Goal: Information Seeking & Learning: Learn about a topic

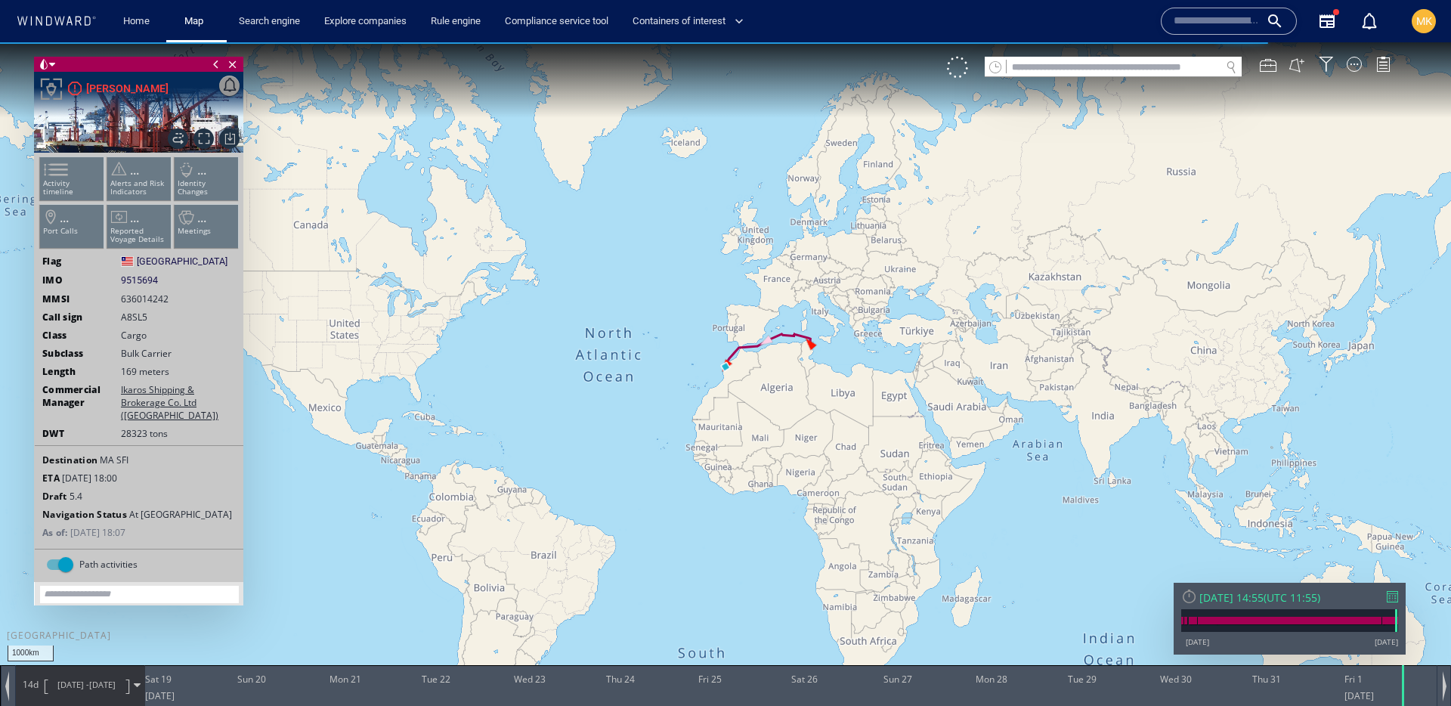
click at [1396, 602] on div "Fri 01/08/2025 14:55 ( UTC 11:55 )" at bounding box center [1289, 597] width 217 height 14
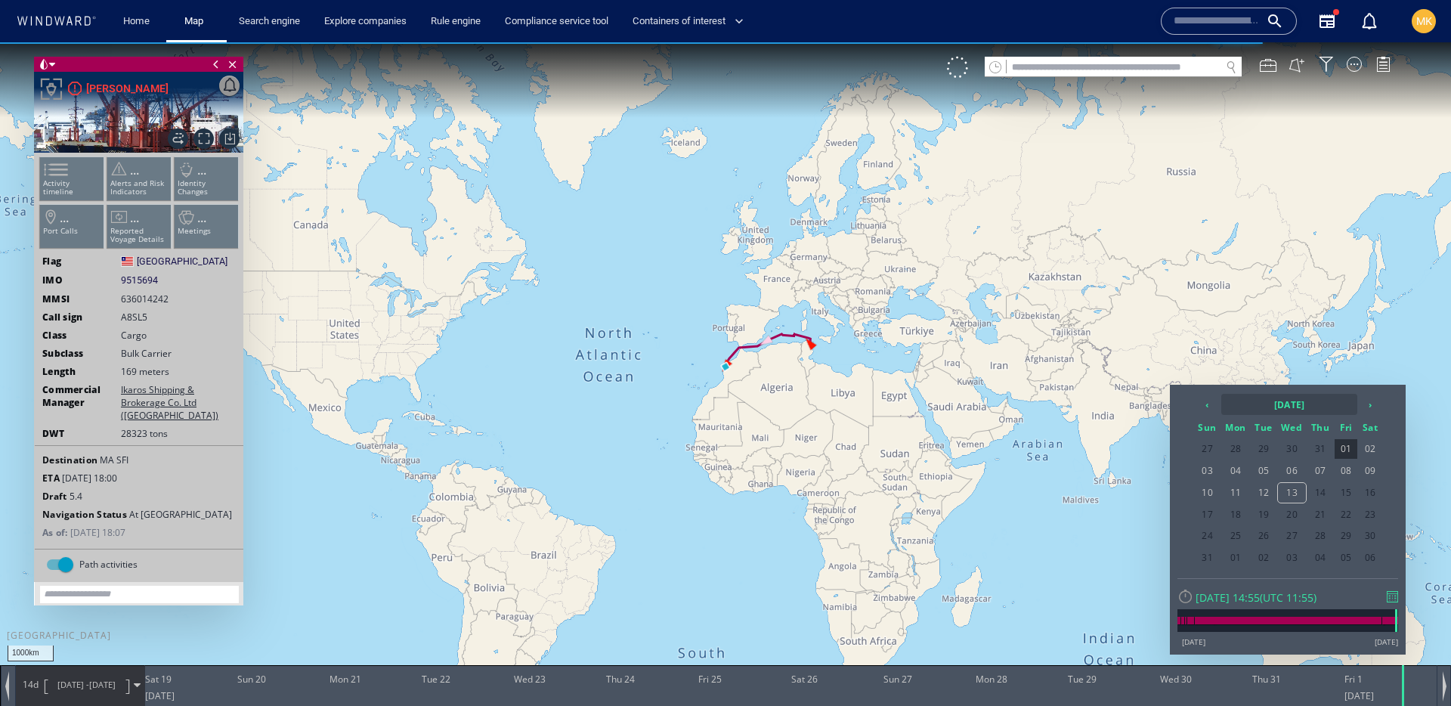
click at [1301, 407] on th "2025 August" at bounding box center [1289, 404] width 136 height 21
click at [1208, 397] on th "‹" at bounding box center [1209, 404] width 23 height 21
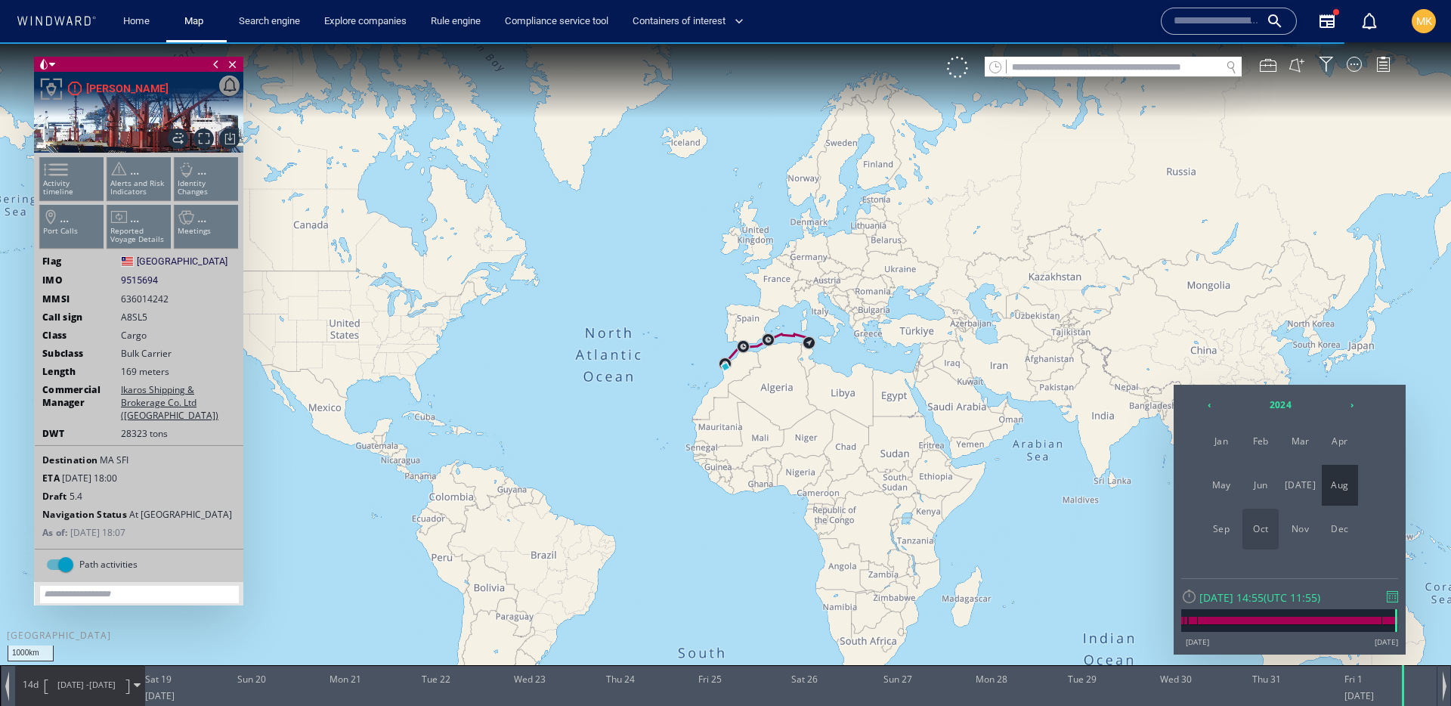
click at [1254, 531] on span "Oct" at bounding box center [1260, 529] width 36 height 41
click at [1340, 450] on span "04" at bounding box center [1346, 449] width 23 height 20
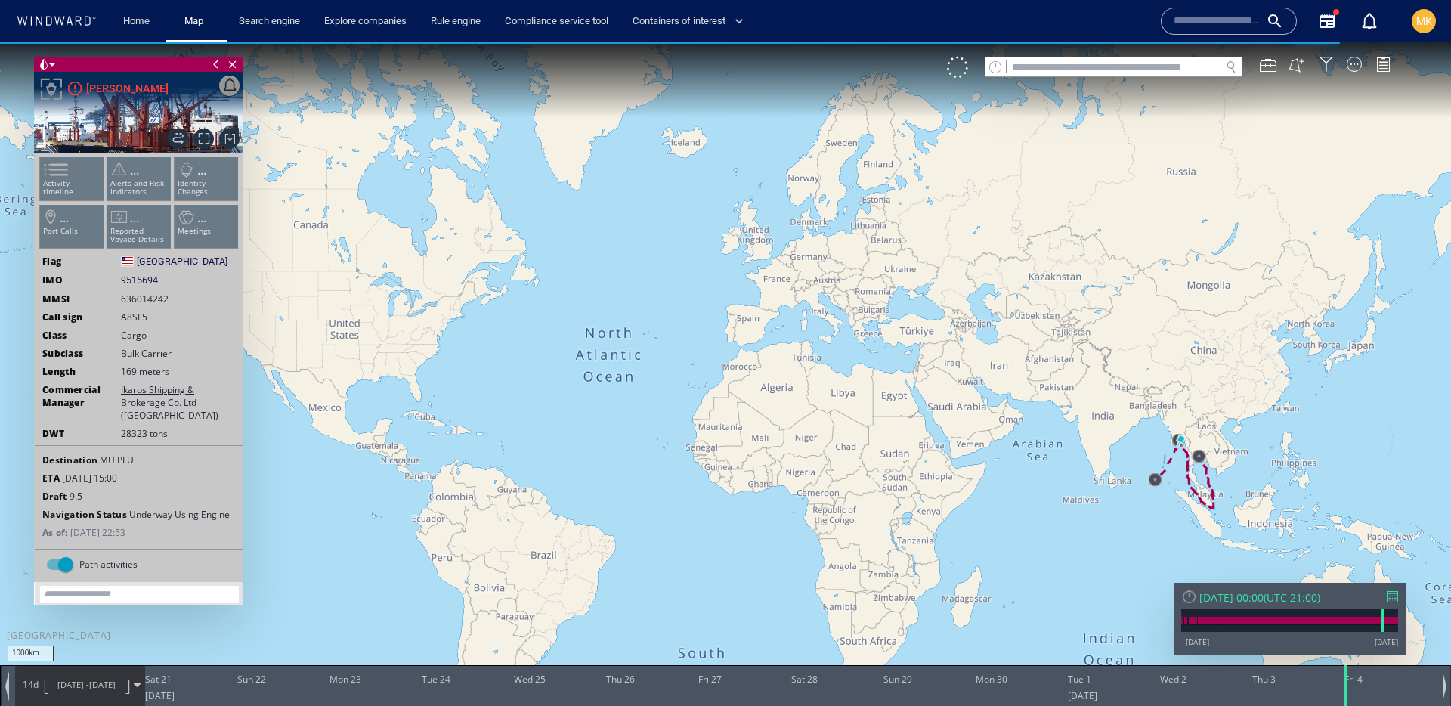
click at [72, 182] on ul "Activity timeline ... Alerts and Risk Indicators ... Identity Changes ... Port …" at bounding box center [139, 206] width 203 height 107
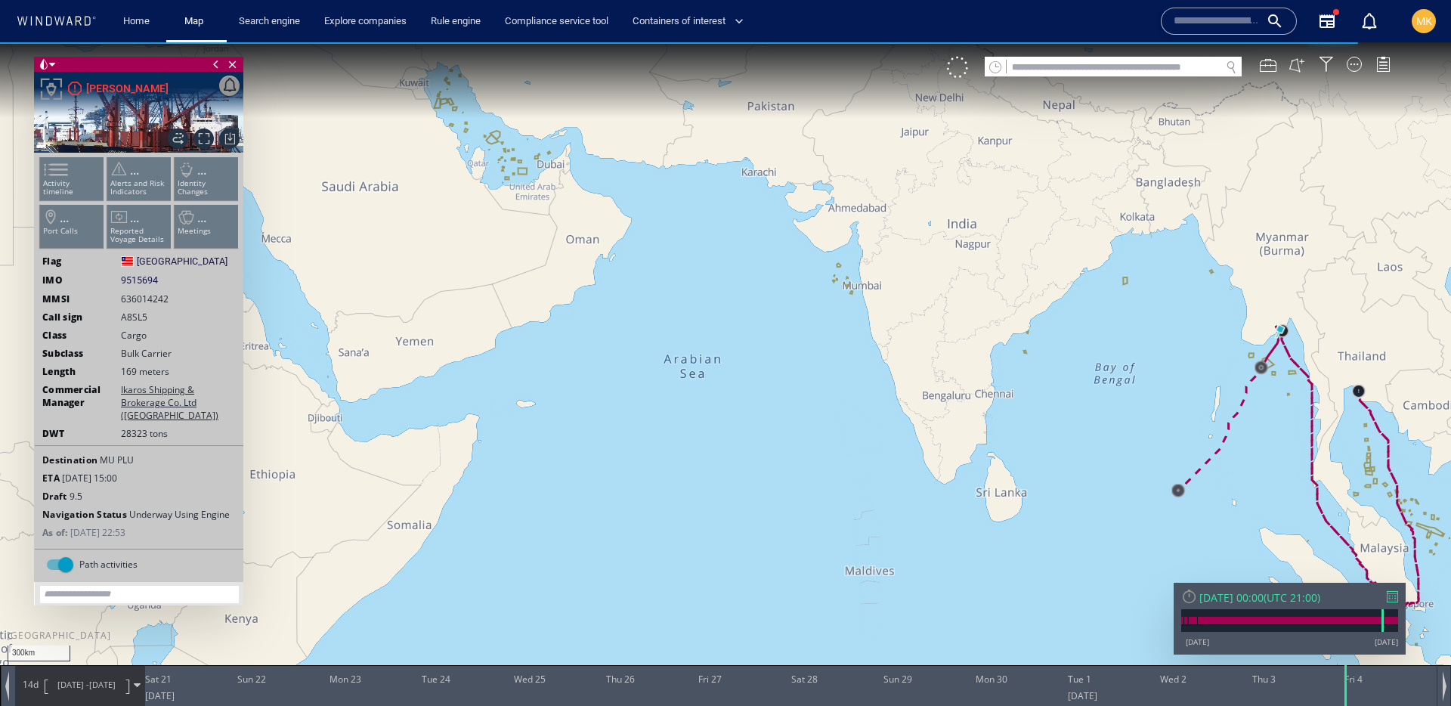
drag, startPoint x: 1288, startPoint y: 383, endPoint x: 777, endPoint y: 302, distance: 518.0
click at [777, 302] on canvas "Map" at bounding box center [725, 366] width 1451 height 648
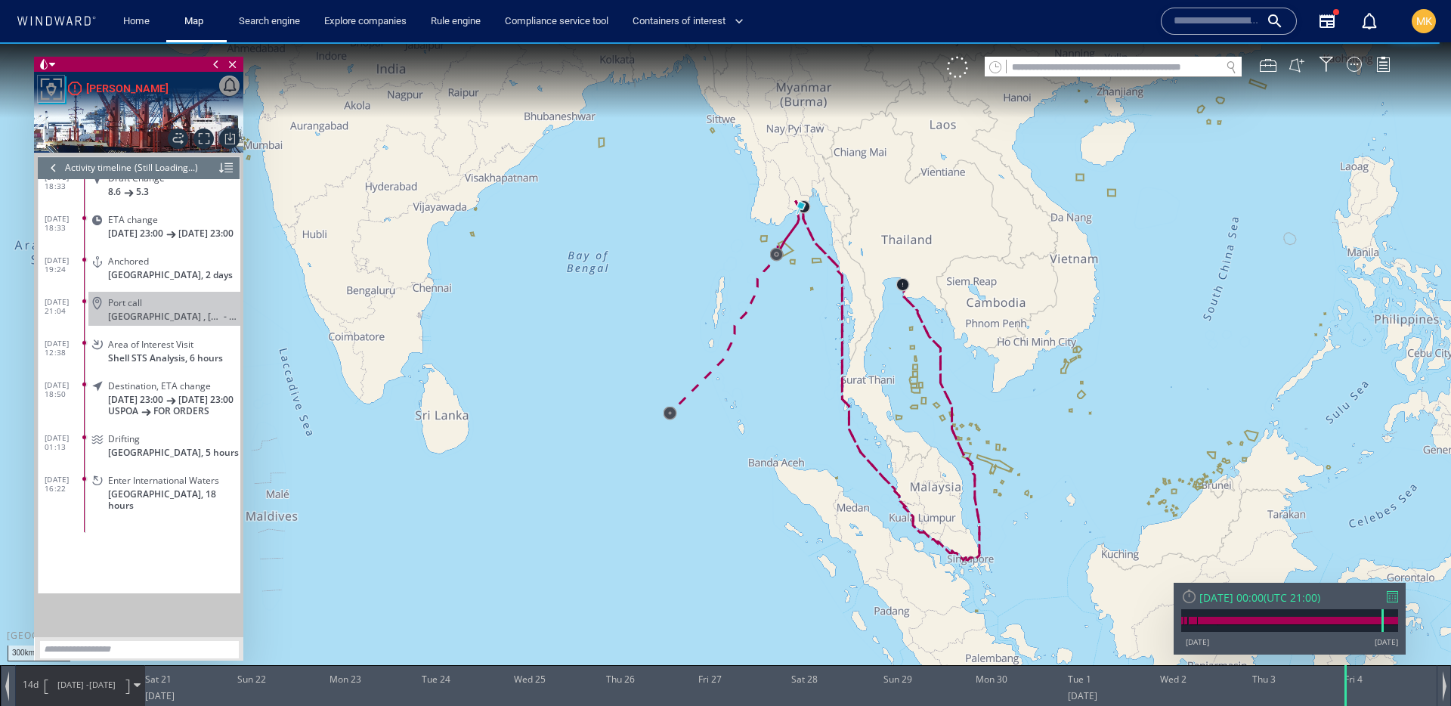
scroll to position [373, 0]
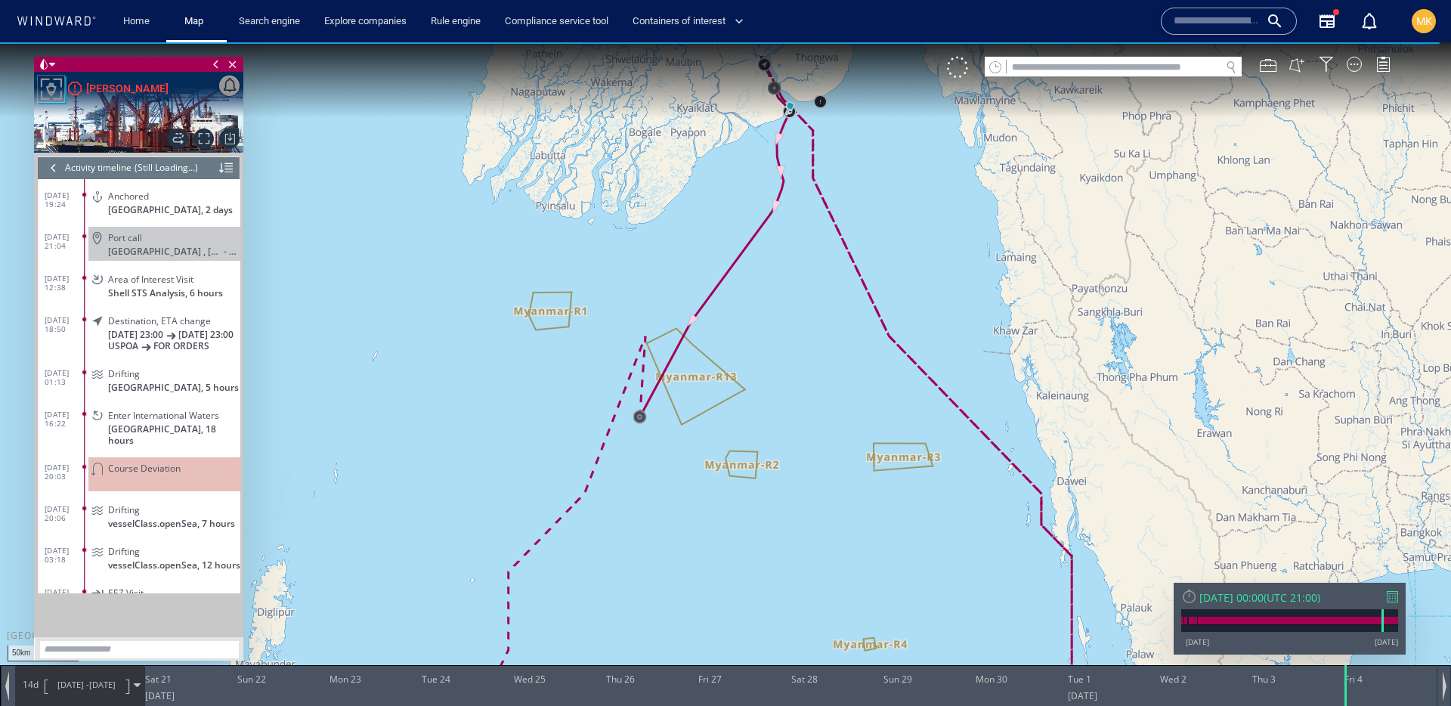
drag, startPoint x: 832, startPoint y: 192, endPoint x: 798, endPoint y: 244, distance: 62.3
click at [798, 244] on canvas "Map" at bounding box center [725, 366] width 1451 height 648
click at [744, 252] on canvas "Map" at bounding box center [725, 366] width 1451 height 648
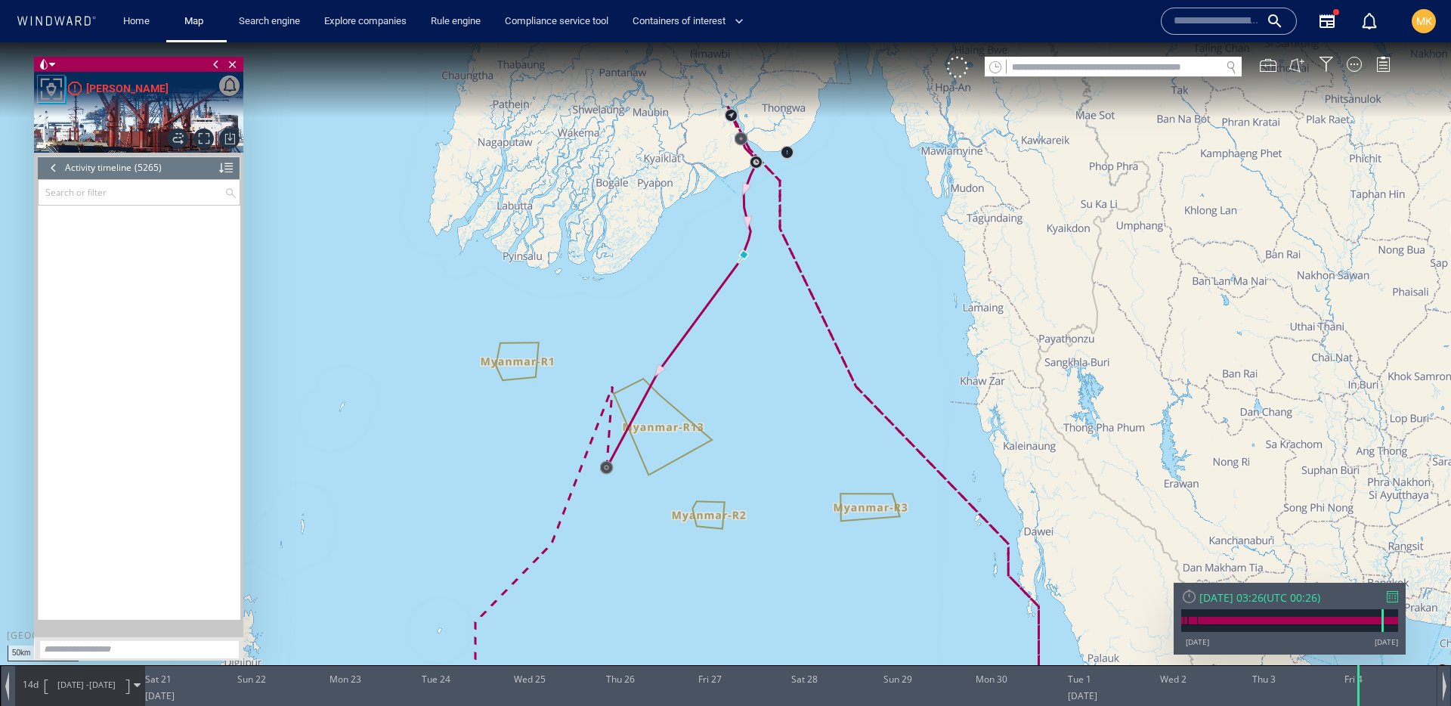
scroll to position [218419, 0]
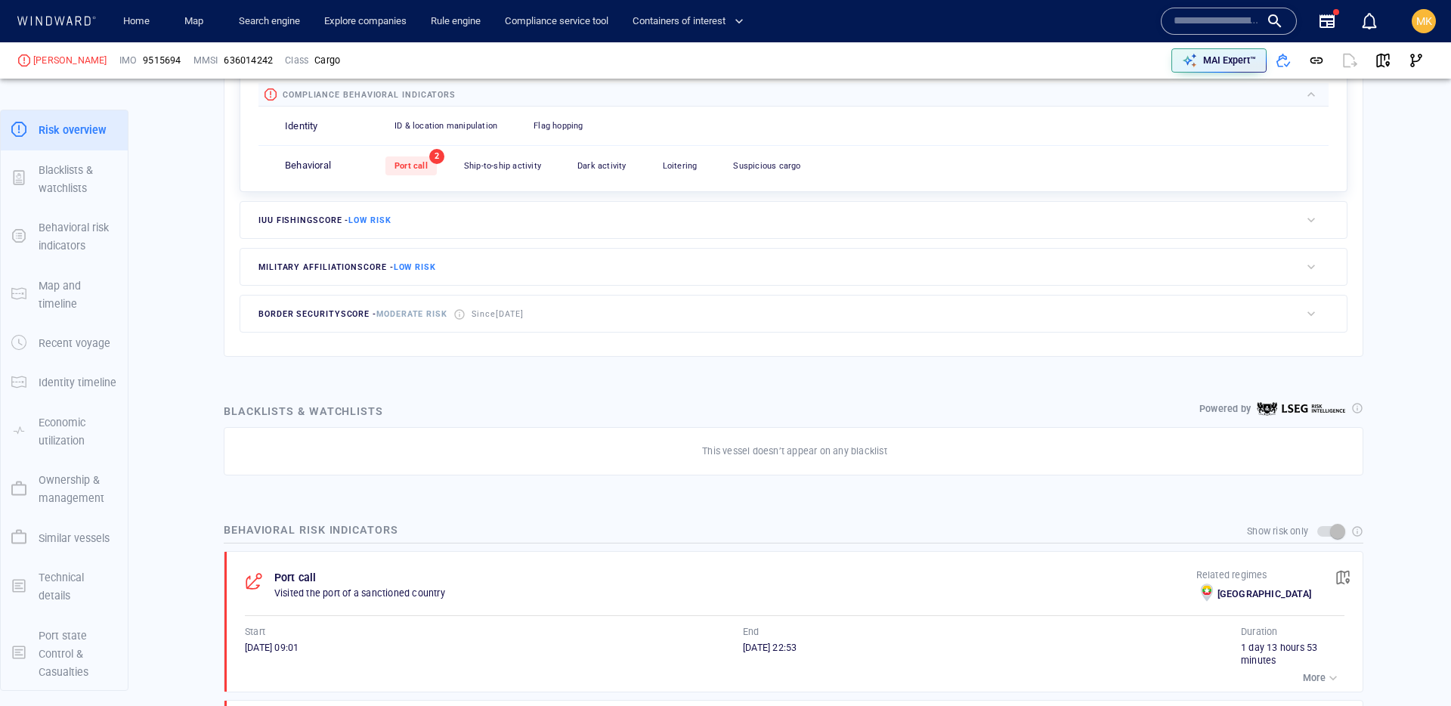
scroll to position [41, 0]
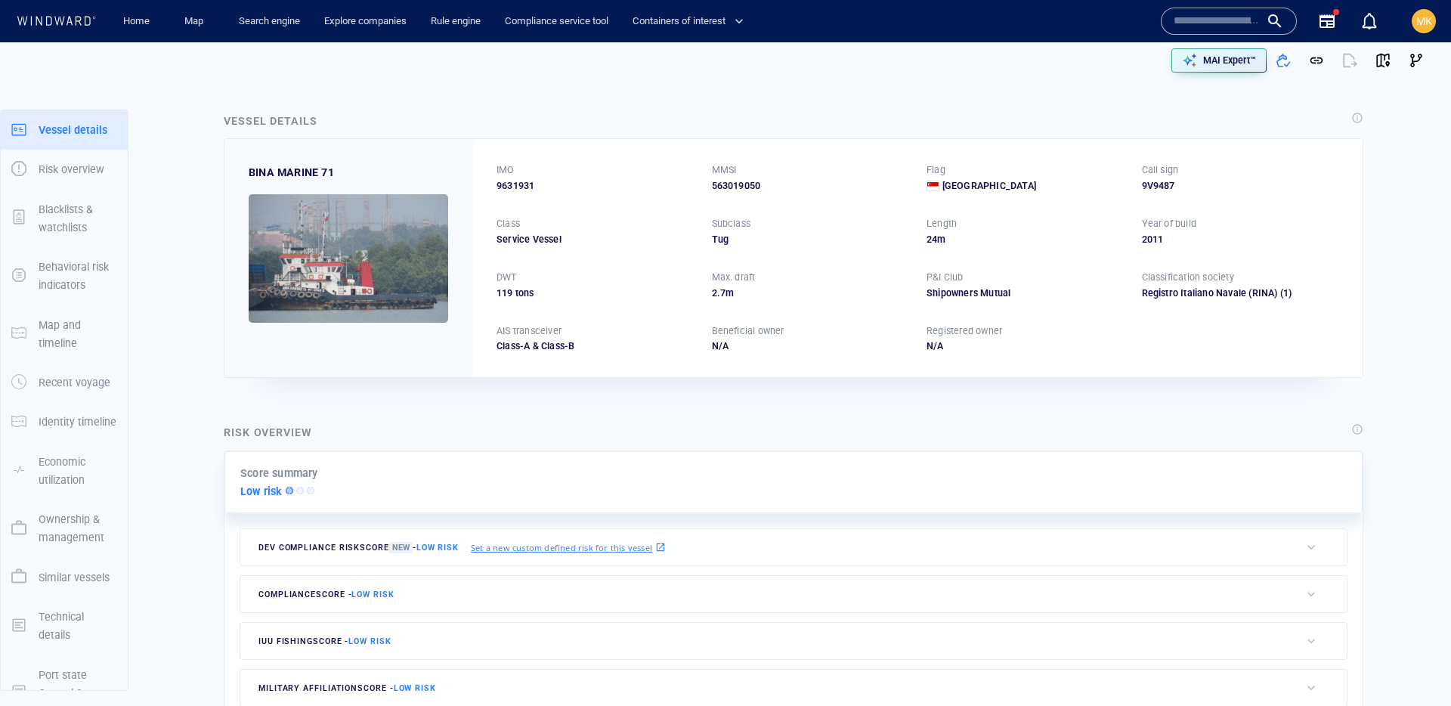
click at [1209, 23] on input "text" at bounding box center [1217, 21] width 86 height 23
paste input "*******"
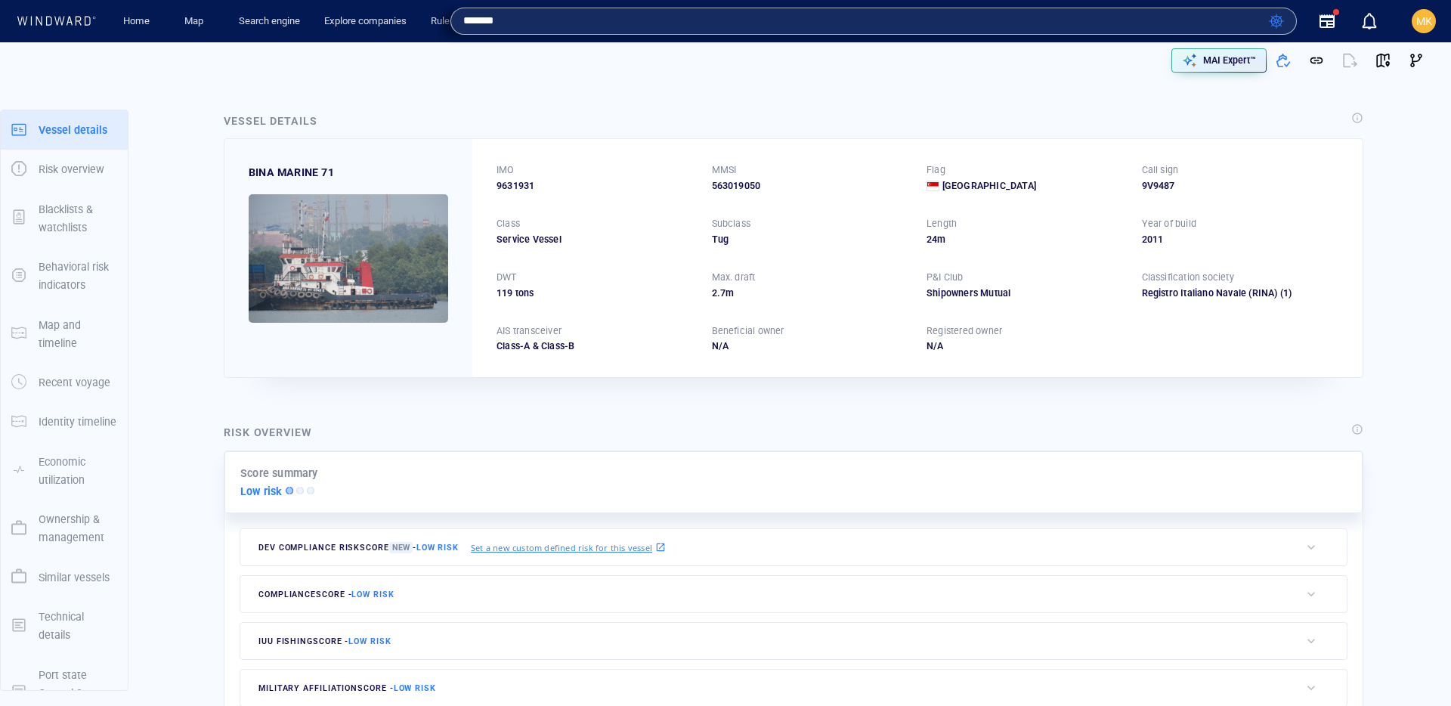
type input "*******"
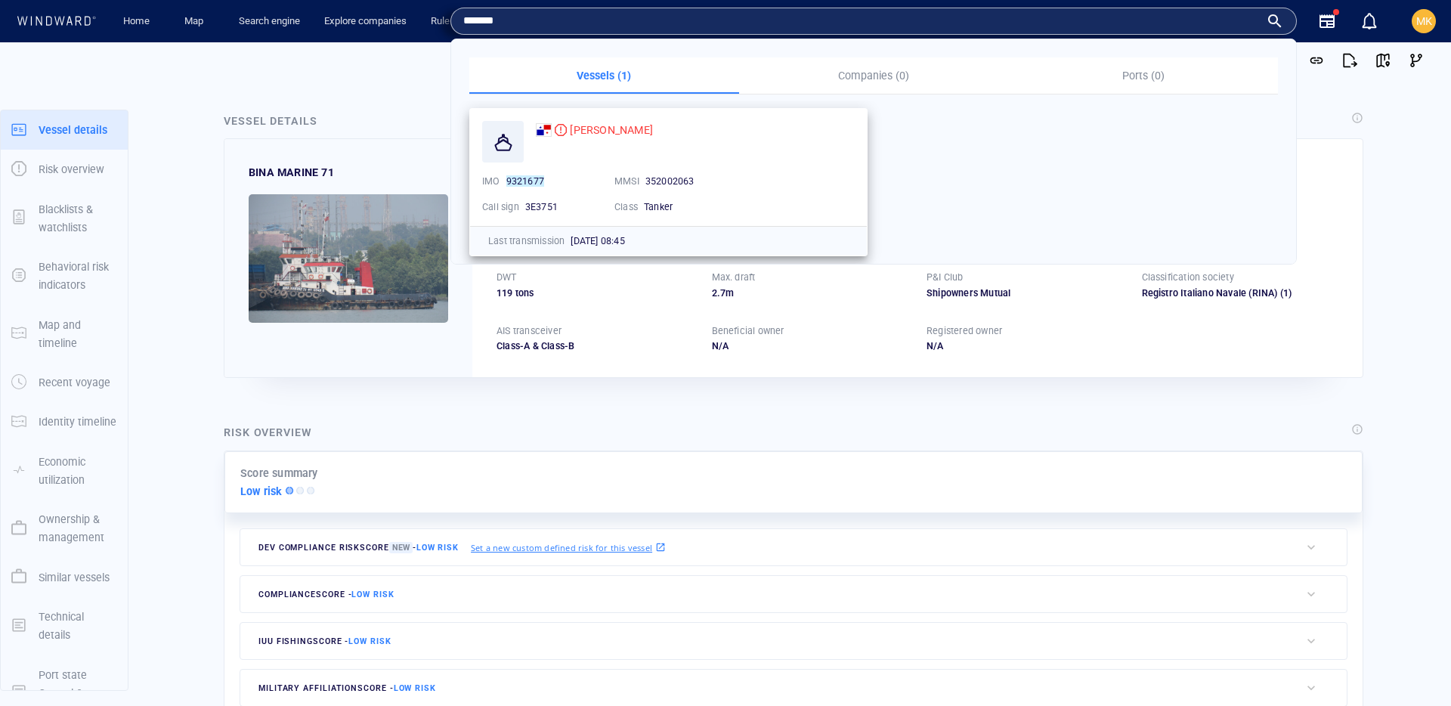
click at [601, 129] on span "DAPHNE V" at bounding box center [611, 130] width 83 height 12
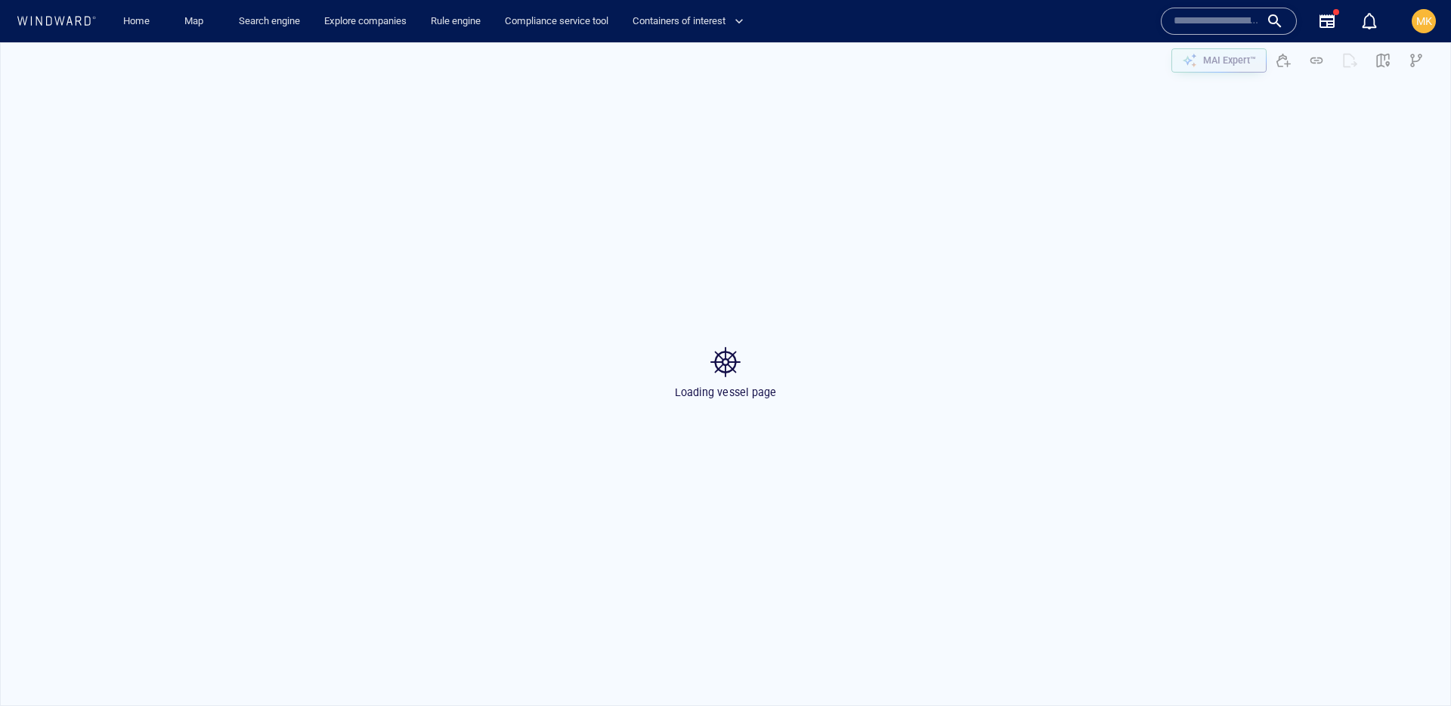
click at [1231, 23] on input "text" at bounding box center [1217, 21] width 86 height 23
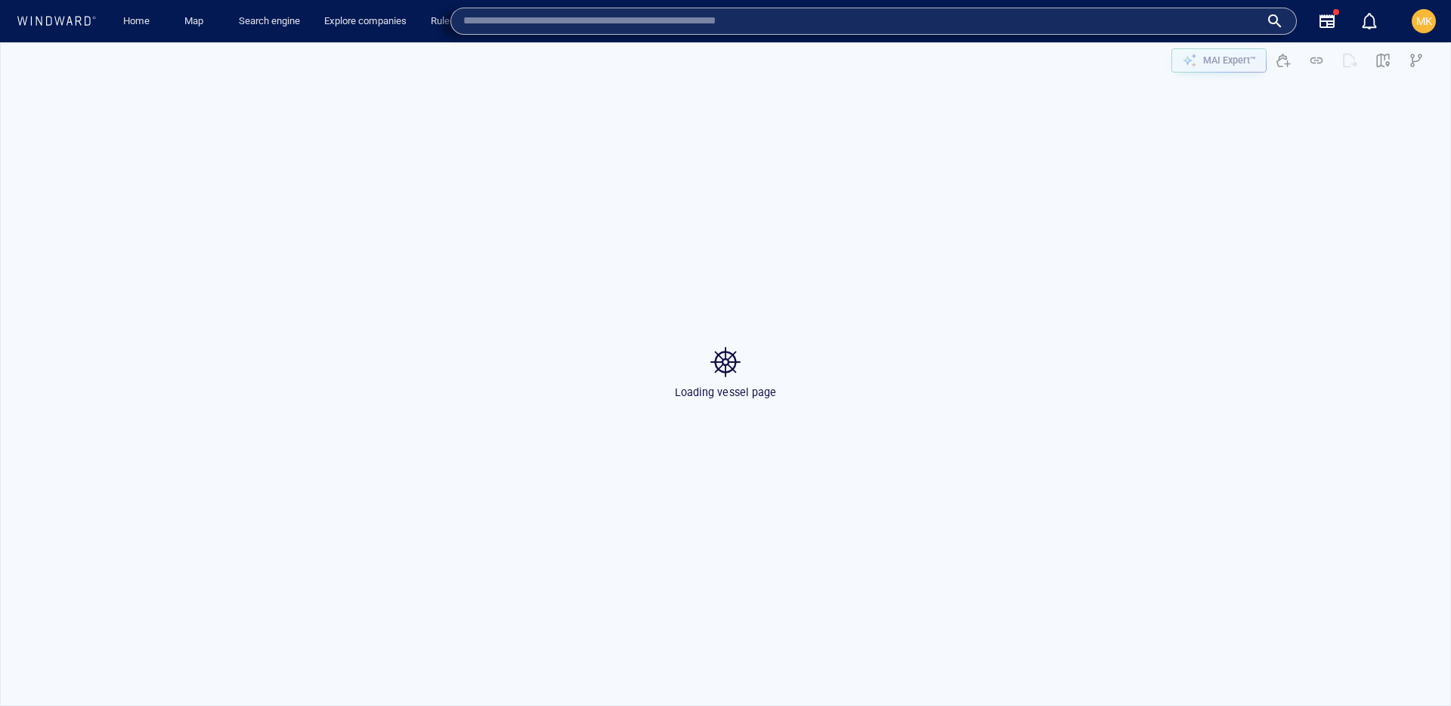
paste input "*******"
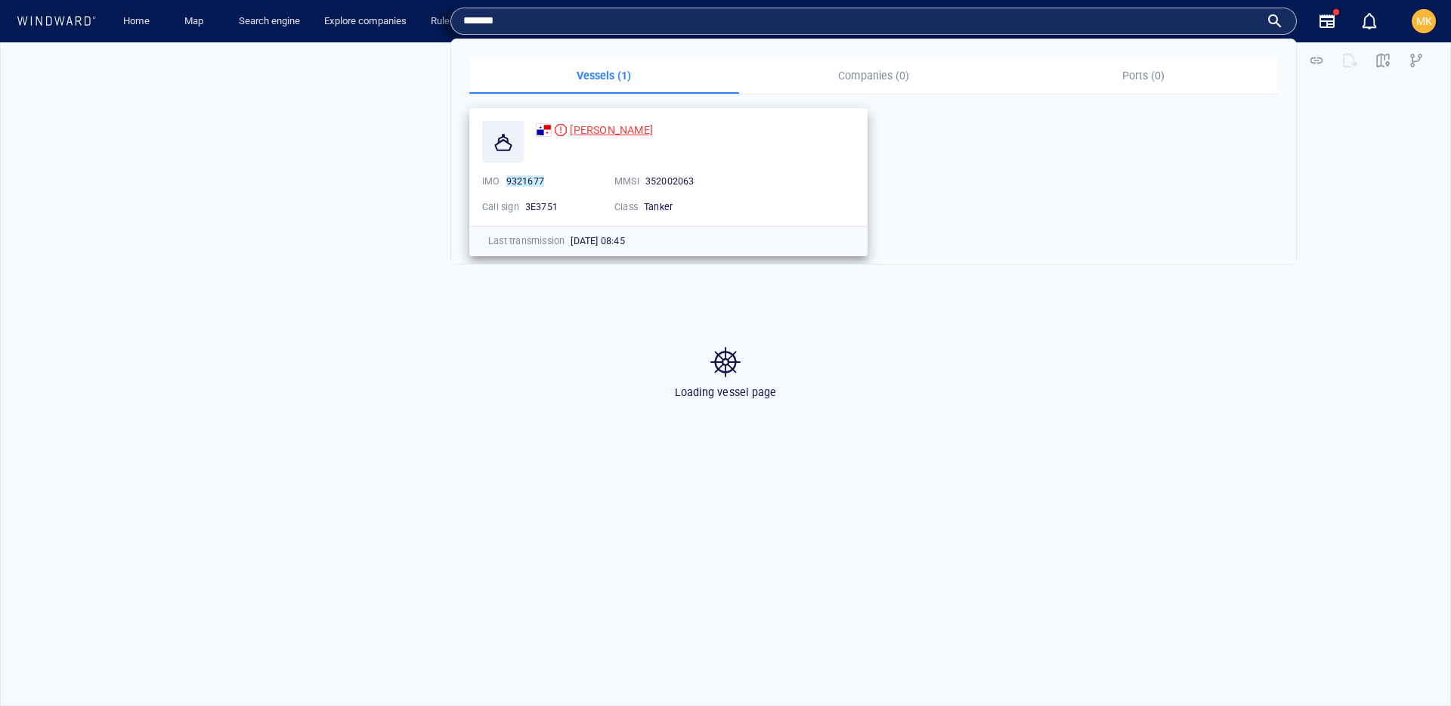
type input "*******"
click at [617, 134] on span "DAPHNE V" at bounding box center [611, 130] width 83 height 12
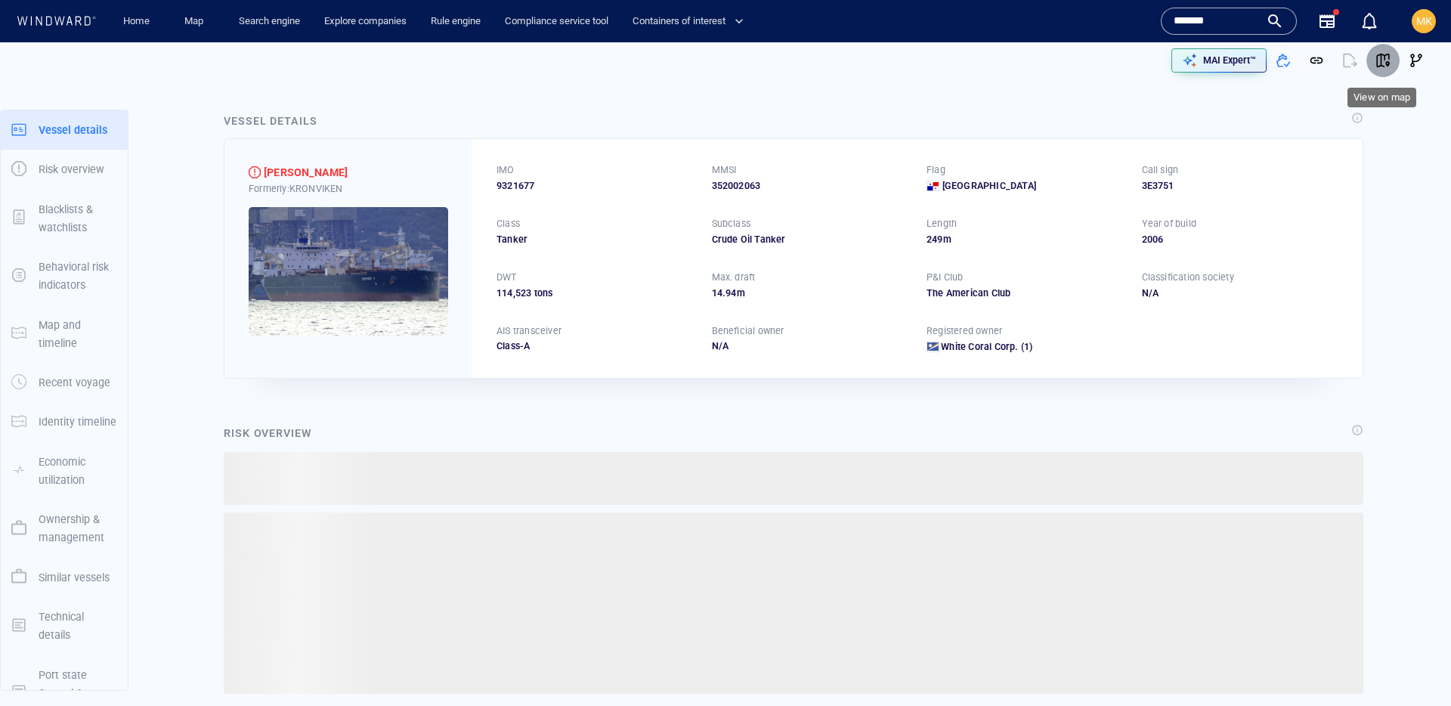
click at [1384, 64] on span "button" at bounding box center [1382, 60] width 15 height 15
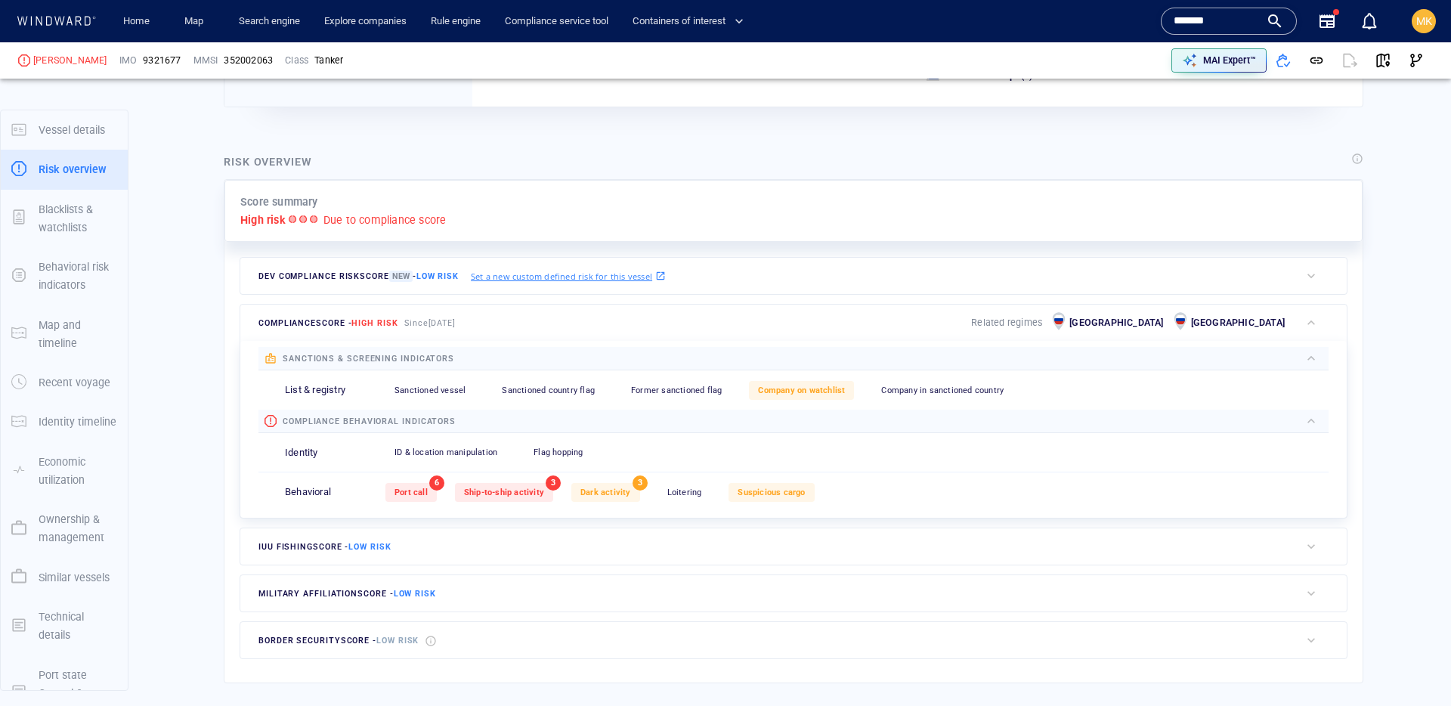
scroll to position [39, 0]
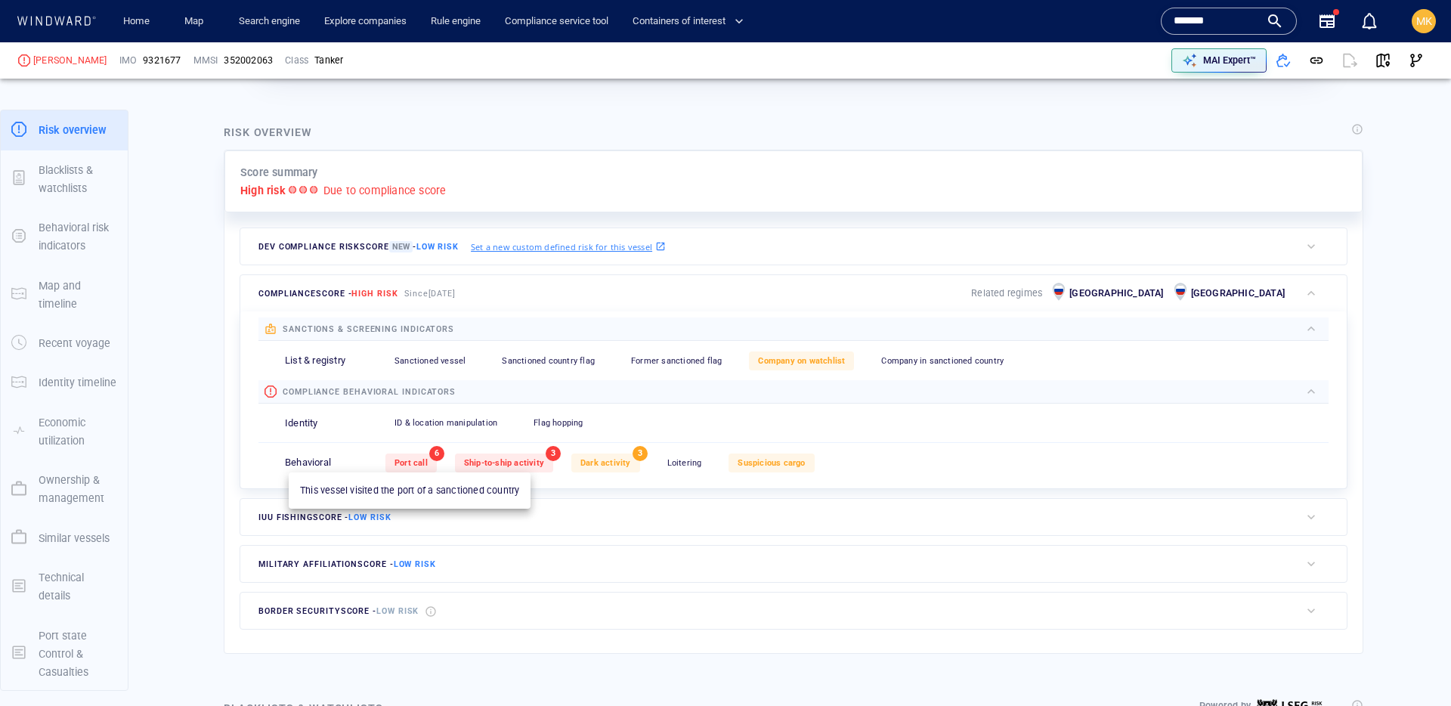
click at [414, 472] on div "Port call" at bounding box center [410, 462] width 51 height 19
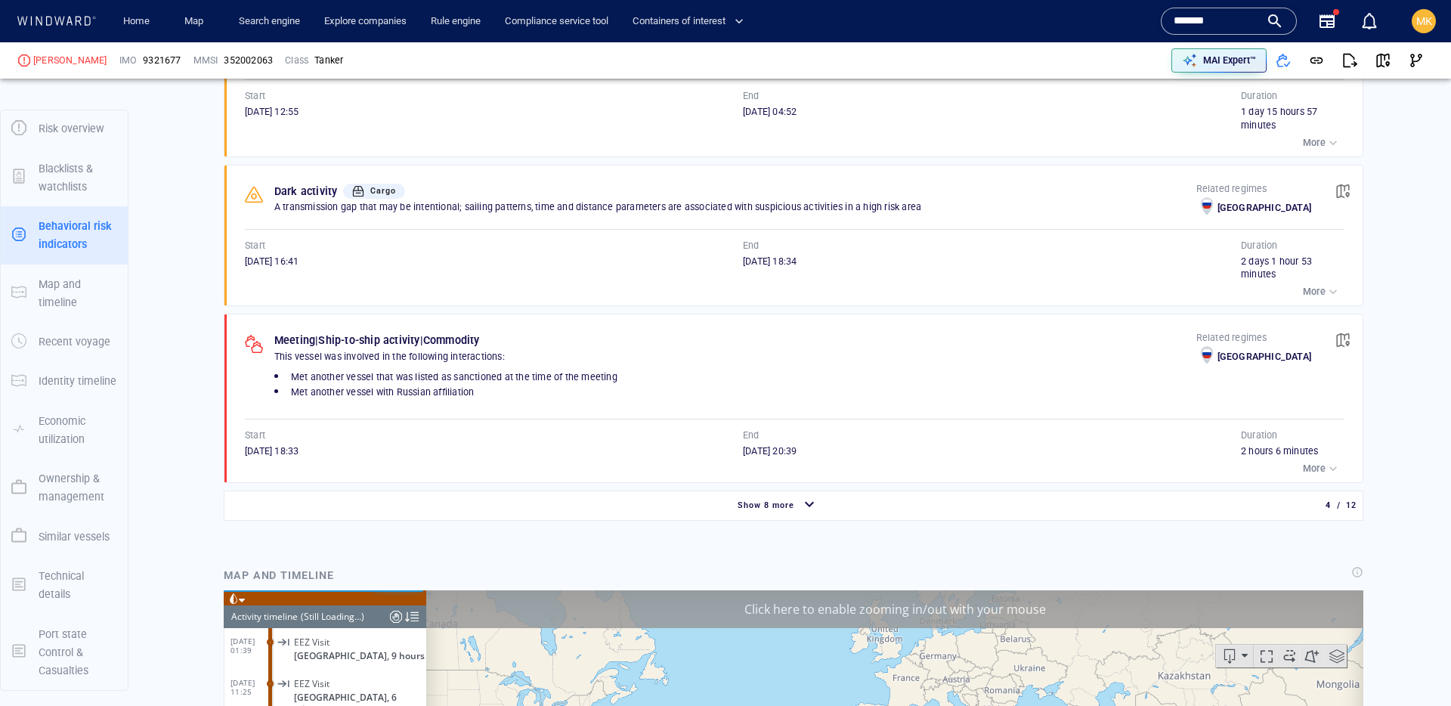
scroll to position [1326, 0]
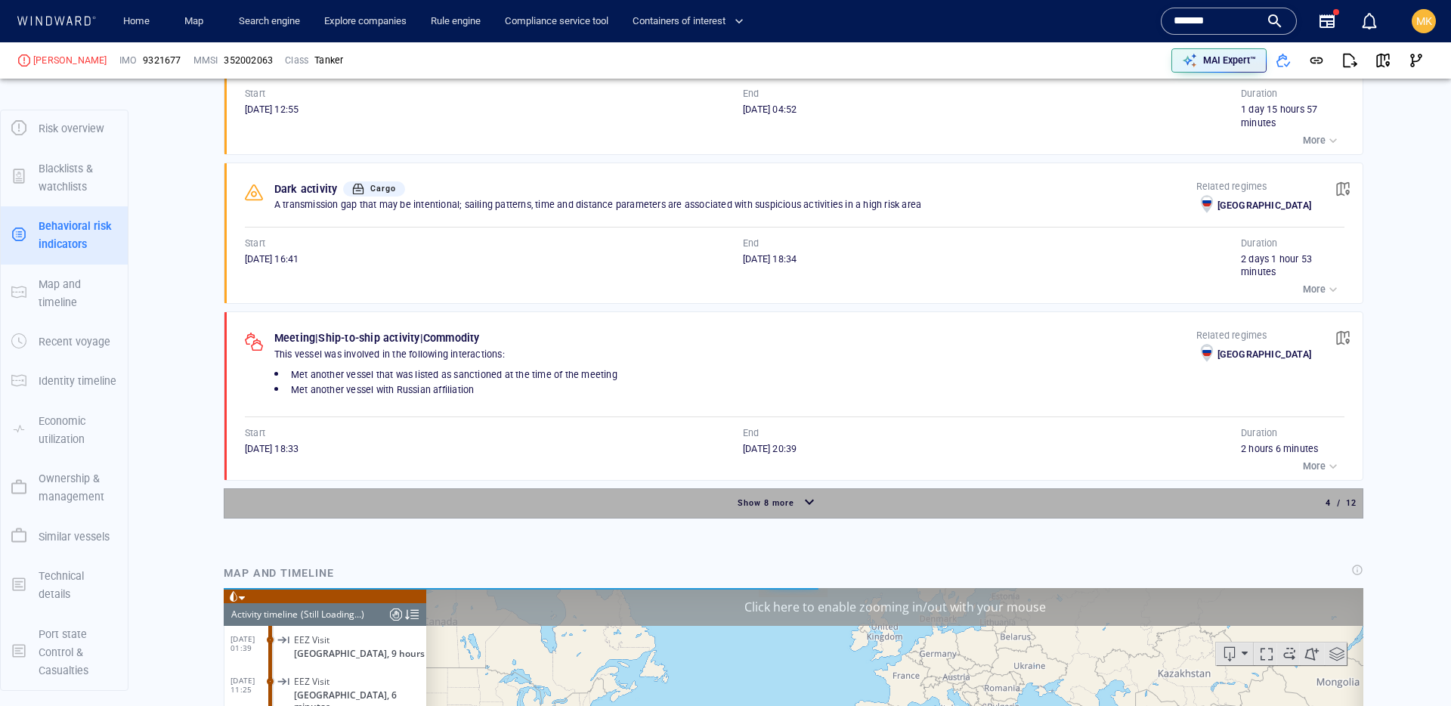
click at [506, 502] on div "Show 8 more" at bounding box center [777, 503] width 1101 height 26
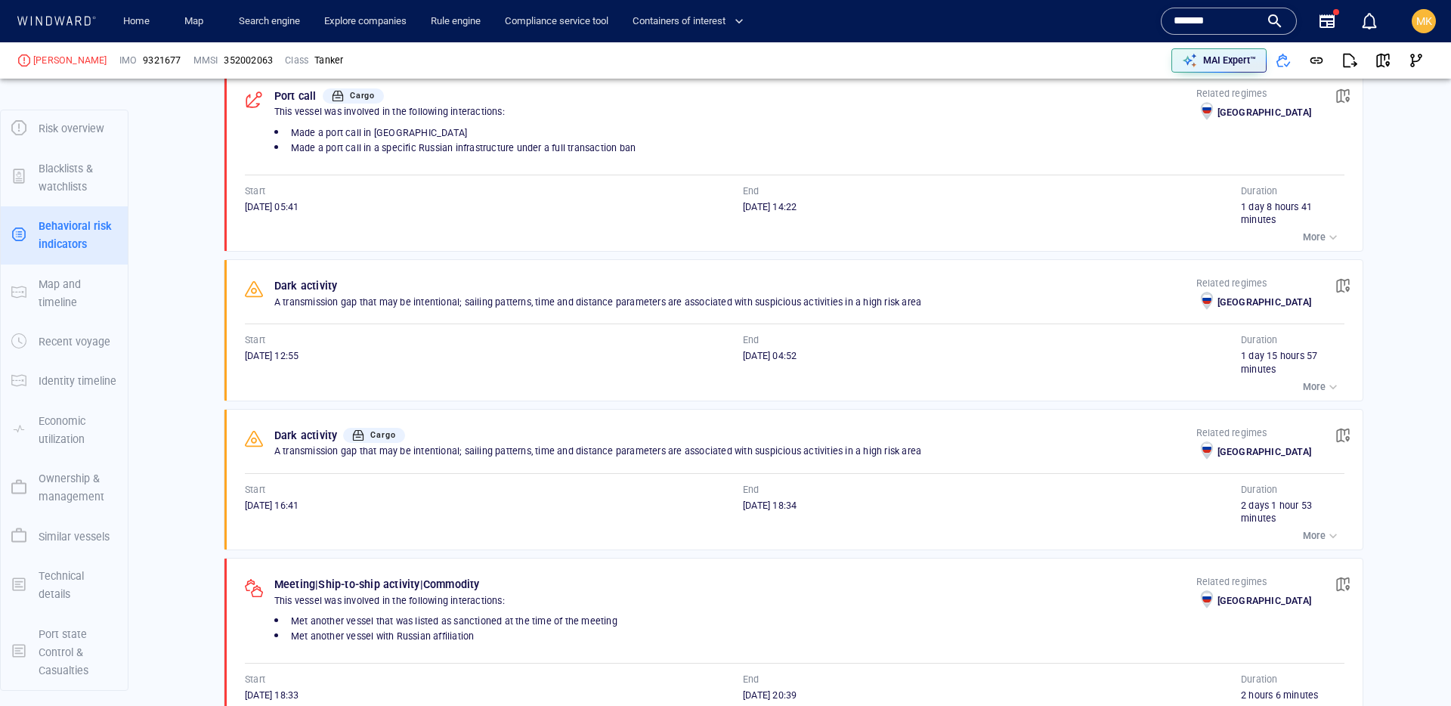
scroll to position [901, 0]
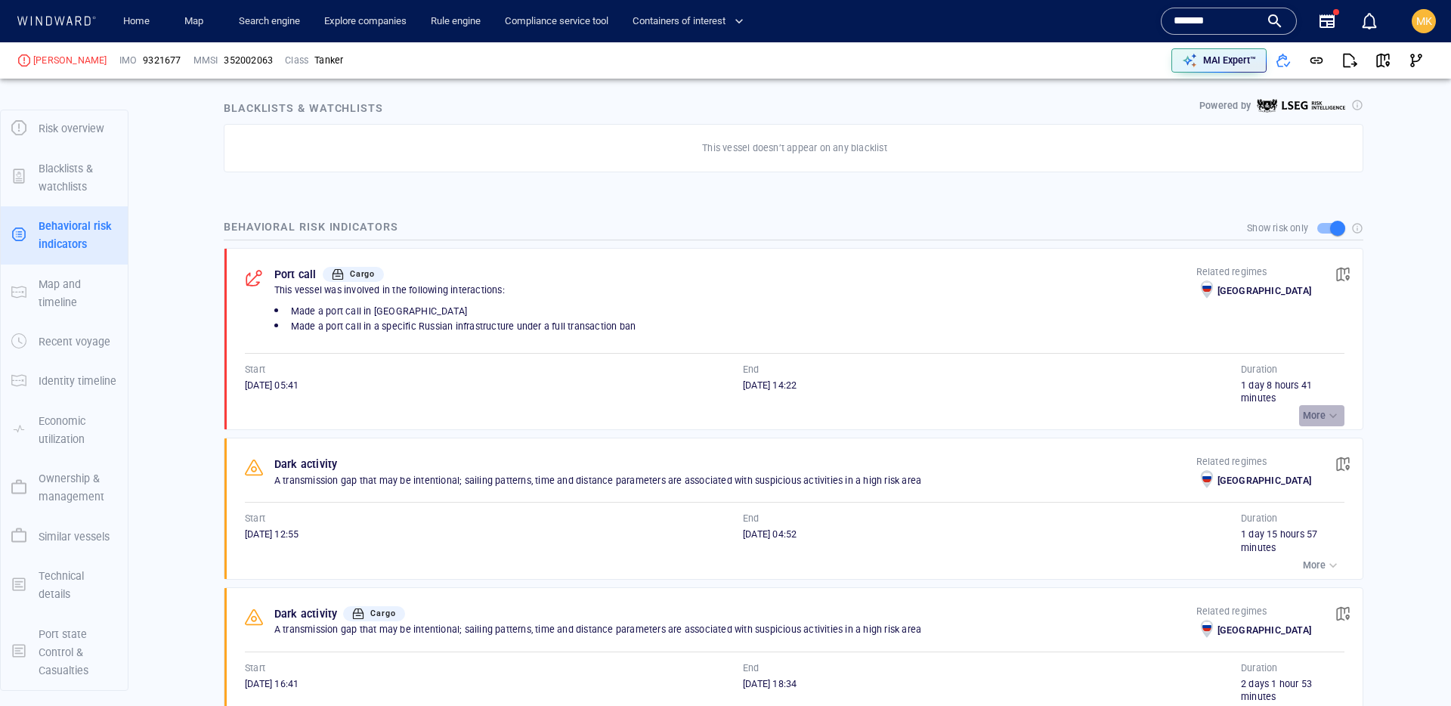
click at [1327, 415] on div "button" at bounding box center [1333, 415] width 15 height 15
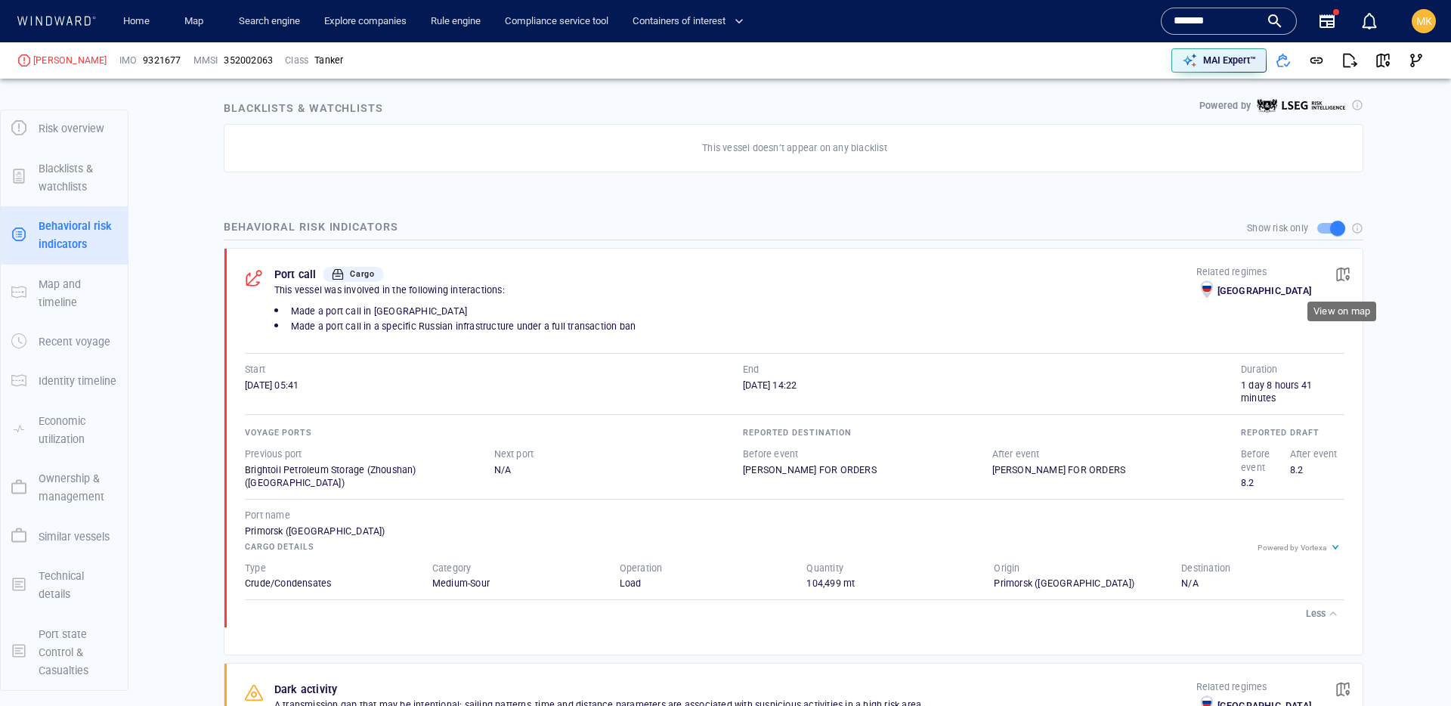
click at [1352, 274] on button "button" at bounding box center [1342, 274] width 33 height 33
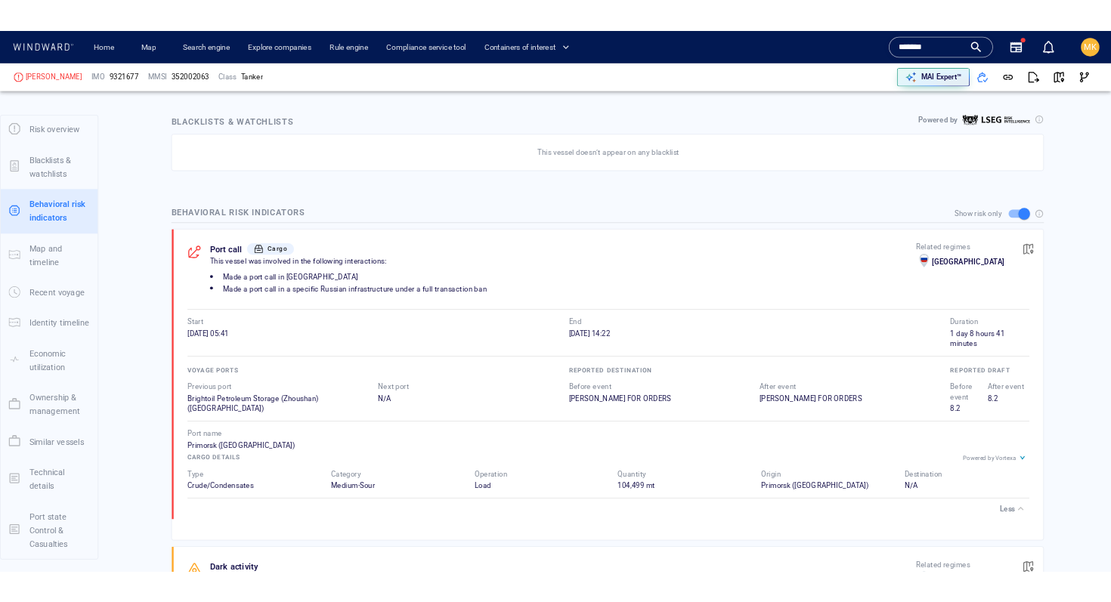
scroll to position [995, 0]
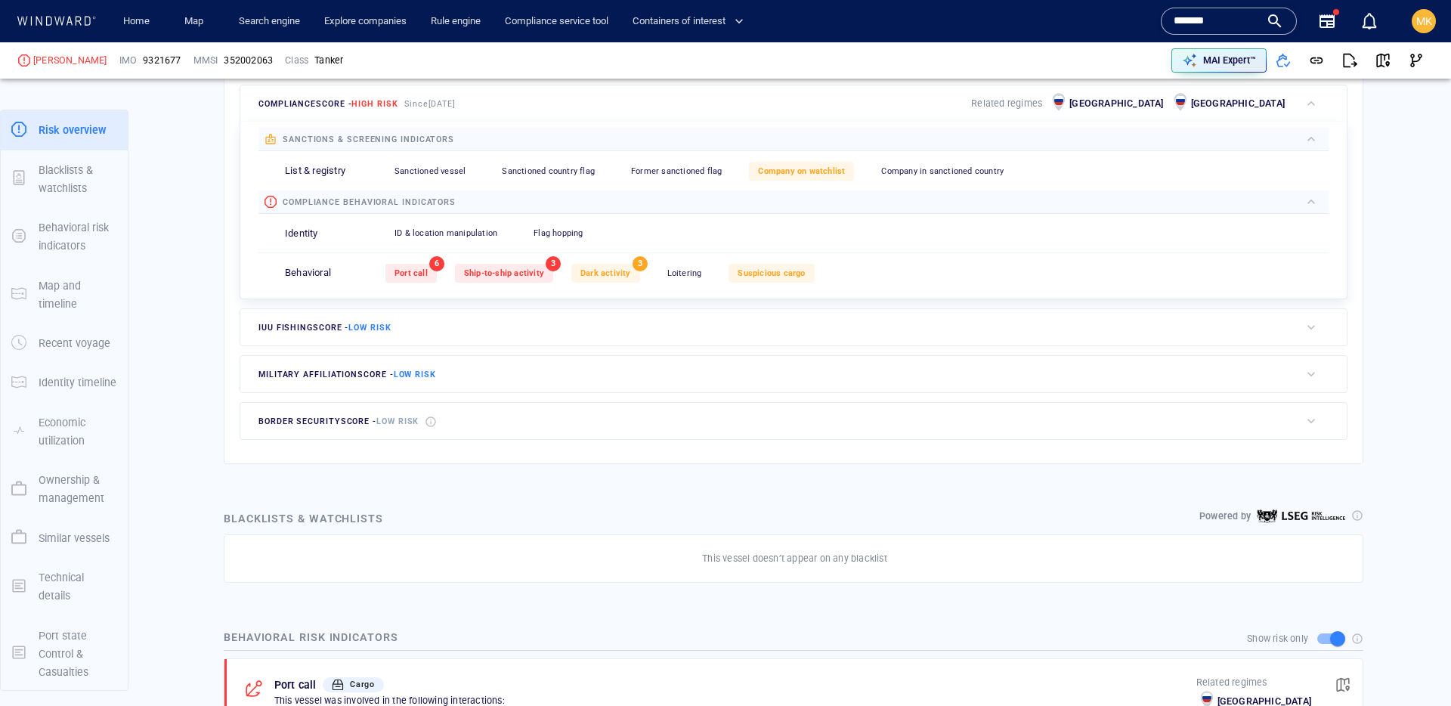
scroll to position [39, 0]
click at [37, 55] on div "DAPHNE V" at bounding box center [70, 61] width 74 height 14
click at [46, 61] on div "DAPHNE V" at bounding box center [70, 61] width 74 height 14
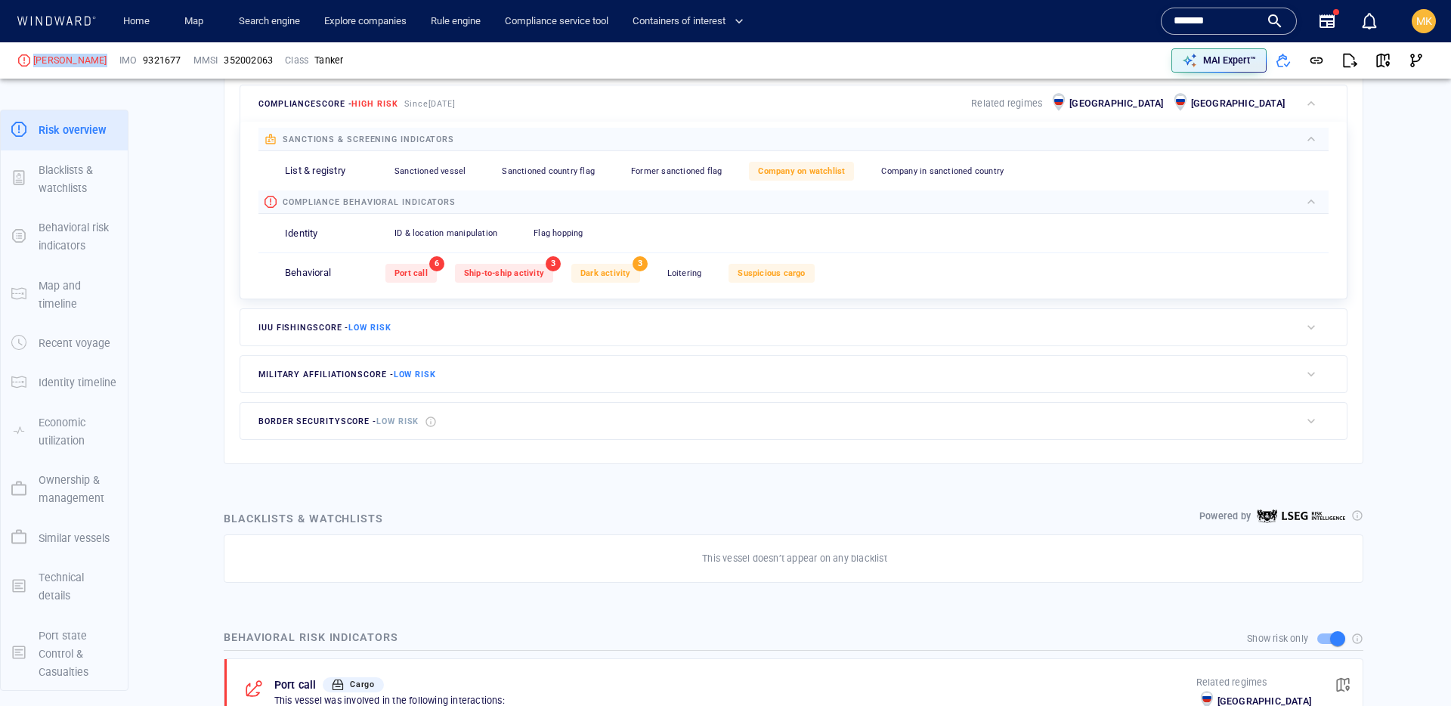
copy div "DAPHNE V"
click at [143, 60] on span "9321677" at bounding box center [162, 61] width 38 height 14
copy span "9321677"
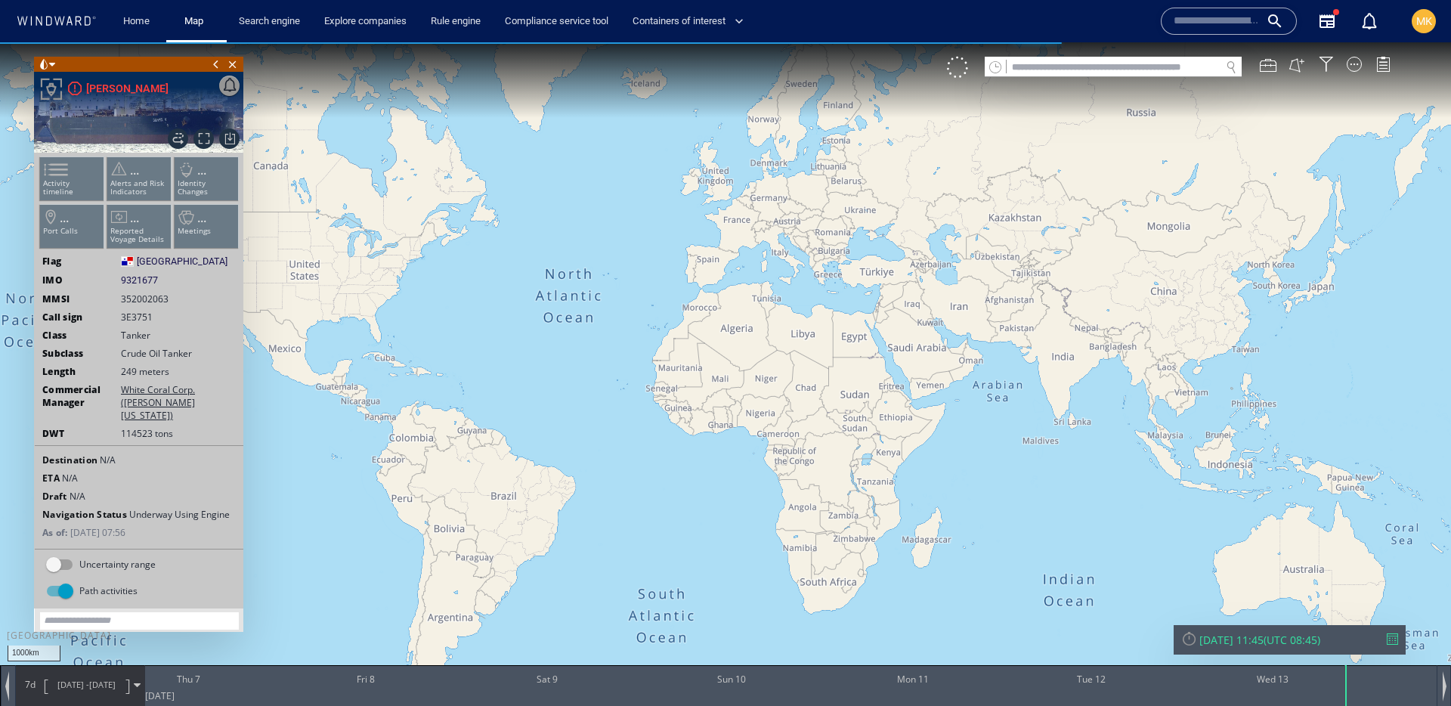
click at [1390, 638] on iframe at bounding box center [1413, 666] width 53 height 57
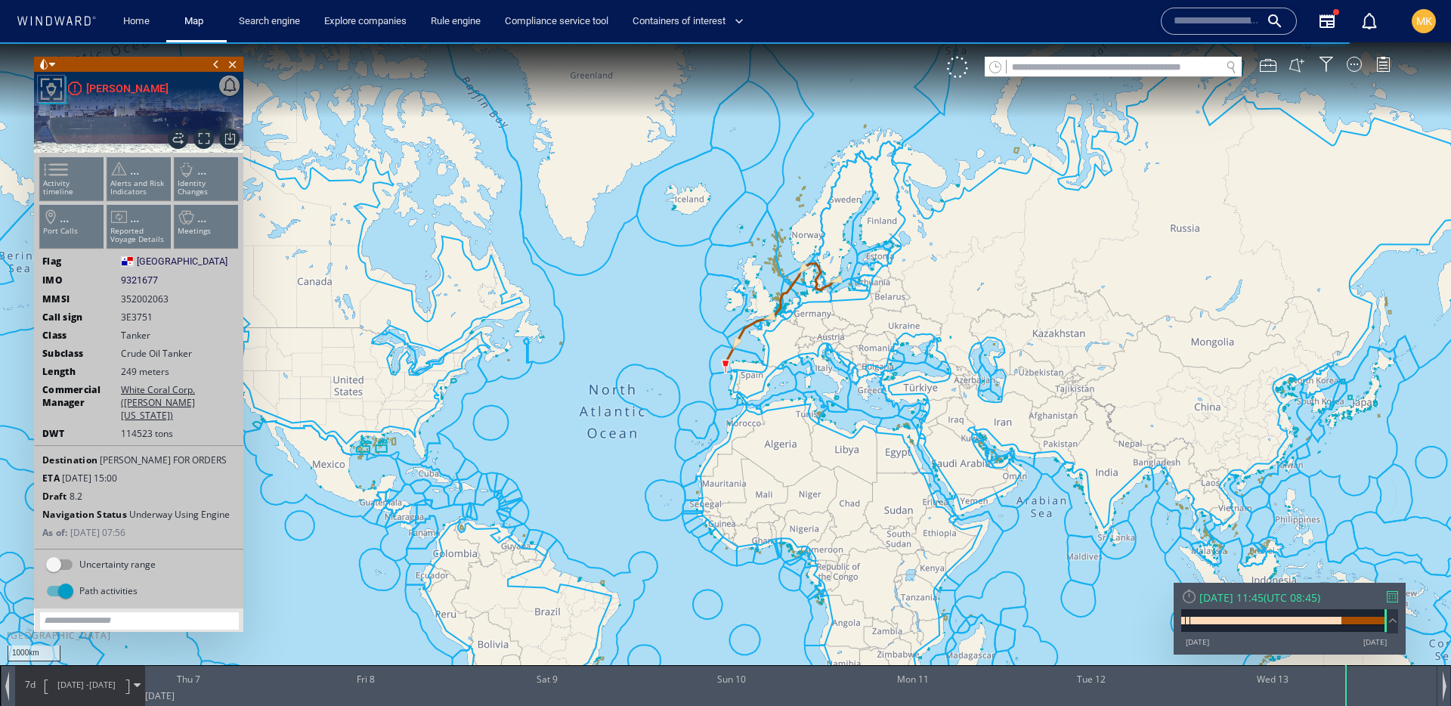
click at [1391, 594] on div at bounding box center [1392, 596] width 11 height 11
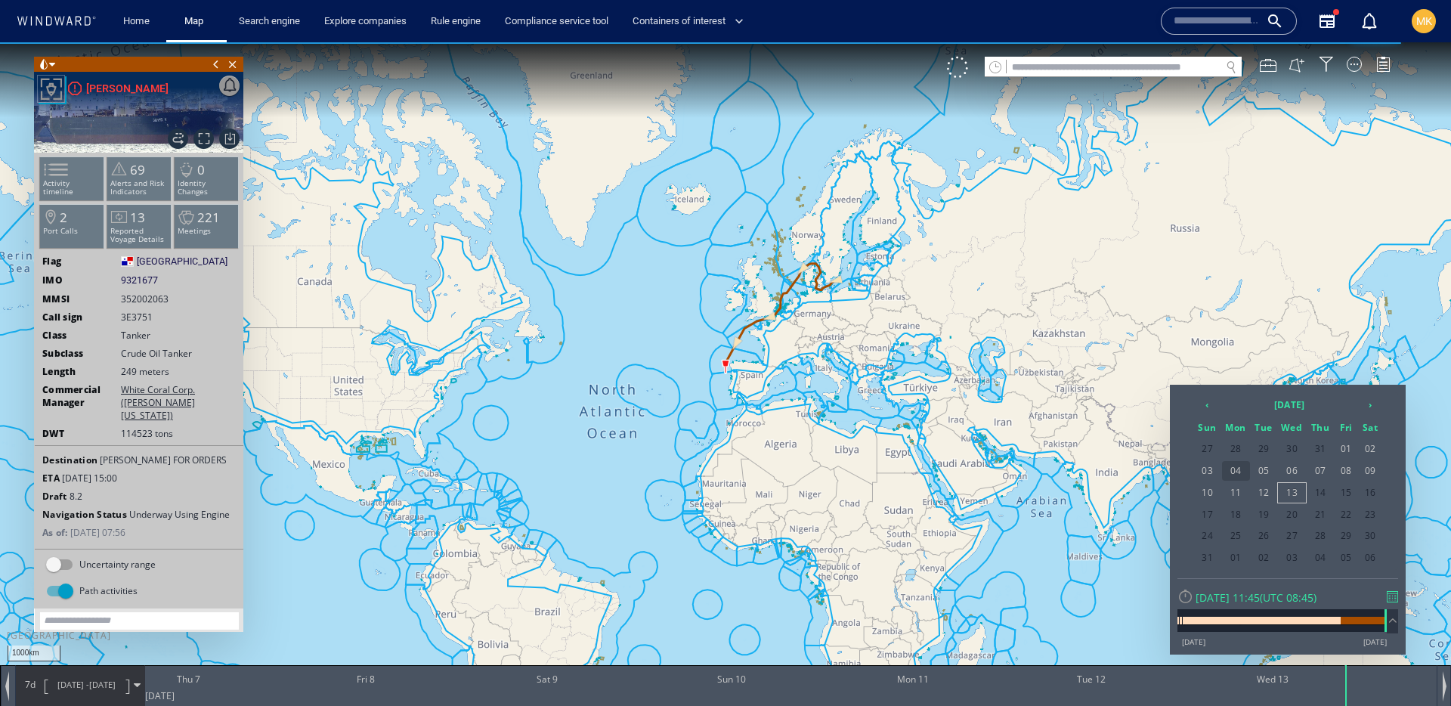
click at [1245, 472] on span "04" at bounding box center [1236, 471] width 28 height 20
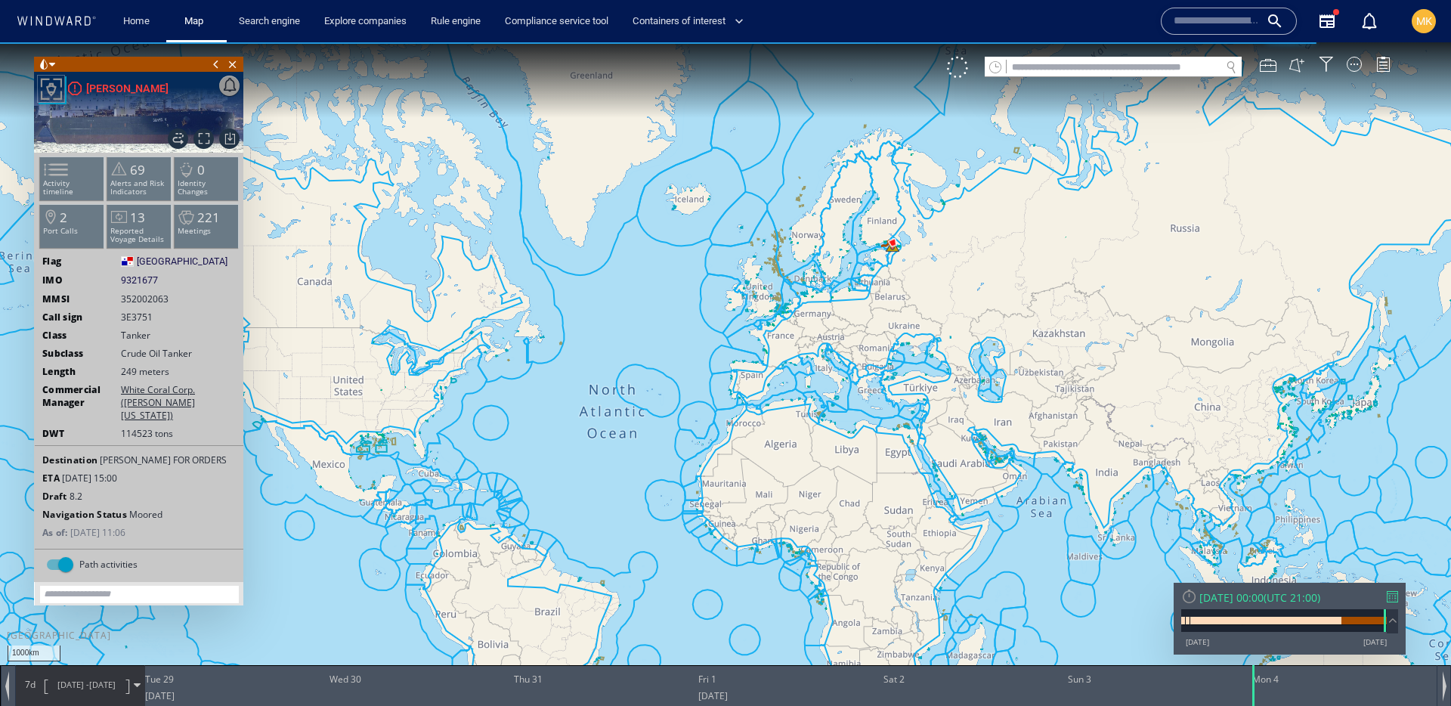
click at [109, 697] on span "28/07/25 - 04/08/25" at bounding box center [86, 685] width 76 height 38
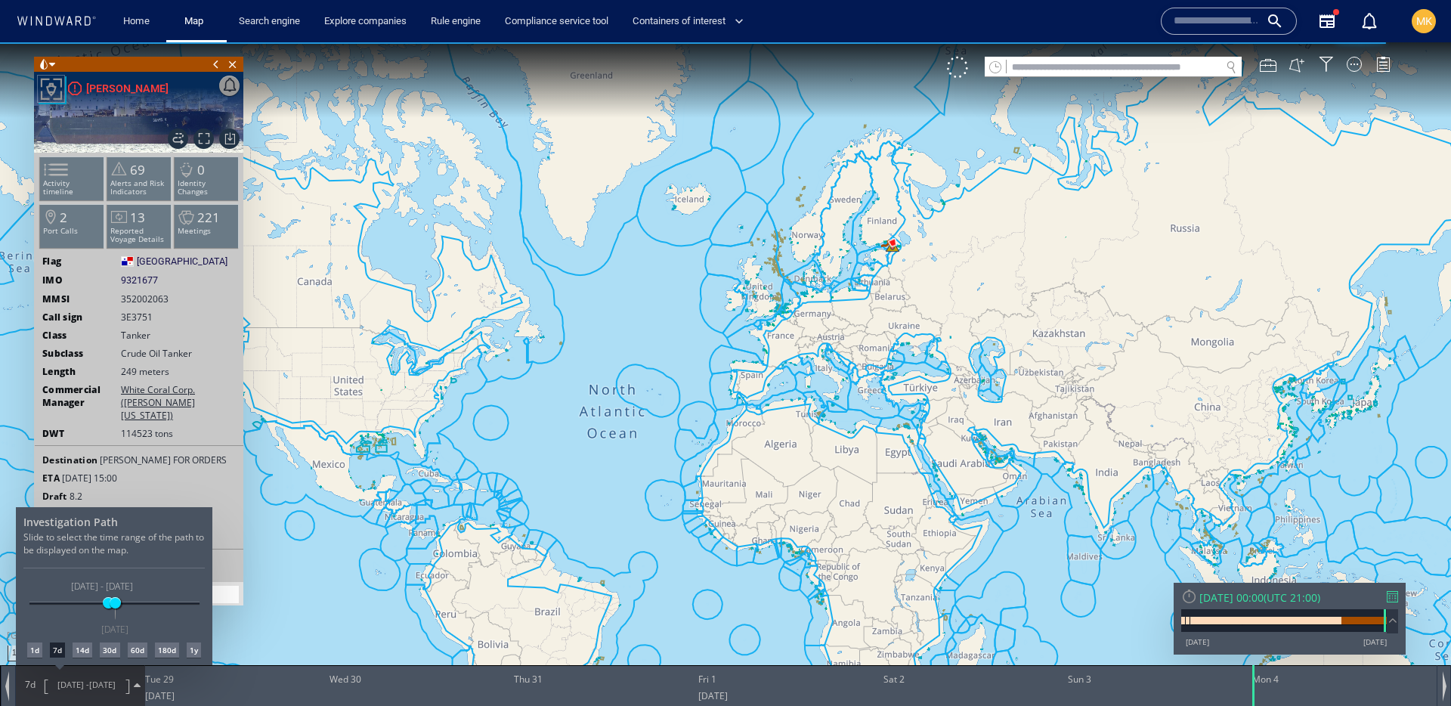
click at [41, 651] on div "1d" at bounding box center [34, 649] width 15 height 15
click at [207, 141] on div at bounding box center [725, 374] width 1451 height 664
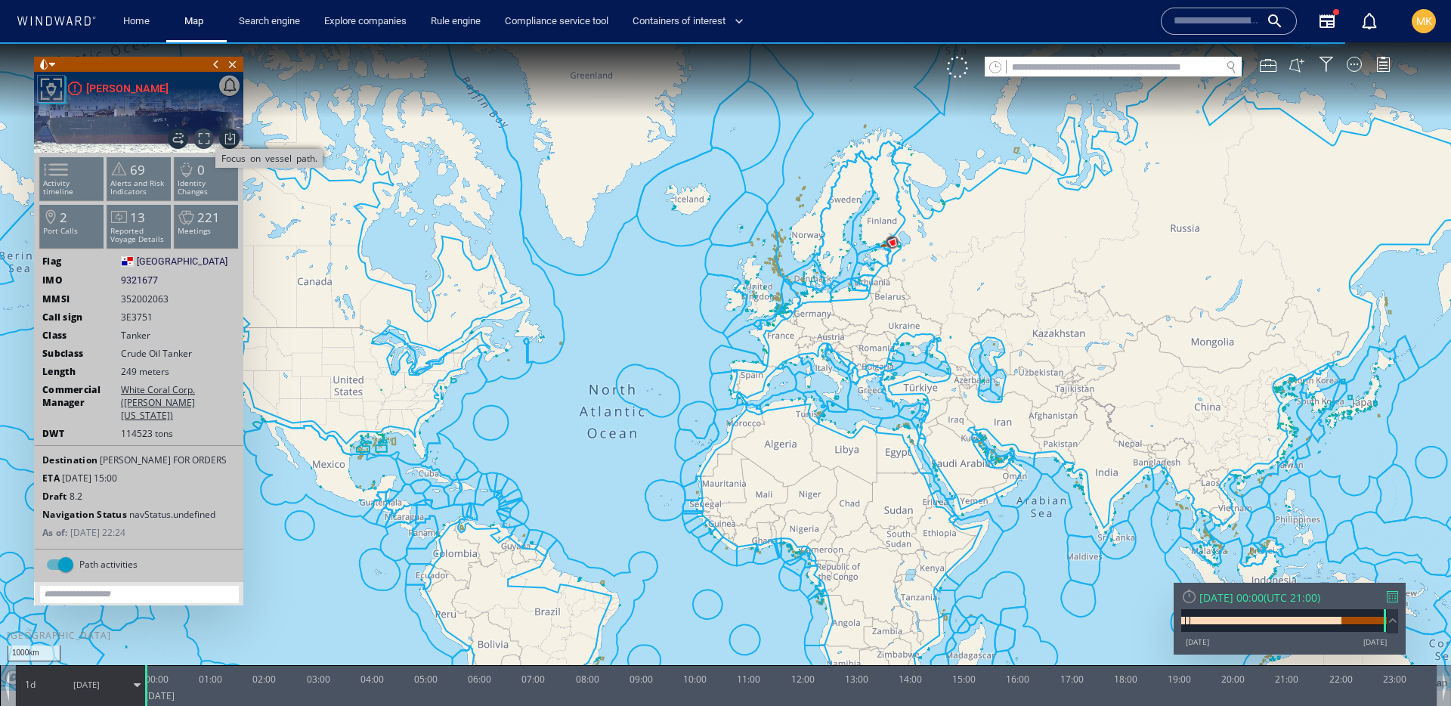
click at [205, 141] on span "Focus on vessel path." at bounding box center [203, 138] width 20 height 20
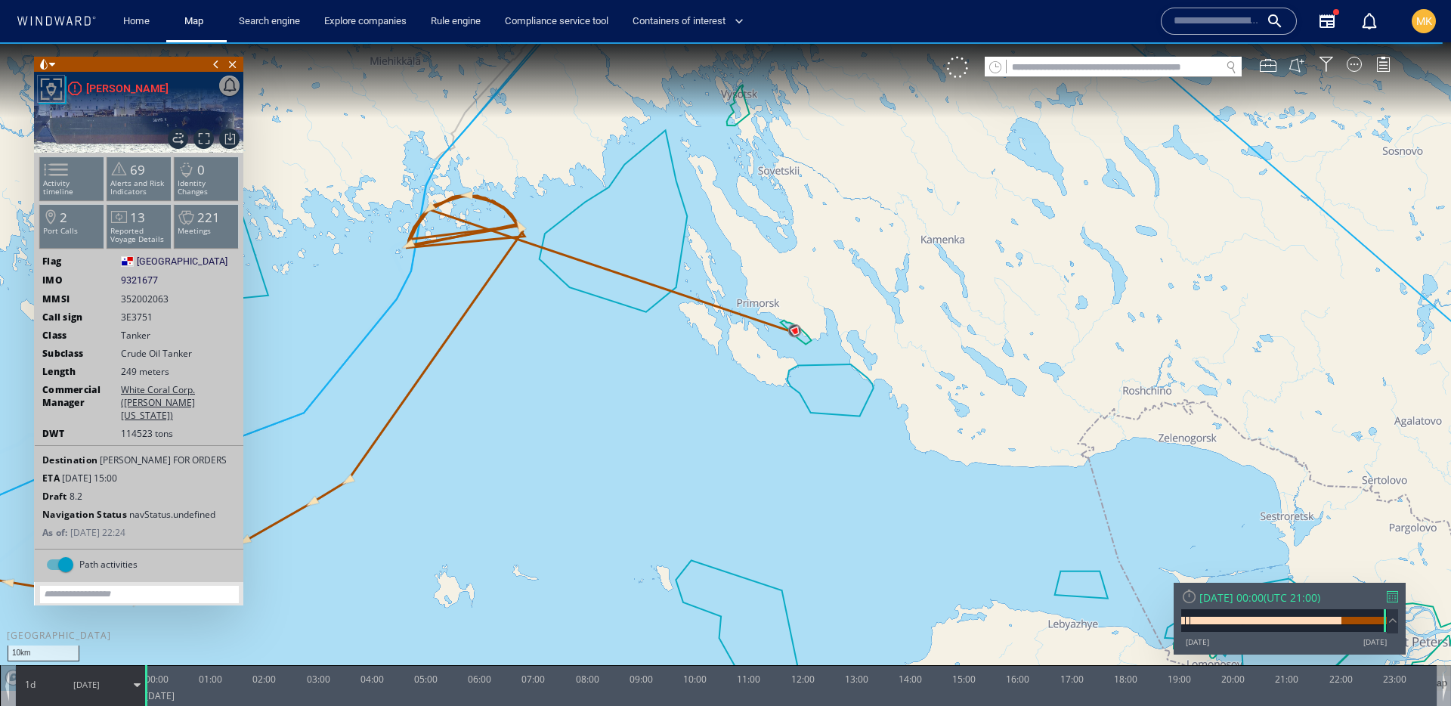
drag, startPoint x: 1121, startPoint y: 329, endPoint x: 659, endPoint y: 377, distance: 464.9
click at [659, 377] on canvas "Map" at bounding box center [725, 366] width 1451 height 648
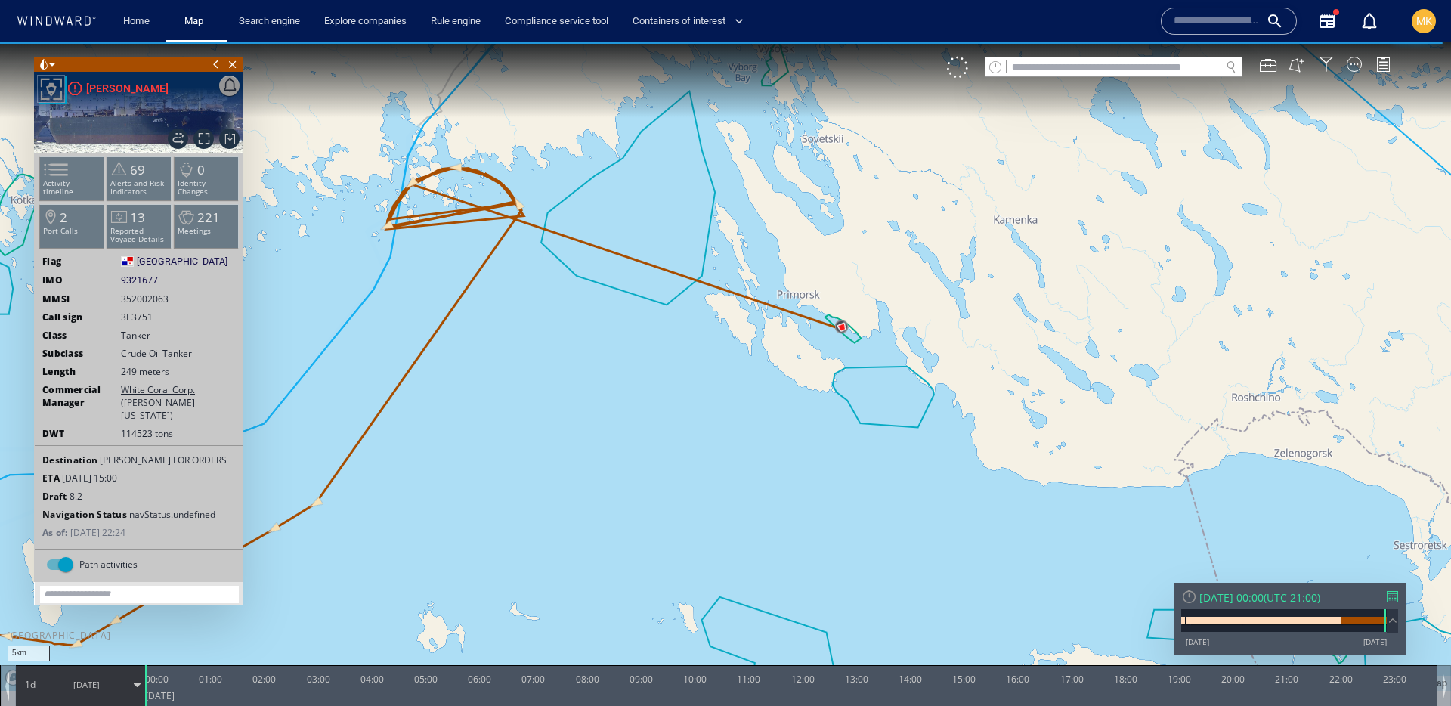
click at [55, 691] on span "04/08/25" at bounding box center [86, 685] width 76 height 38
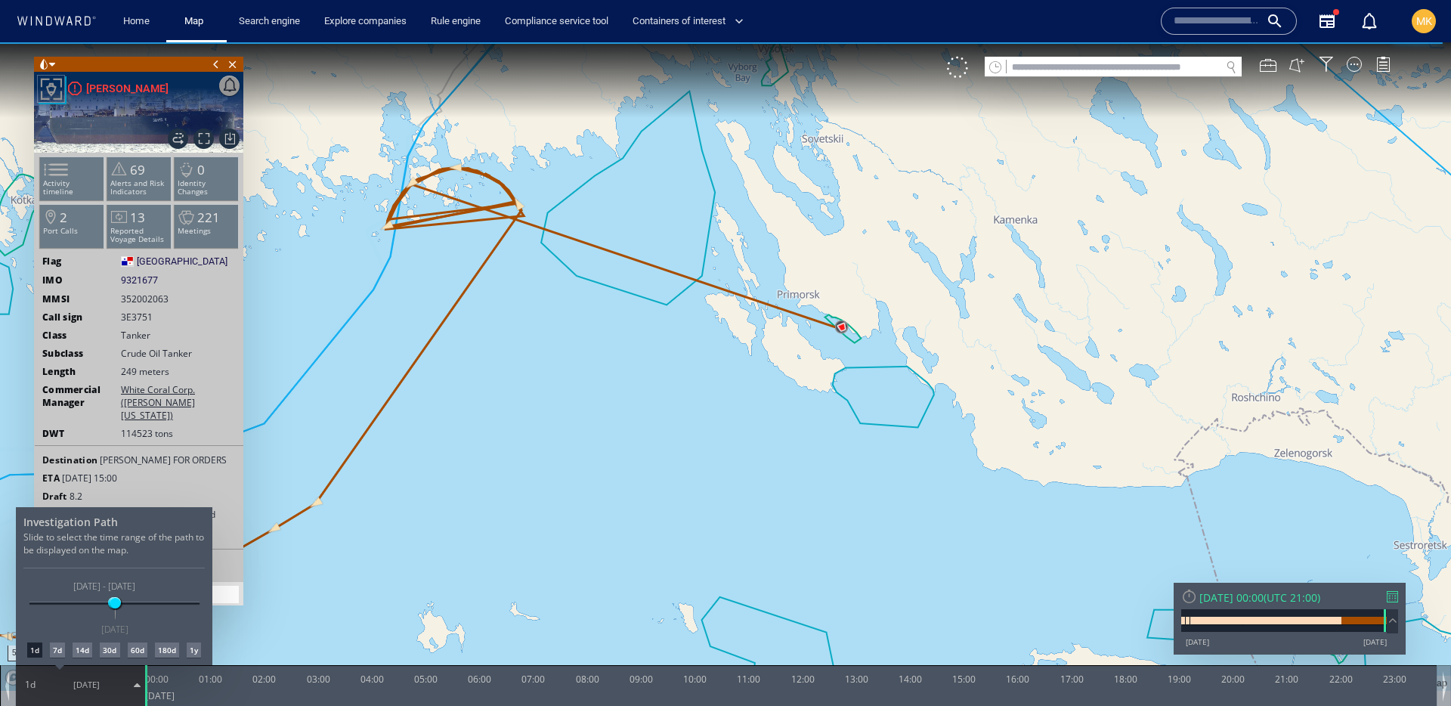
click at [57, 657] on div "7d" at bounding box center [57, 649] width 15 height 15
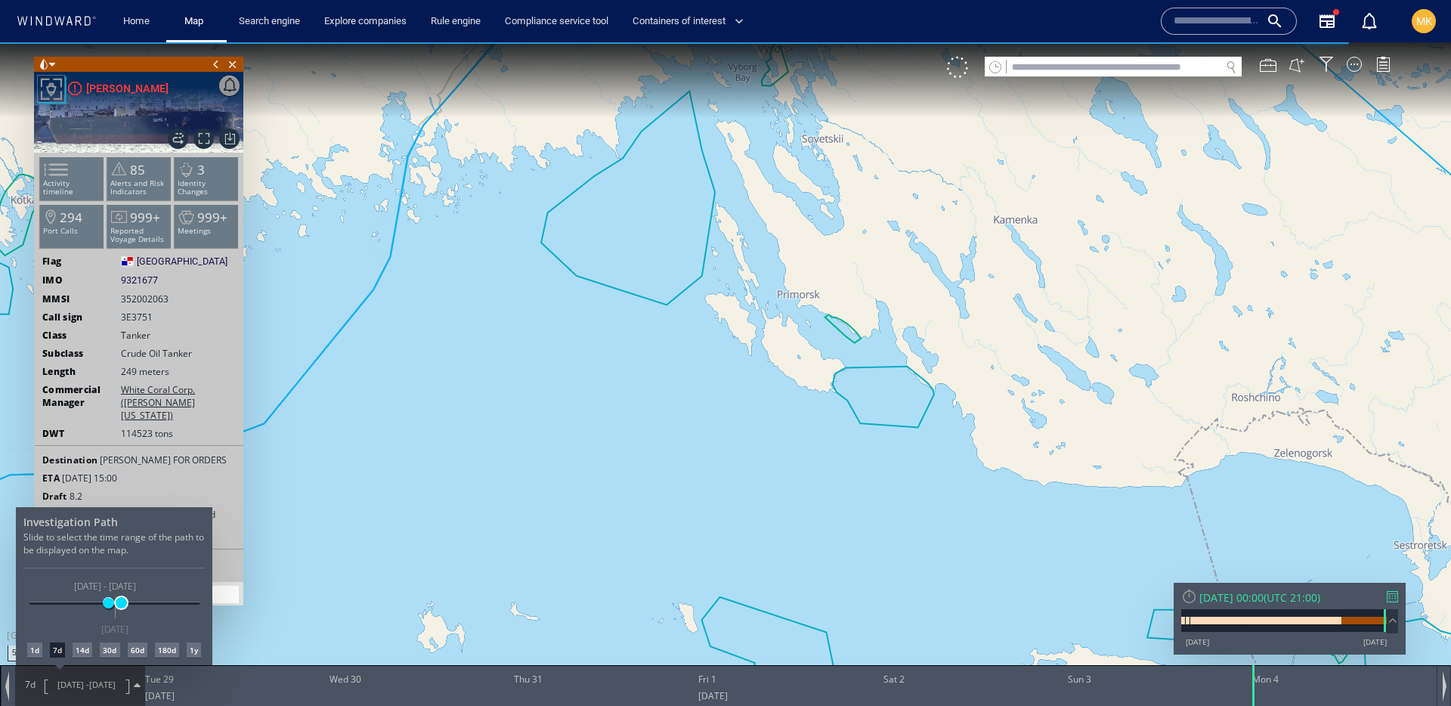
click at [121, 606] on span at bounding box center [121, 602] width 11 height 11
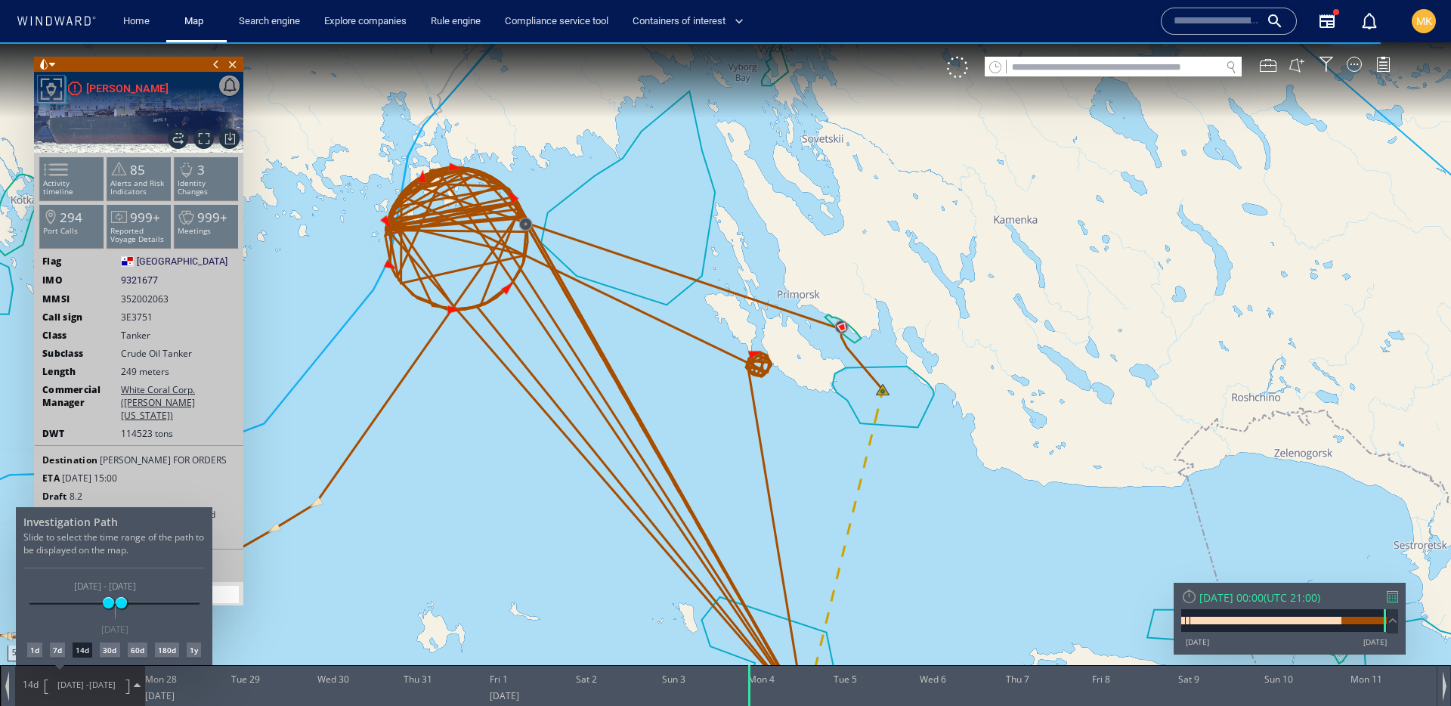
click at [476, 528] on div at bounding box center [725, 374] width 1451 height 664
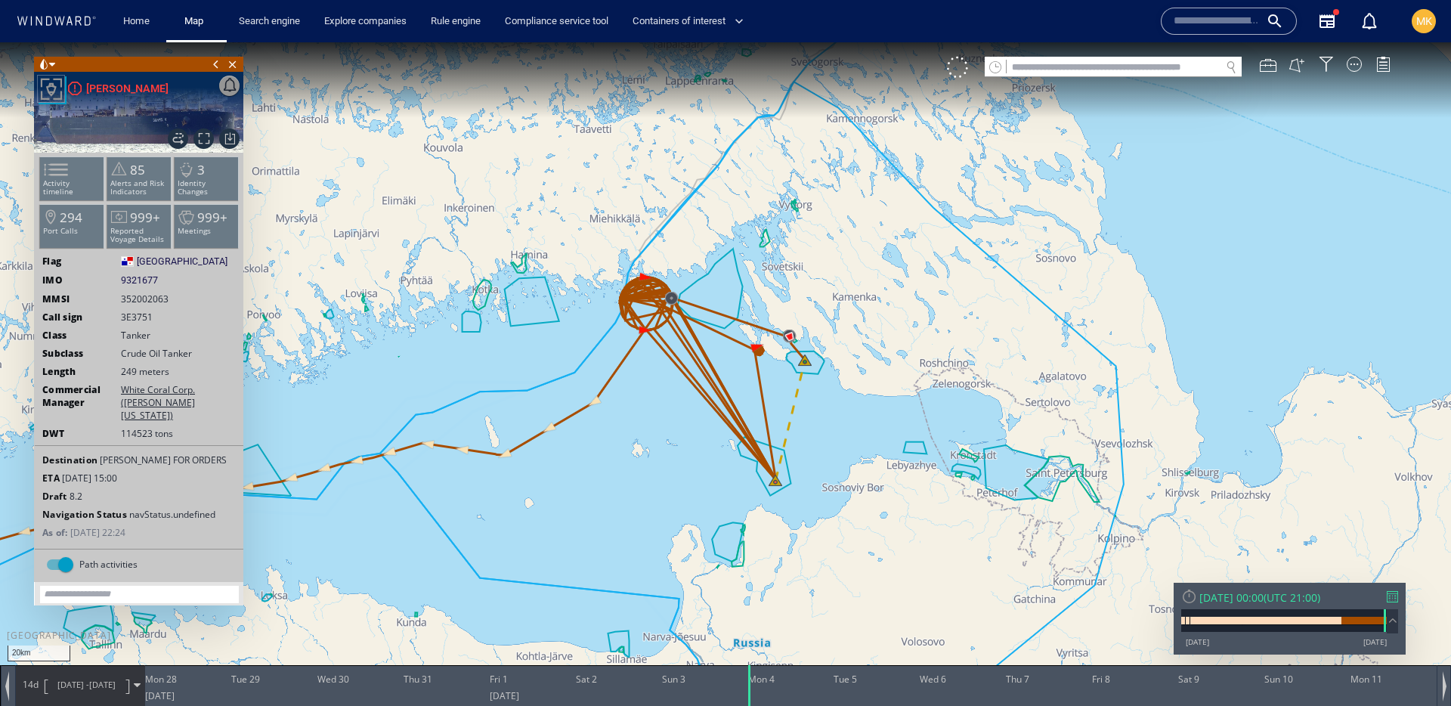
drag, startPoint x: 613, startPoint y: 451, endPoint x: 738, endPoint y: 407, distance: 133.1
click at [738, 407] on canvas "Map" at bounding box center [725, 366] width 1451 height 648
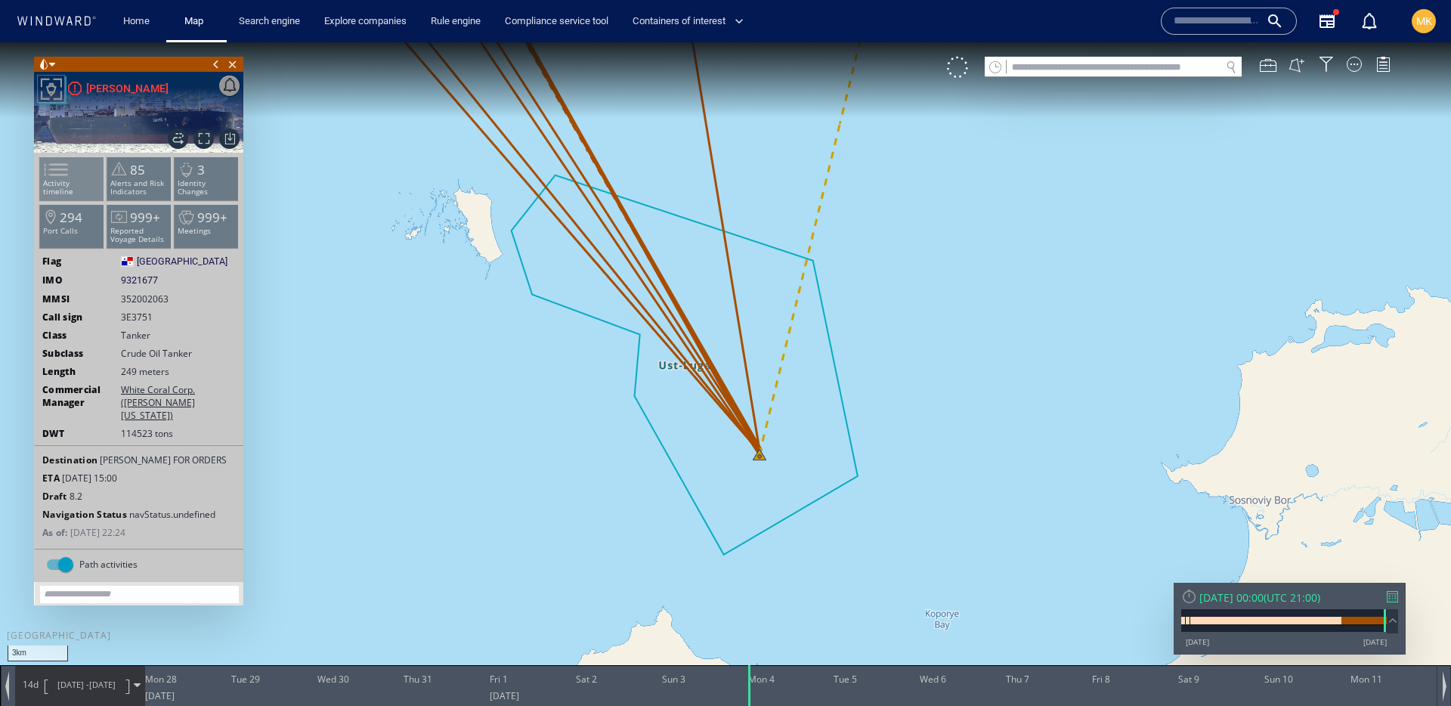
click at [58, 165] on span at bounding box center [47, 170] width 23 height 22
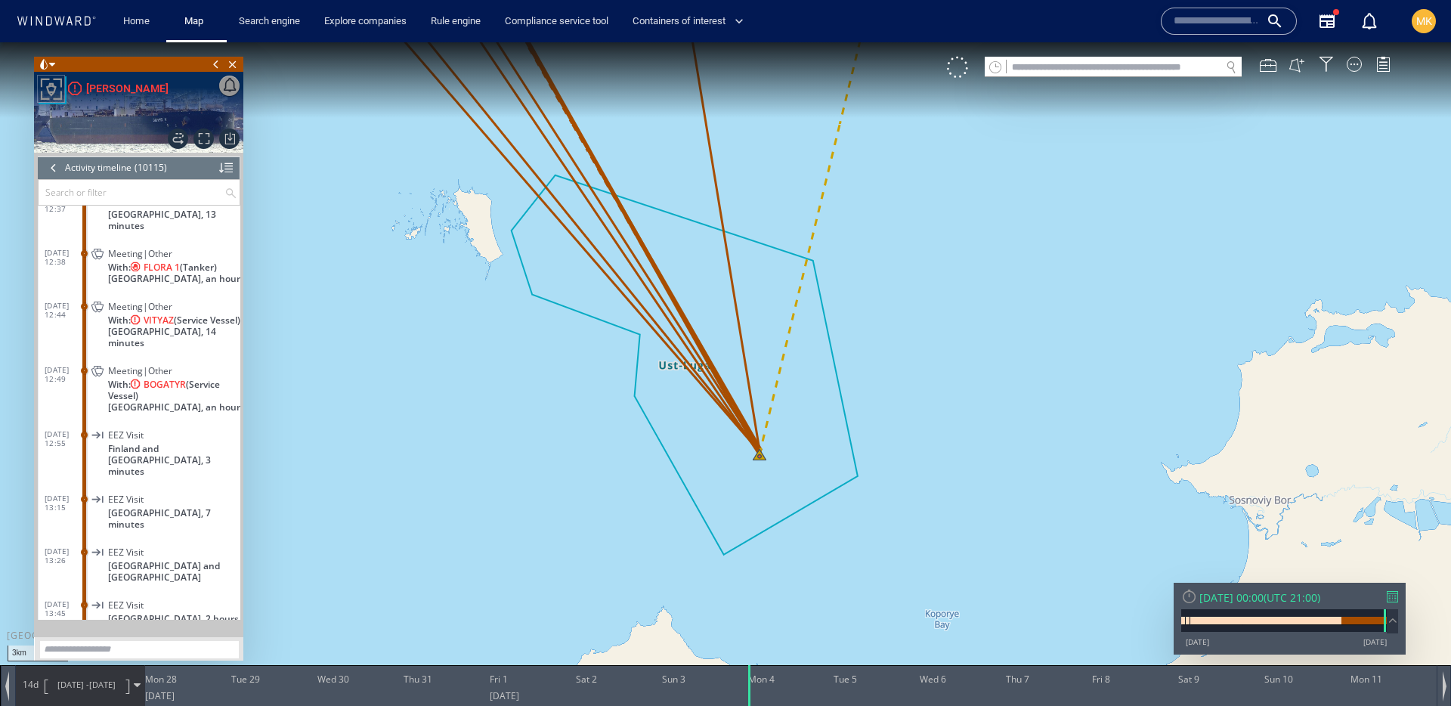
scroll to position [416760, 0]
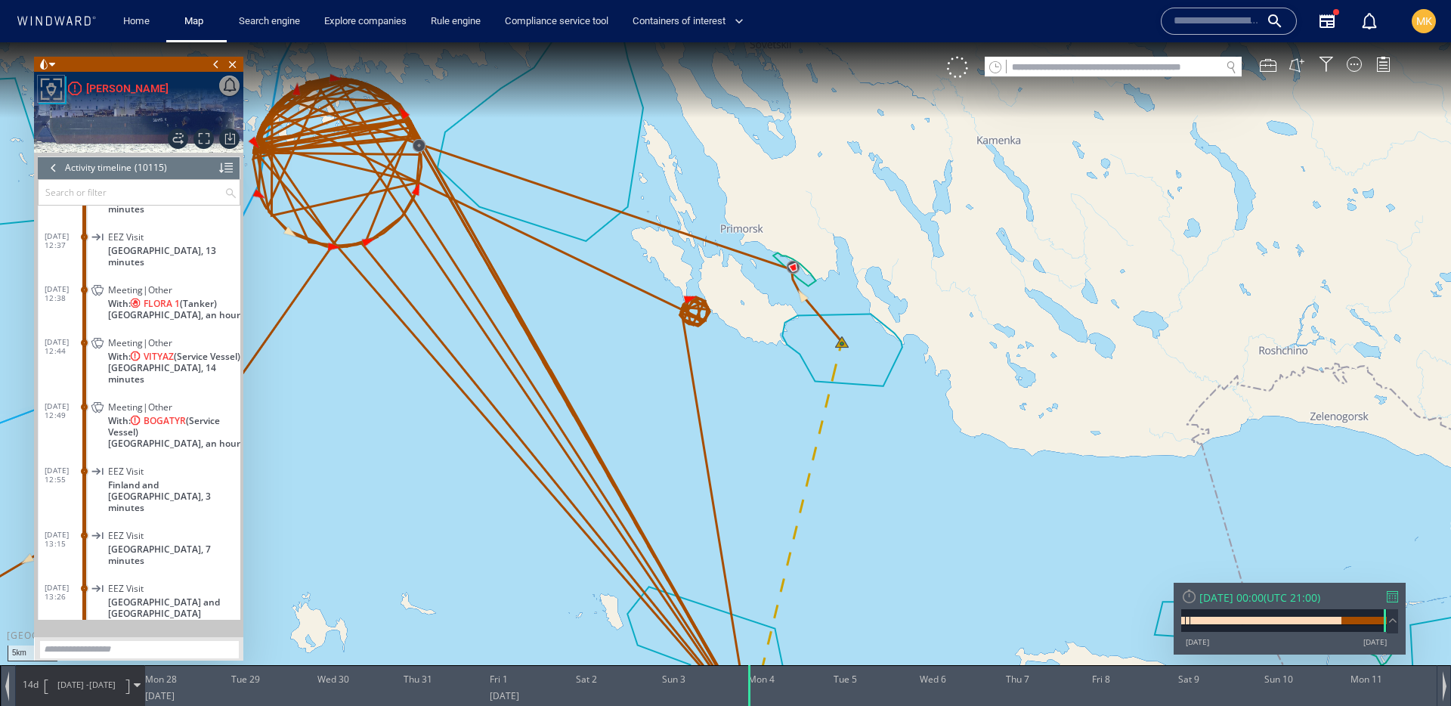
click at [67, 679] on span "28/07/25 -" at bounding box center [73, 684] width 32 height 11
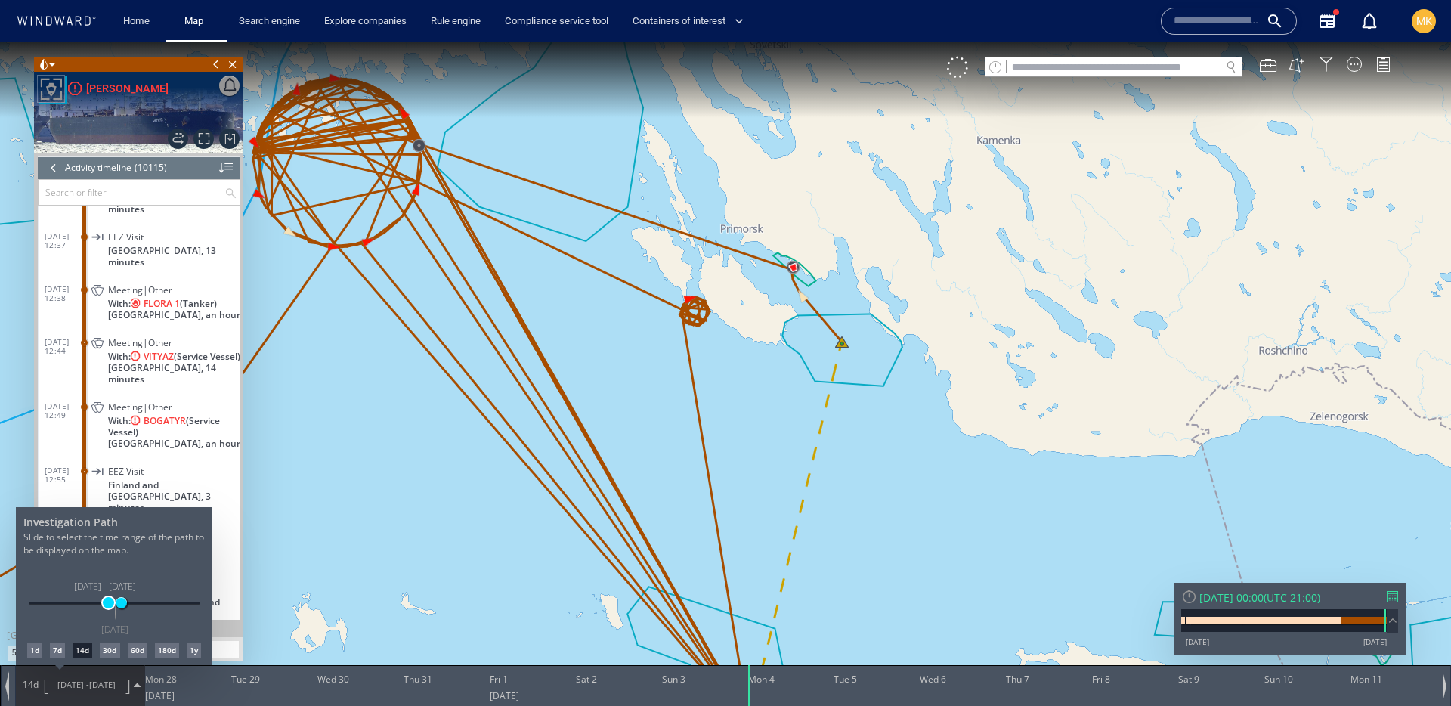
click at [101, 603] on div "06/05/25 01/11/25 28/07/25 11/08/25 28/07/25 - 11/08/25 04/08/25" at bounding box center [114, 603] width 170 height 3
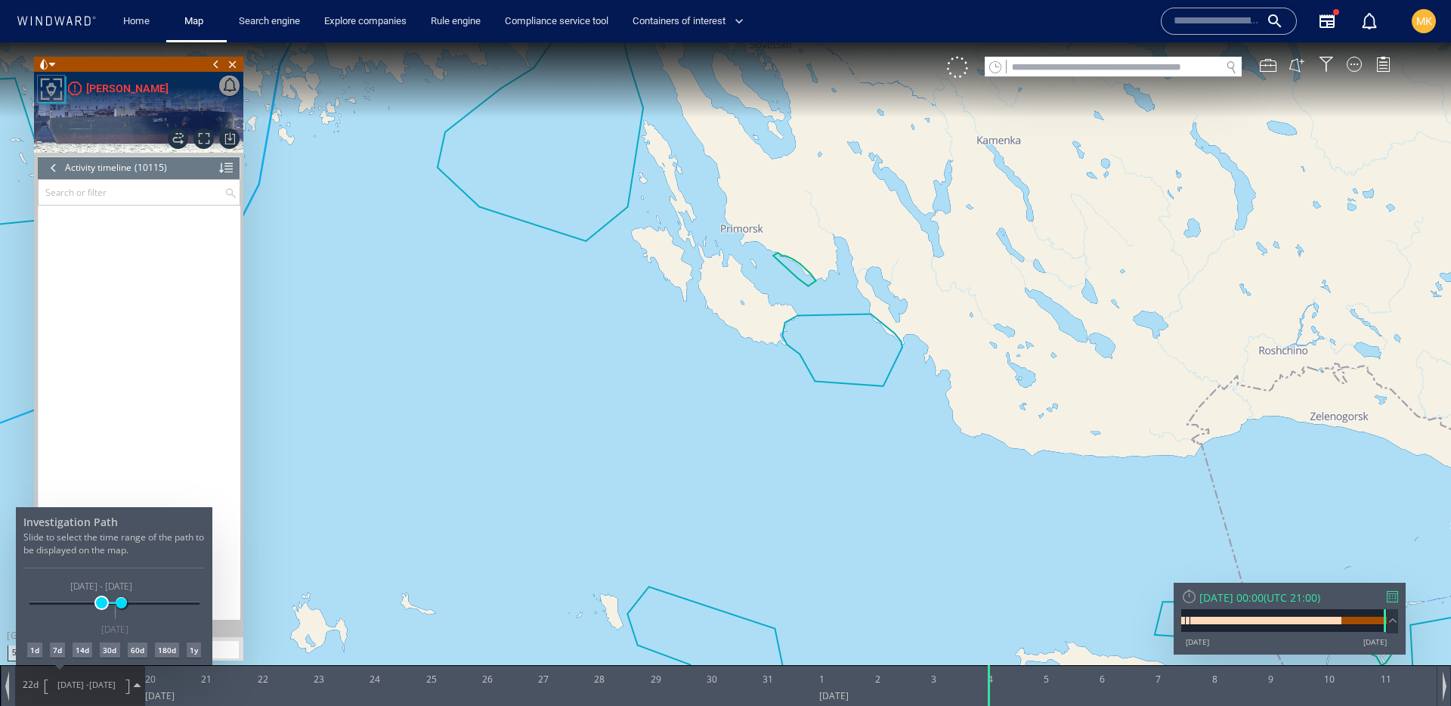
scroll to position [418173, 0]
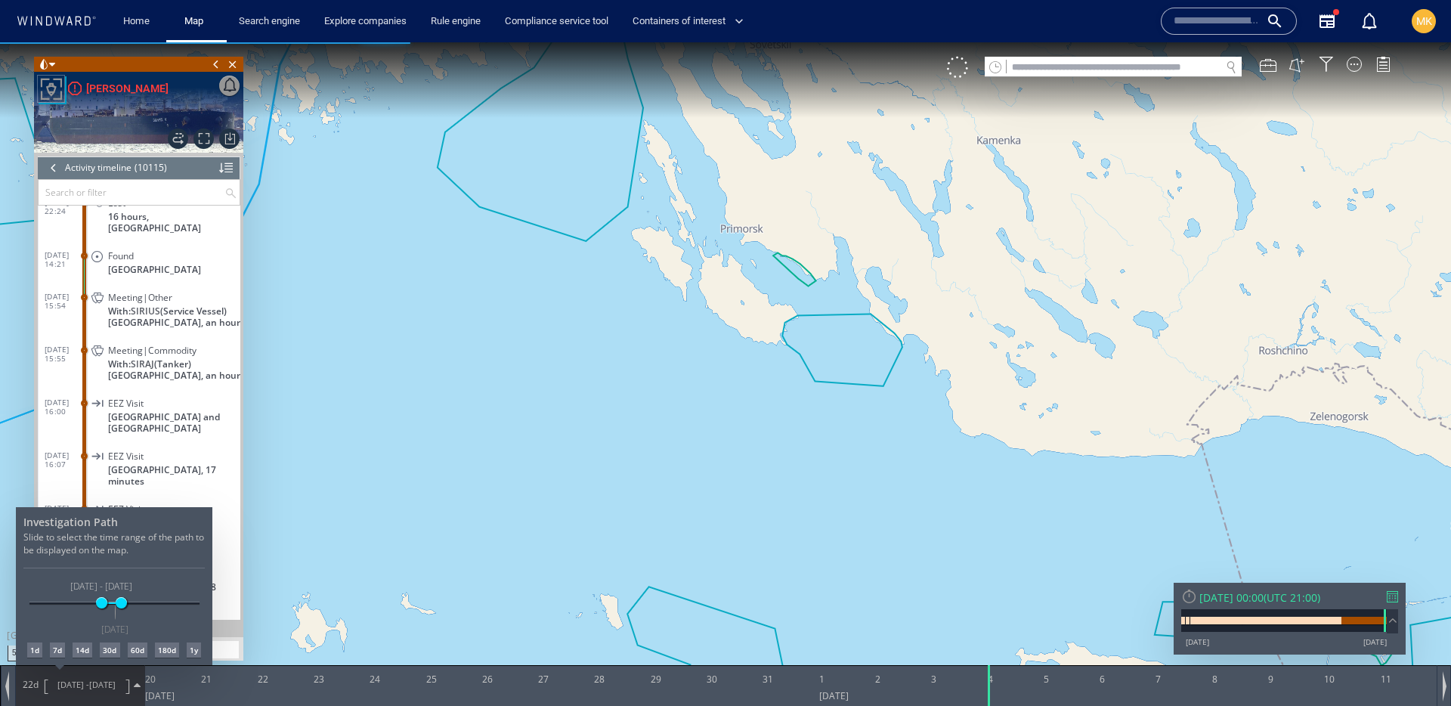
click at [928, 555] on div at bounding box center [725, 374] width 1451 height 664
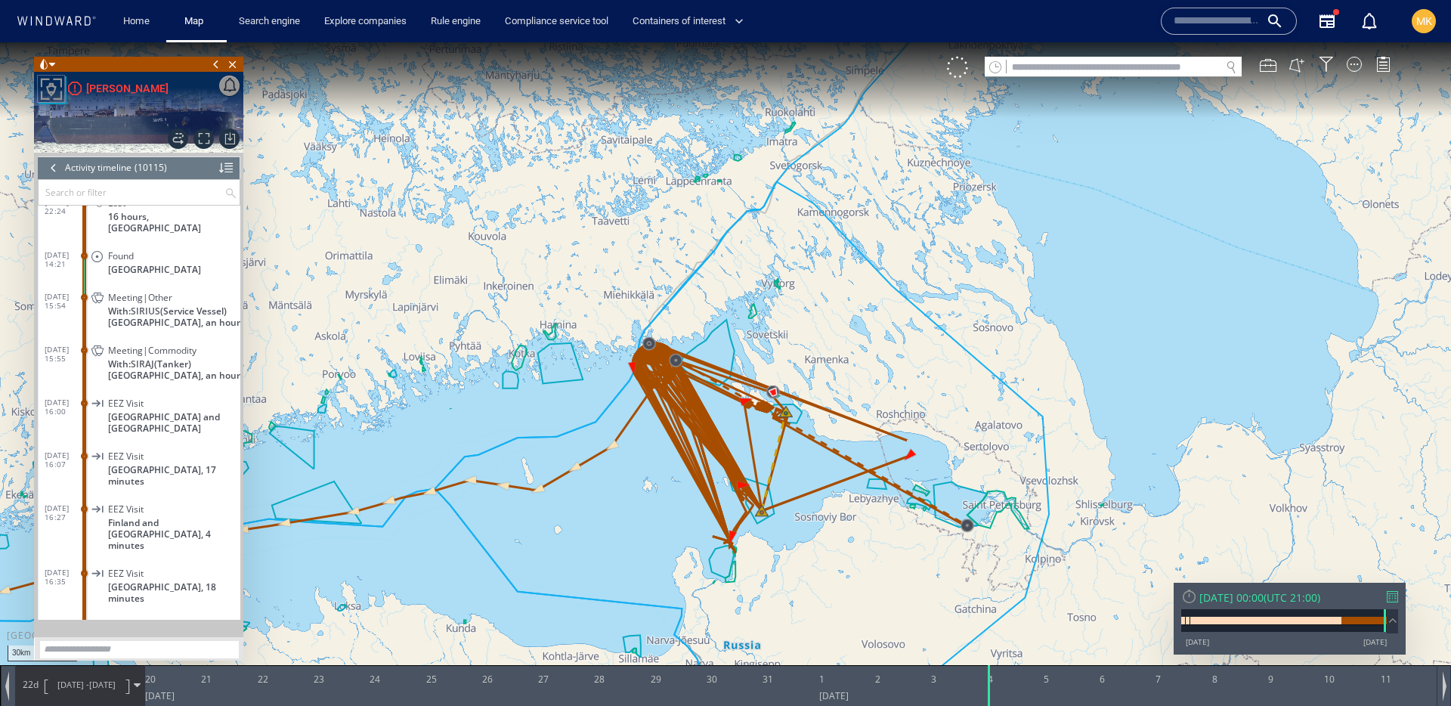
drag, startPoint x: 854, startPoint y: 554, endPoint x: 735, endPoint y: 459, distance: 152.2
click at [735, 459] on canvas "Map" at bounding box center [725, 366] width 1451 height 648
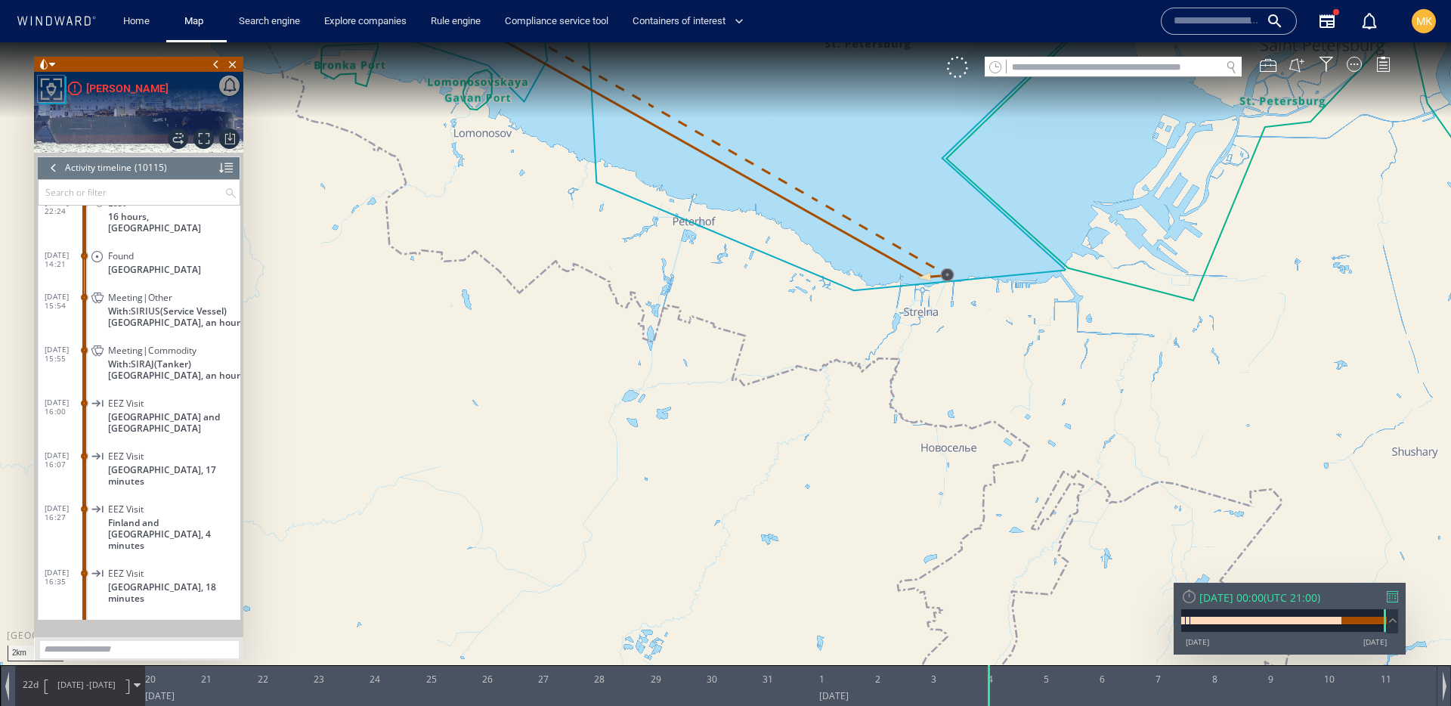
click at [71, 696] on span "20/07/25 - 11/08/25" at bounding box center [86, 685] width 76 height 38
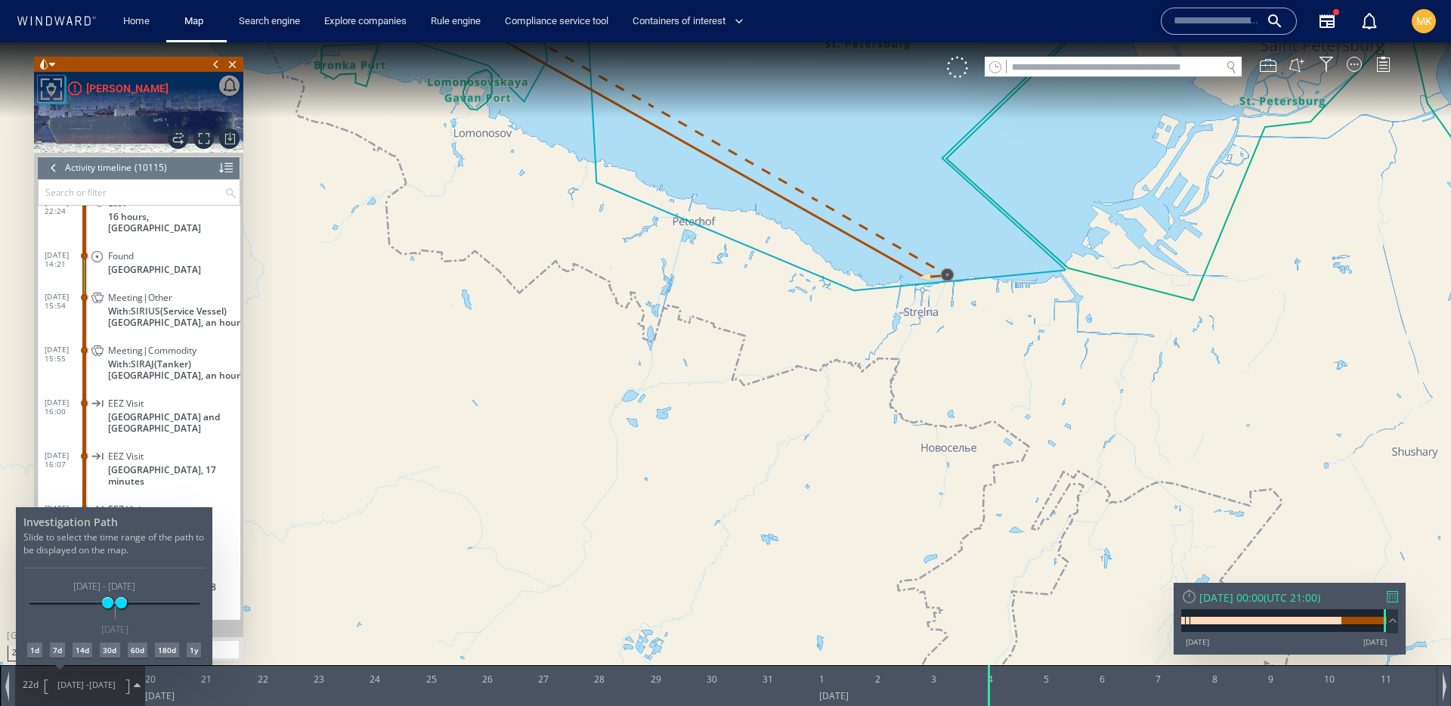
drag, startPoint x: 100, startPoint y: 605, endPoint x: 107, endPoint y: 610, distance: 9.2
click at [107, 605] on div "06/05/25 01/11/25 27/07/25 11/08/25 27/07/25 - 11/08/25 04/08/25" at bounding box center [114, 603] width 170 height 3
click at [121, 605] on span at bounding box center [121, 602] width 11 height 11
click at [778, 327] on div at bounding box center [725, 374] width 1451 height 664
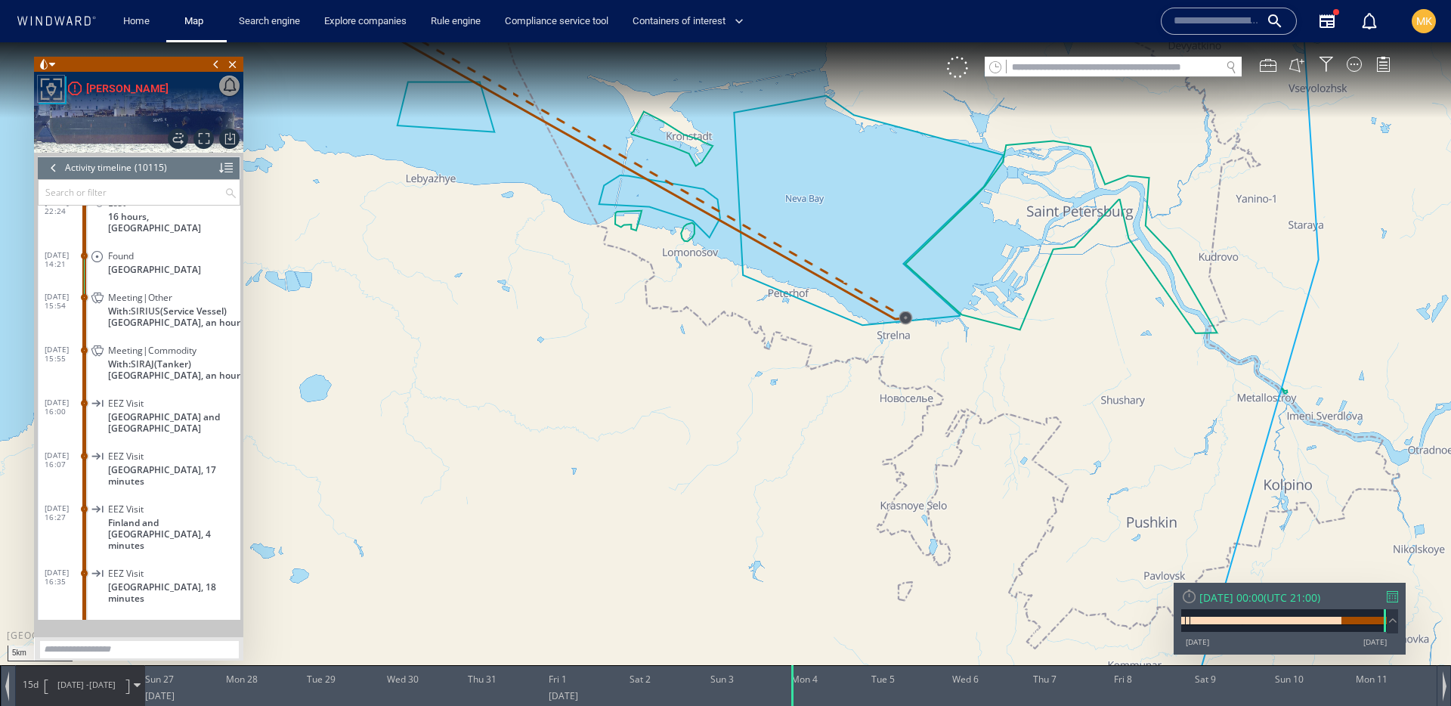
drag, startPoint x: 716, startPoint y: 296, endPoint x: 824, endPoint y: 472, distance: 206.6
click at [844, 485] on canvas "Map" at bounding box center [725, 366] width 1451 height 648
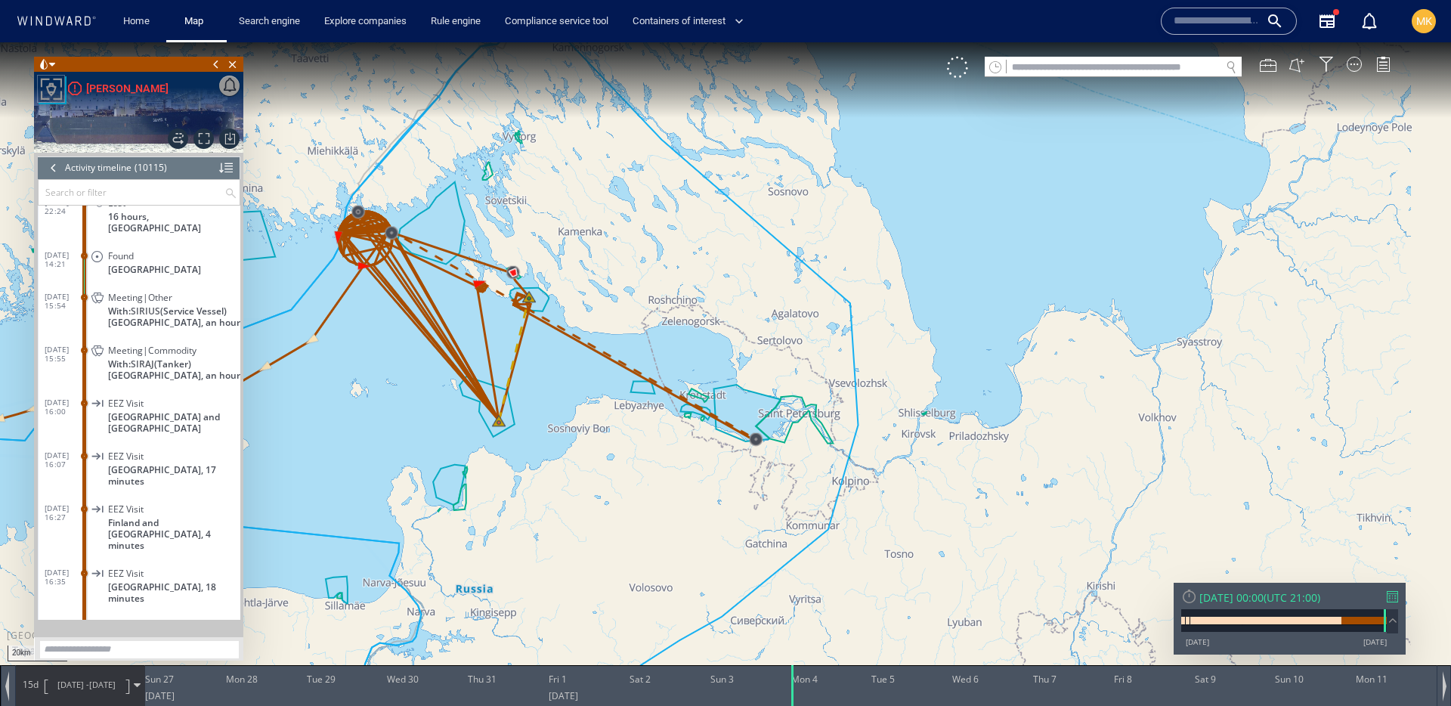
drag, startPoint x: 580, startPoint y: 380, endPoint x: 615, endPoint y: 446, distance: 74.7
click at [615, 446] on canvas "Map" at bounding box center [725, 366] width 1451 height 648
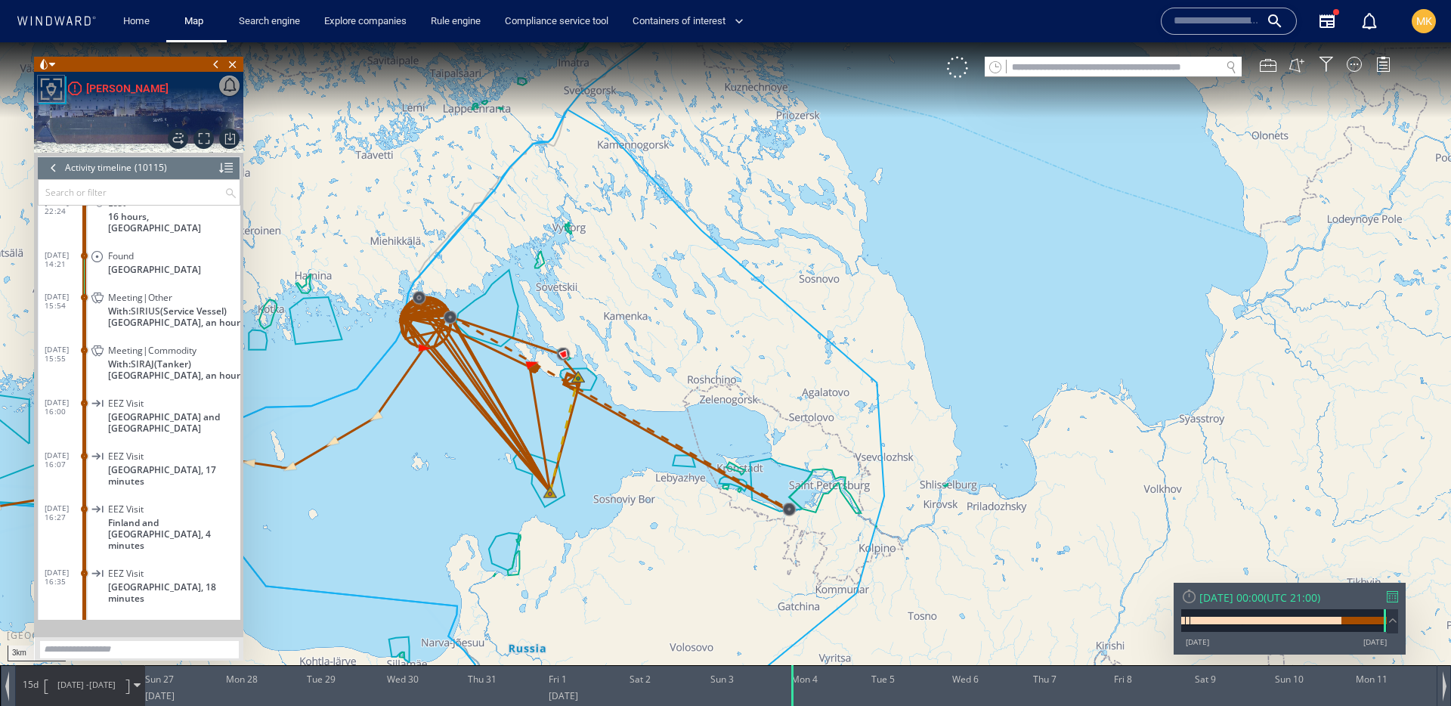
drag, startPoint x: 554, startPoint y: 348, endPoint x: 657, endPoint y: 534, distance: 212.1
click at [657, 534] on canvas "Map" at bounding box center [725, 366] width 1451 height 648
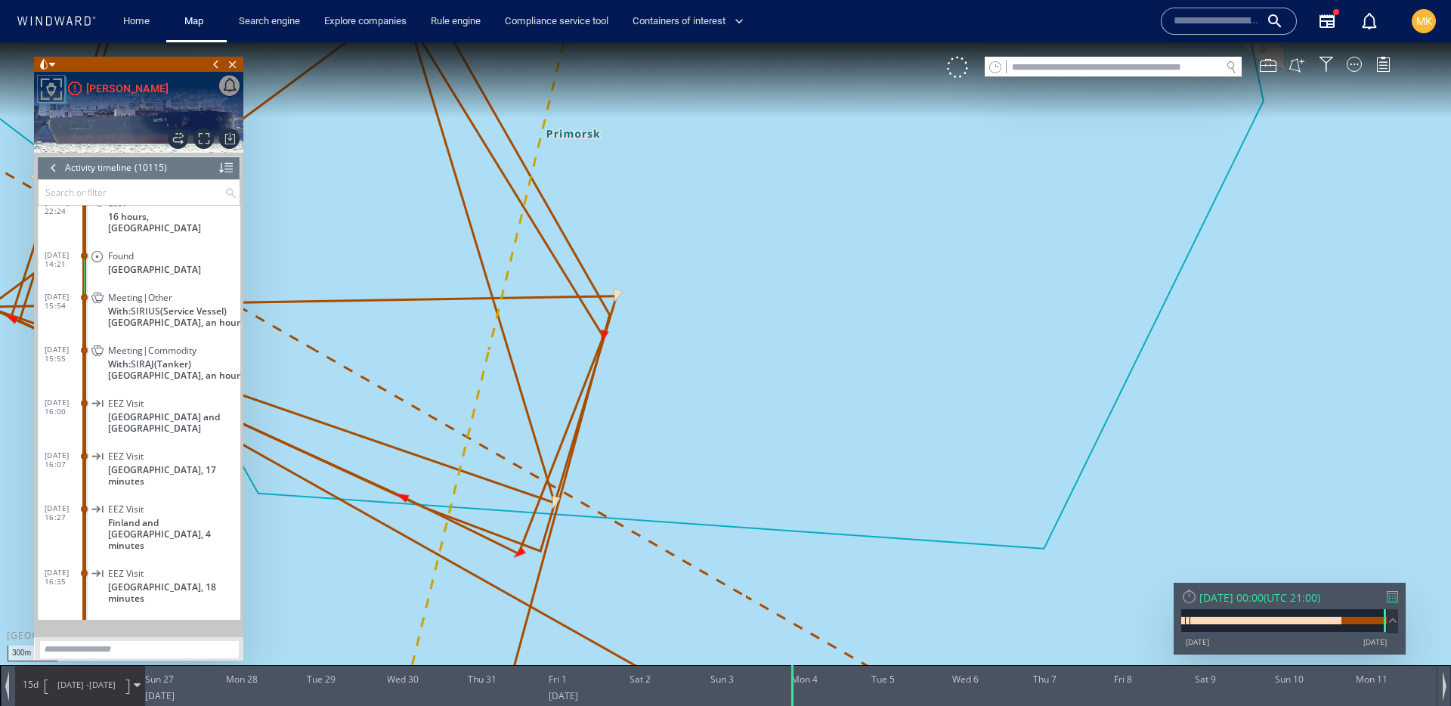
drag, startPoint x: 598, startPoint y: 101, endPoint x: 805, endPoint y: 438, distance: 395.6
click at [809, 451] on canvas "Map" at bounding box center [725, 366] width 1451 height 648
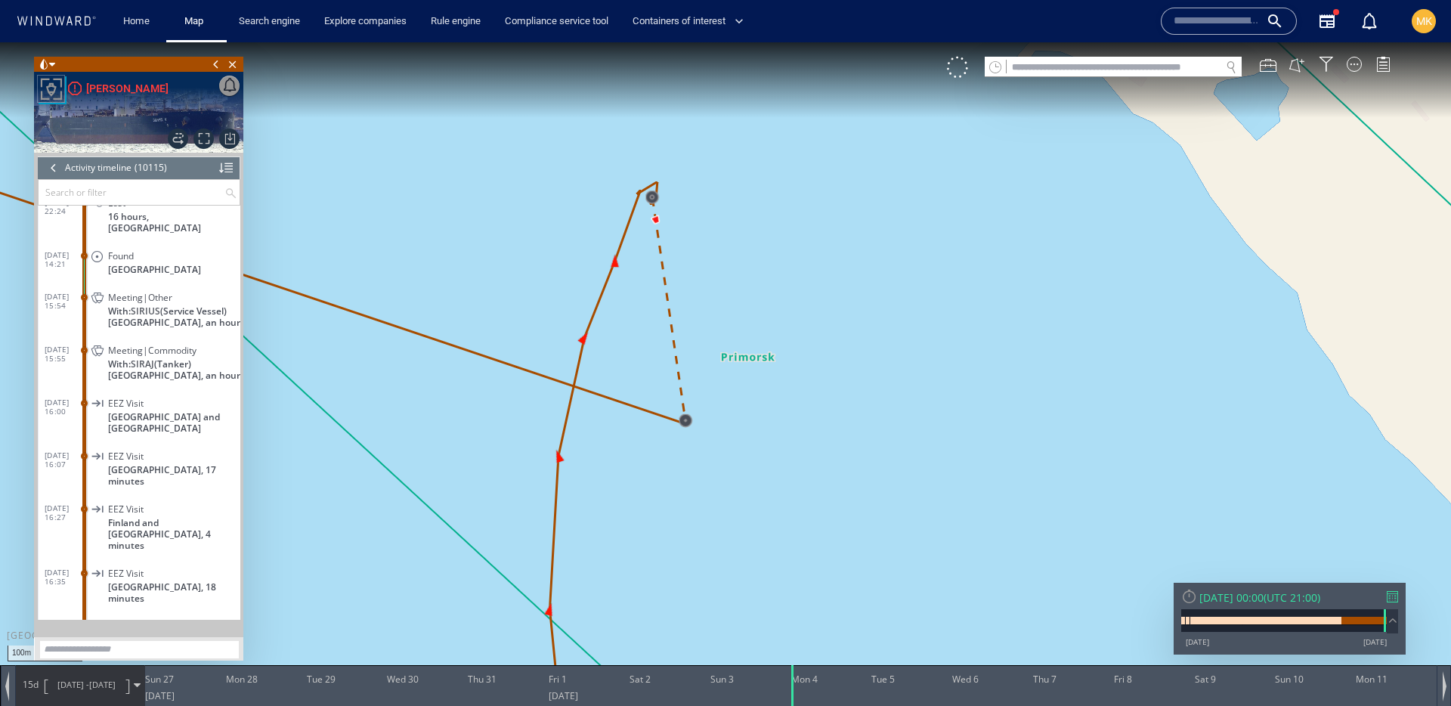
drag, startPoint x: 618, startPoint y: 225, endPoint x: 649, endPoint y: 303, distance: 83.8
click at [649, 303] on canvas "Map" at bounding box center [725, 366] width 1451 height 648
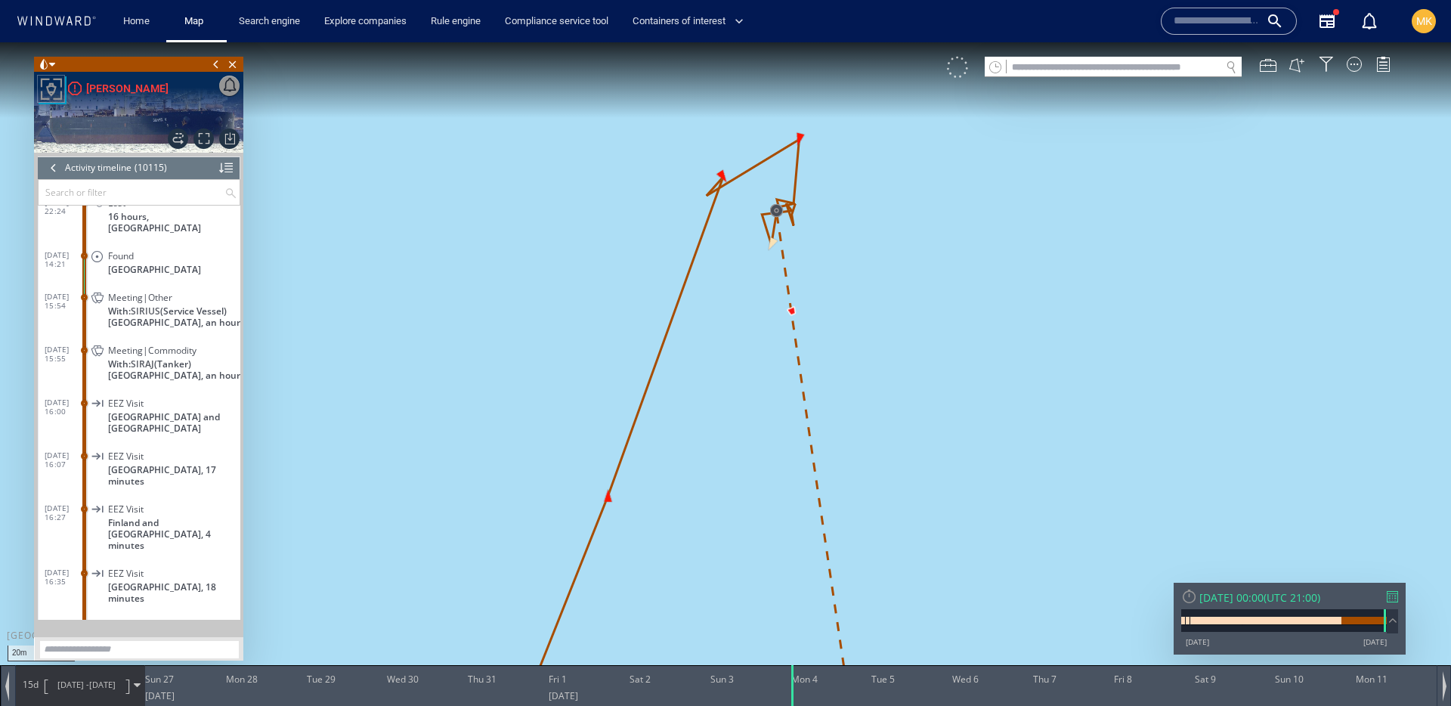
click at [959, 76] on div at bounding box center [957, 67] width 21 height 21
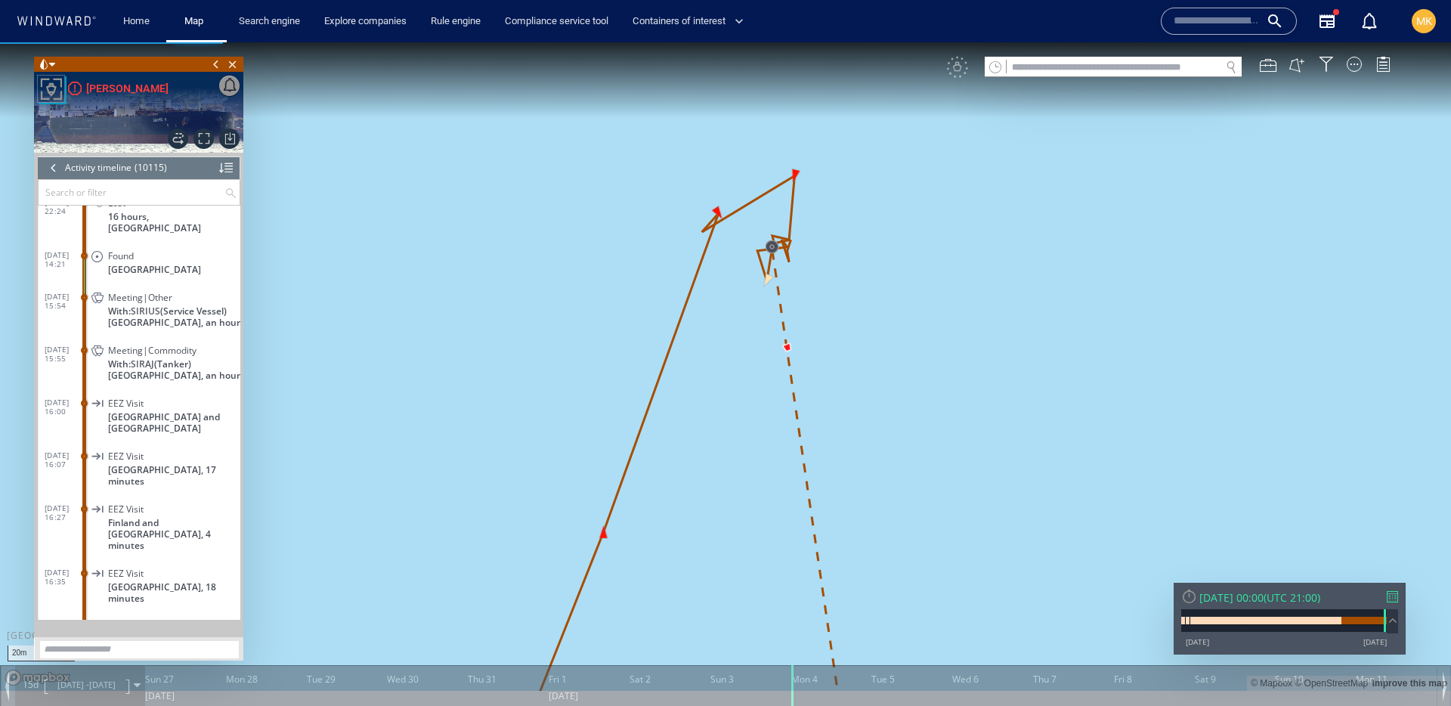
drag, startPoint x: 753, startPoint y: 242, endPoint x: 747, endPoint y: 275, distance: 33.8
click at [747, 275] on canvas "Map" at bounding box center [725, 366] width 1451 height 648
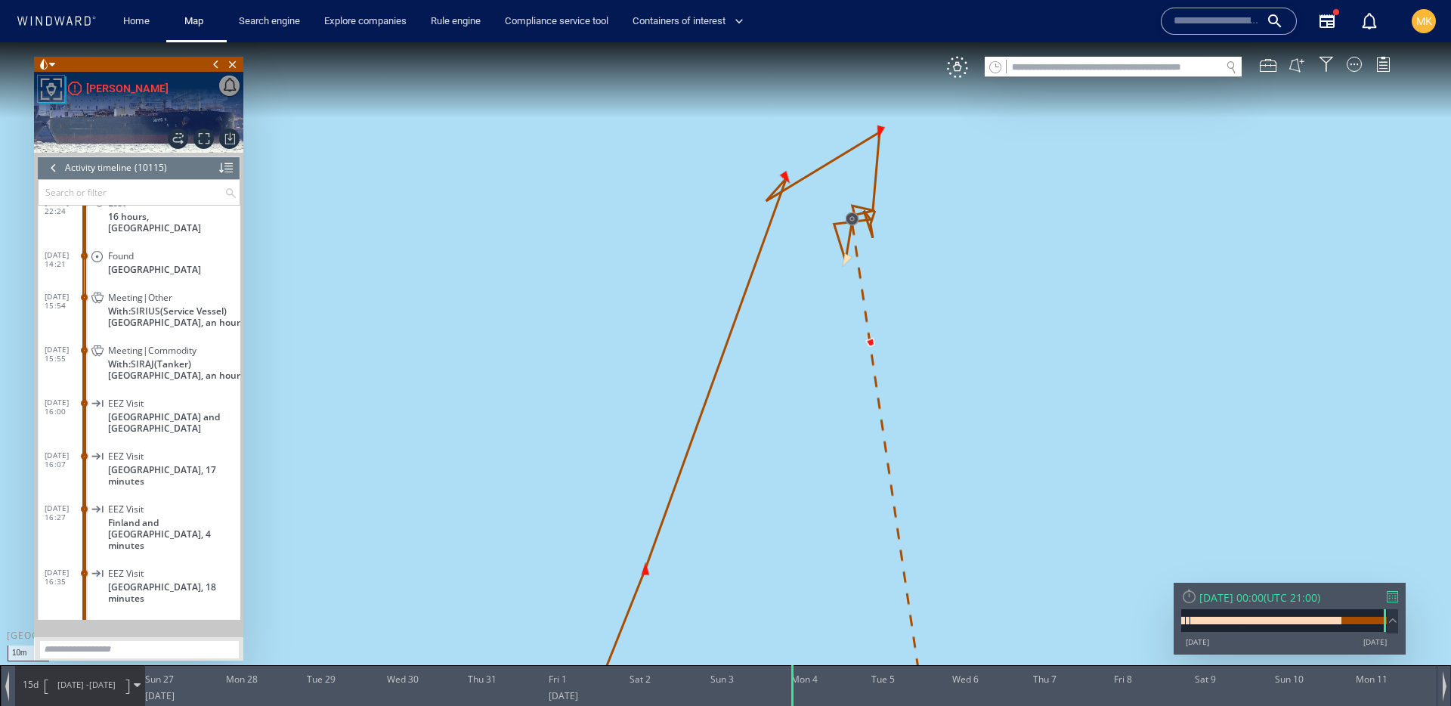
drag, startPoint x: 886, startPoint y: 231, endPoint x: 814, endPoint y: 261, distance: 77.9
click at [814, 261] on canvas "Map" at bounding box center [725, 366] width 1451 height 648
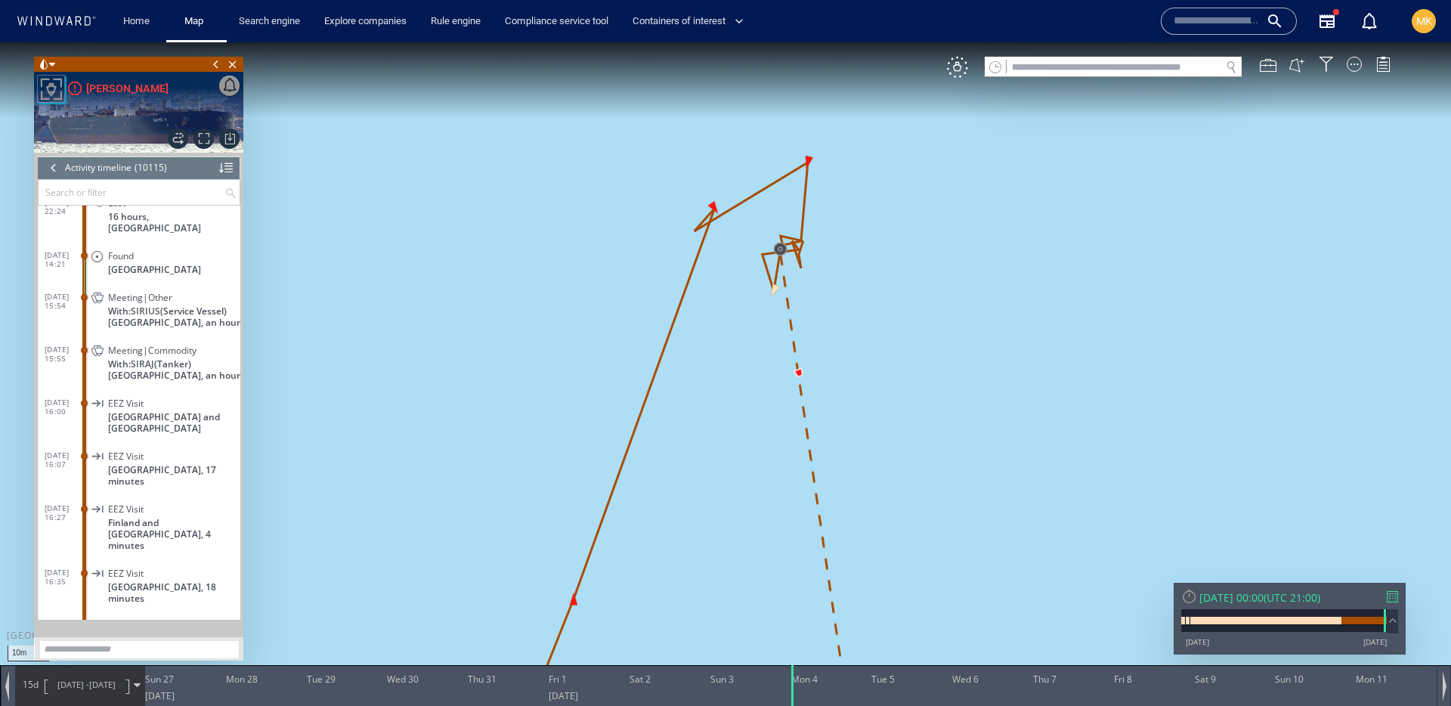
click at [956, 77] on div "VM" at bounding box center [957, 67] width 21 height 21
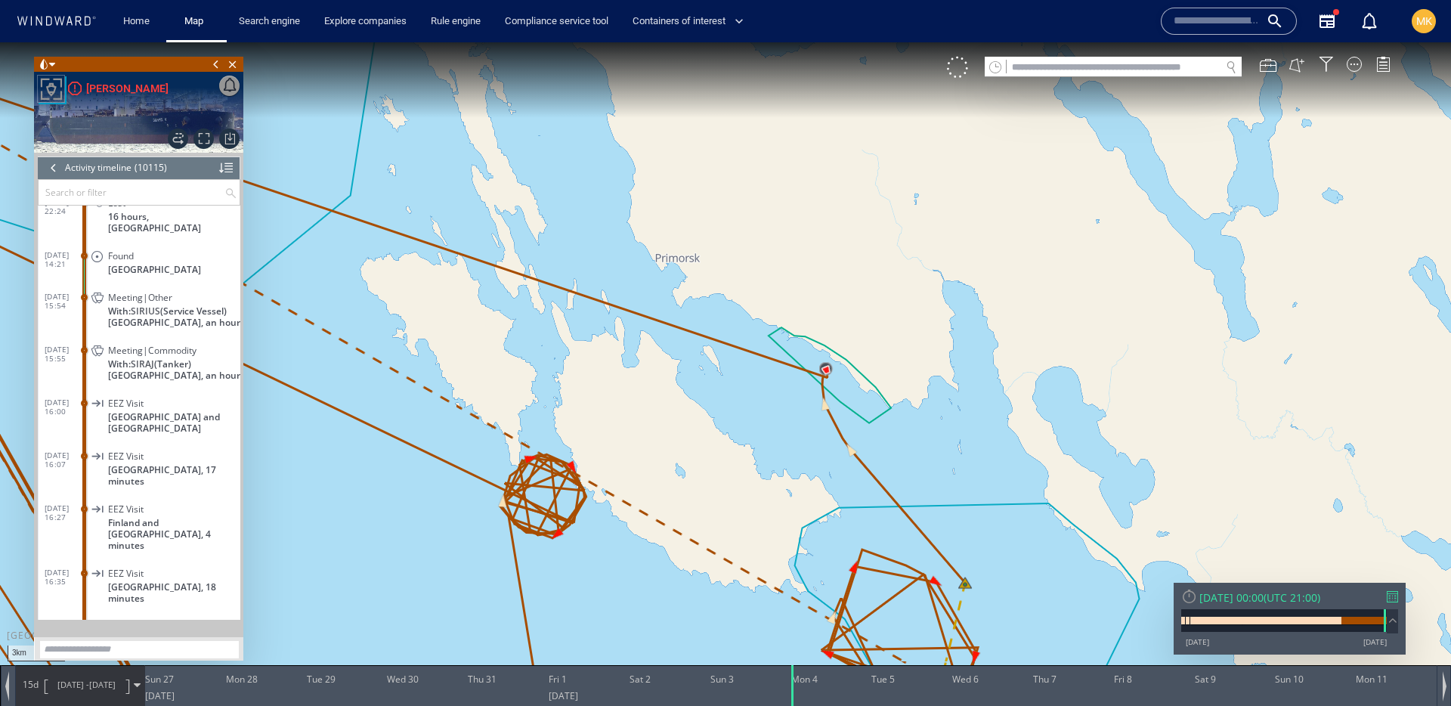
drag, startPoint x: 739, startPoint y: 484, endPoint x: 758, endPoint y: 345, distance: 140.3
click at [758, 345] on canvas "Map" at bounding box center [725, 366] width 1451 height 648
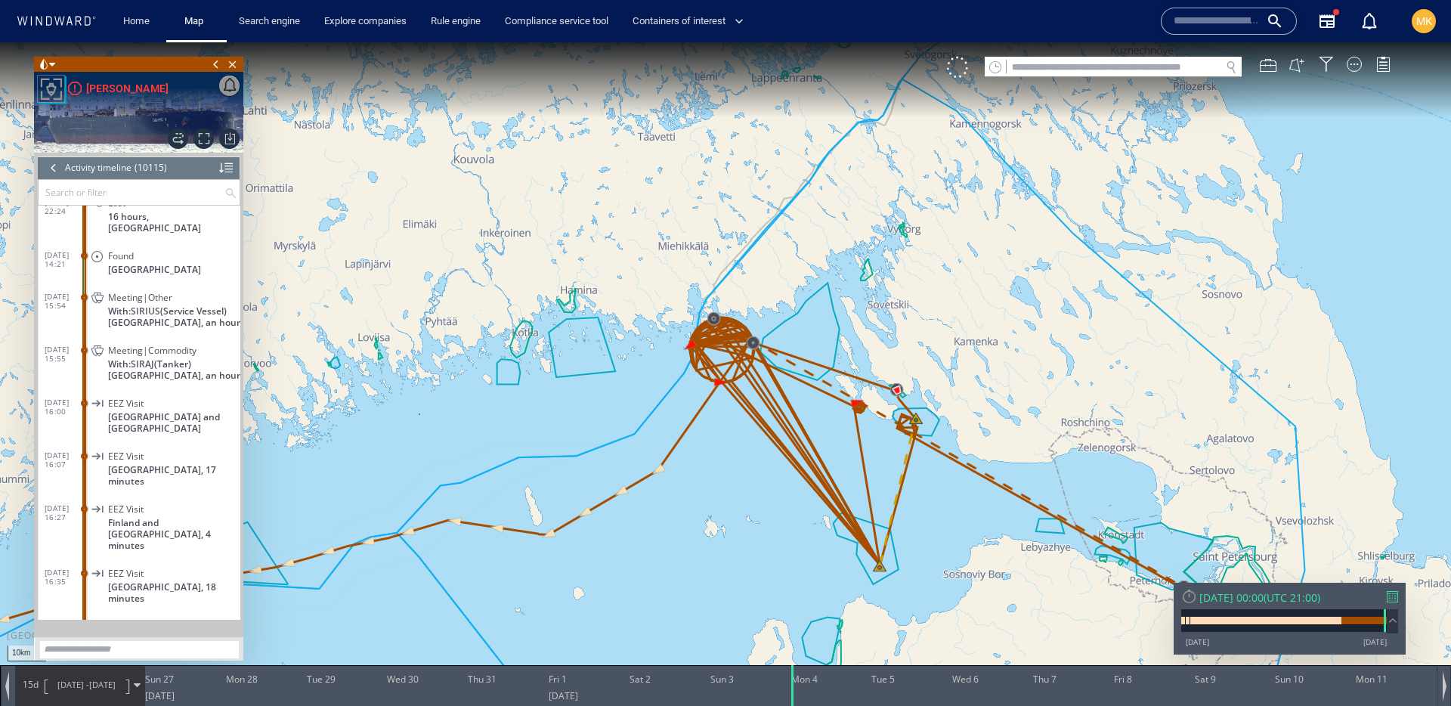
click at [32, 179] on canvas "Map" at bounding box center [725, 366] width 1451 height 648
click at [48, 175] on div at bounding box center [53, 167] width 17 height 23
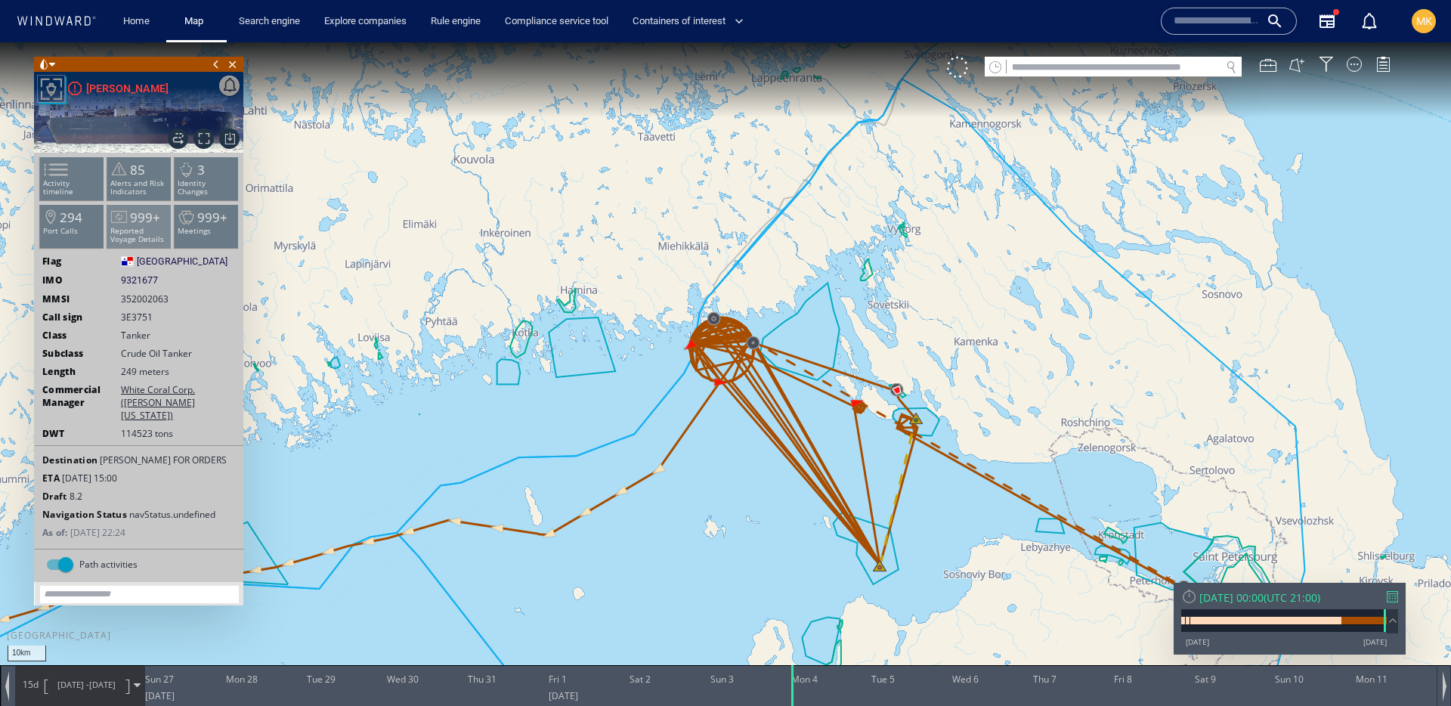
click at [153, 238] on p "Reported Voyage Details" at bounding box center [139, 235] width 64 height 17
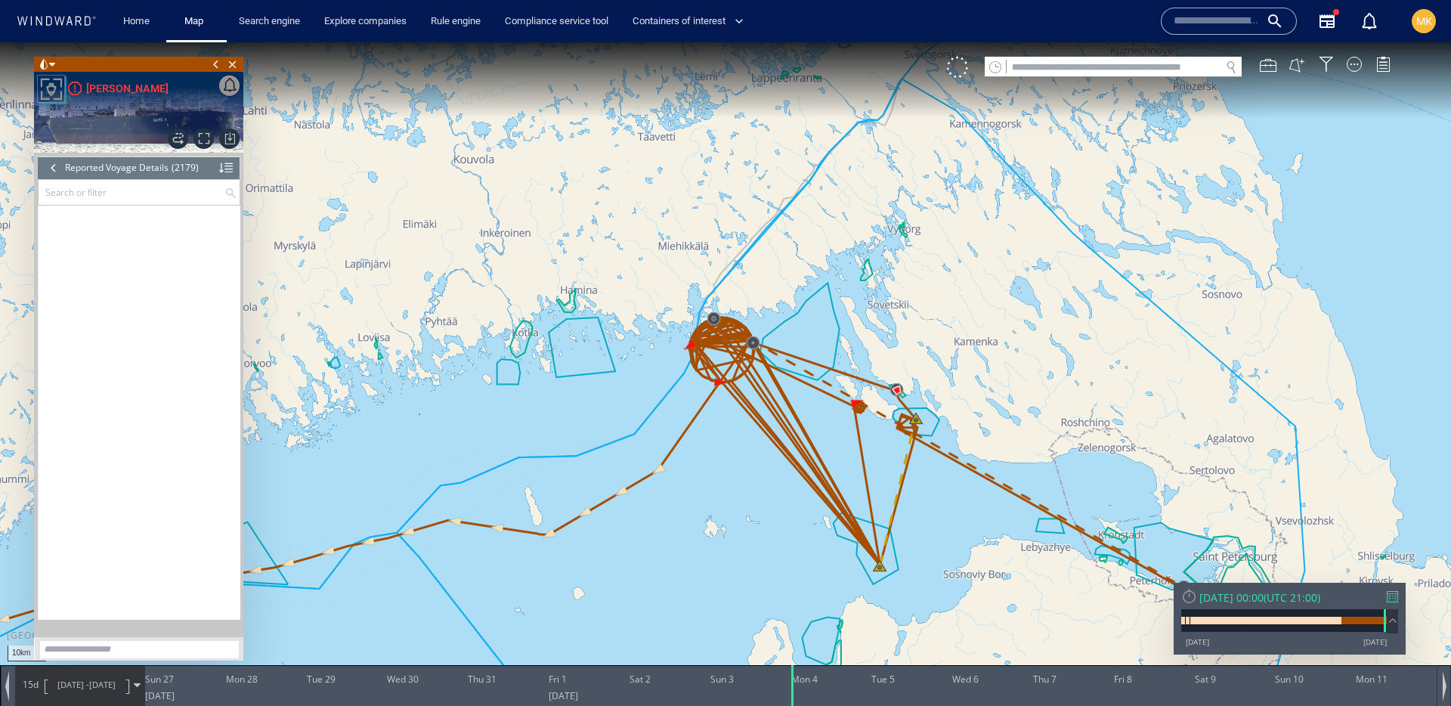
scroll to position [90153, 0]
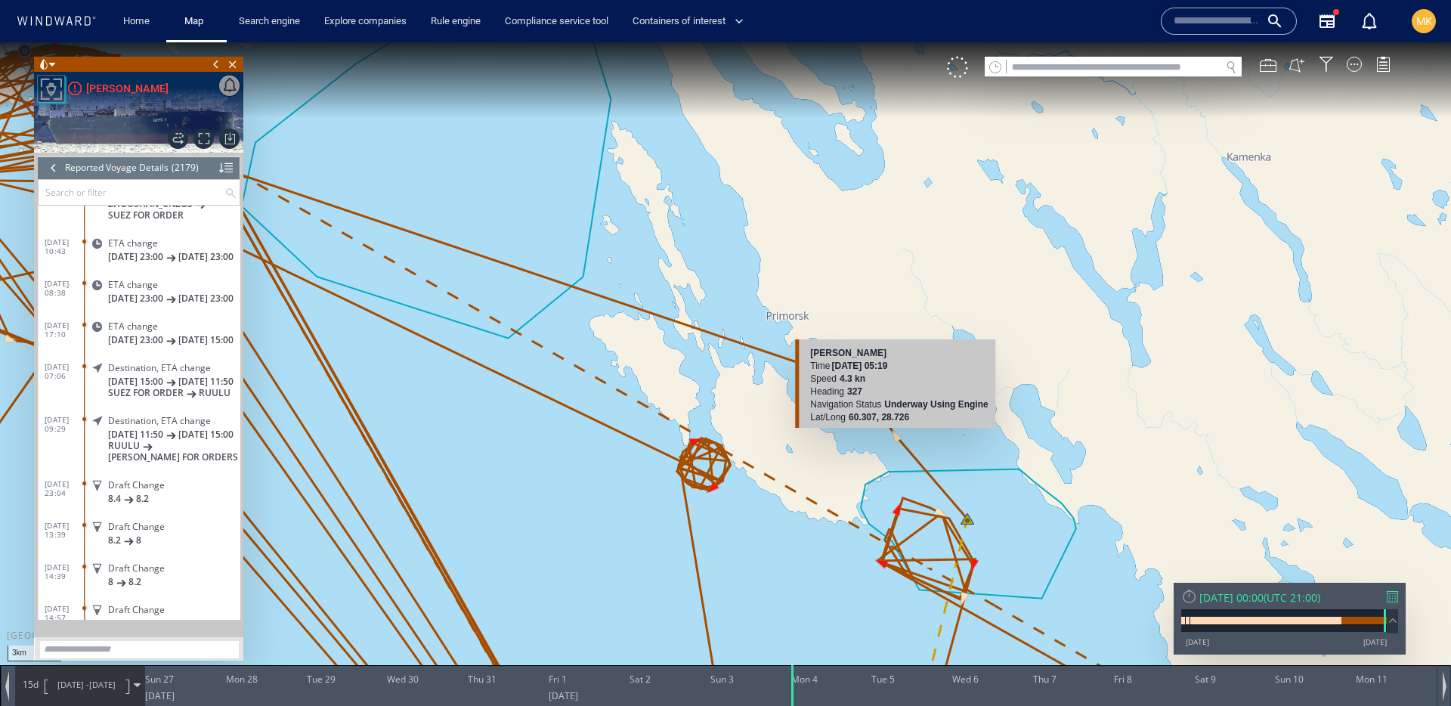
click at [898, 435] on canvas "Map" at bounding box center [725, 366] width 1451 height 648
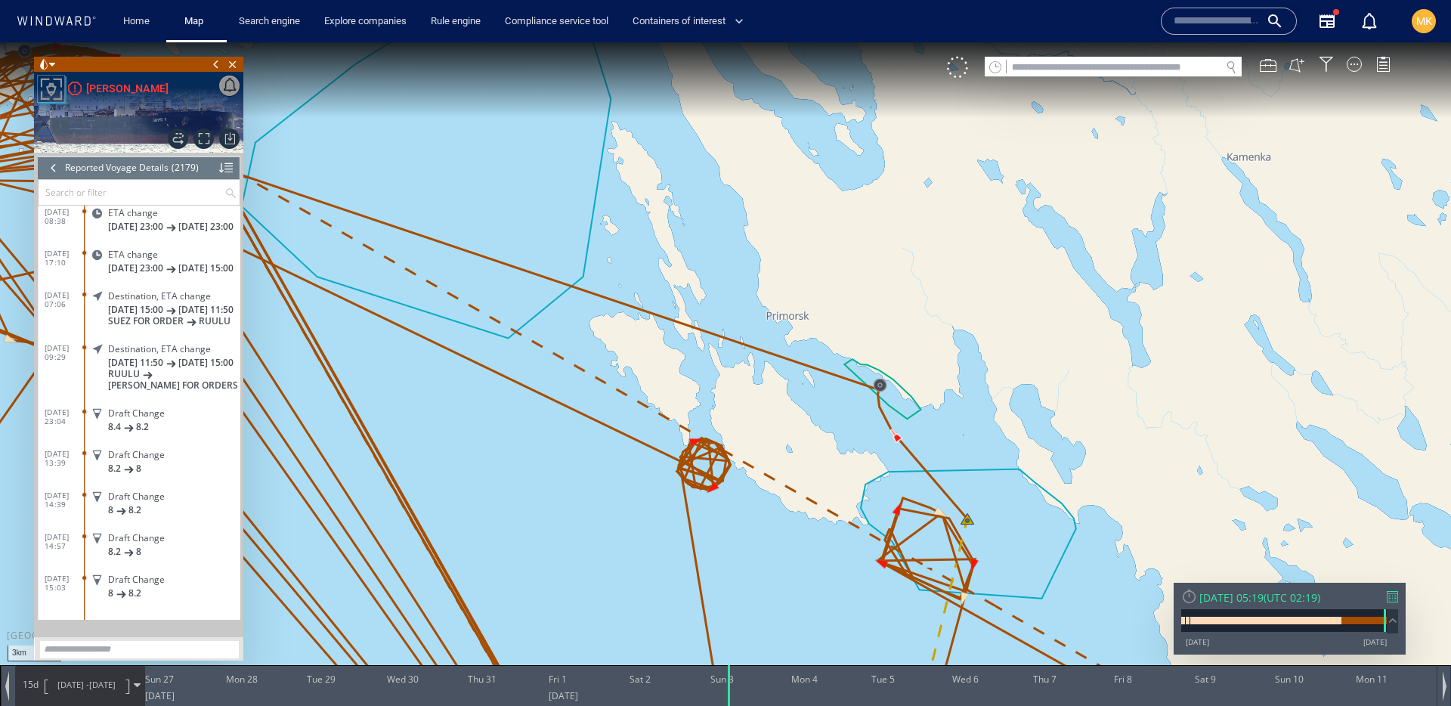
click at [55, 171] on div at bounding box center [53, 167] width 17 height 23
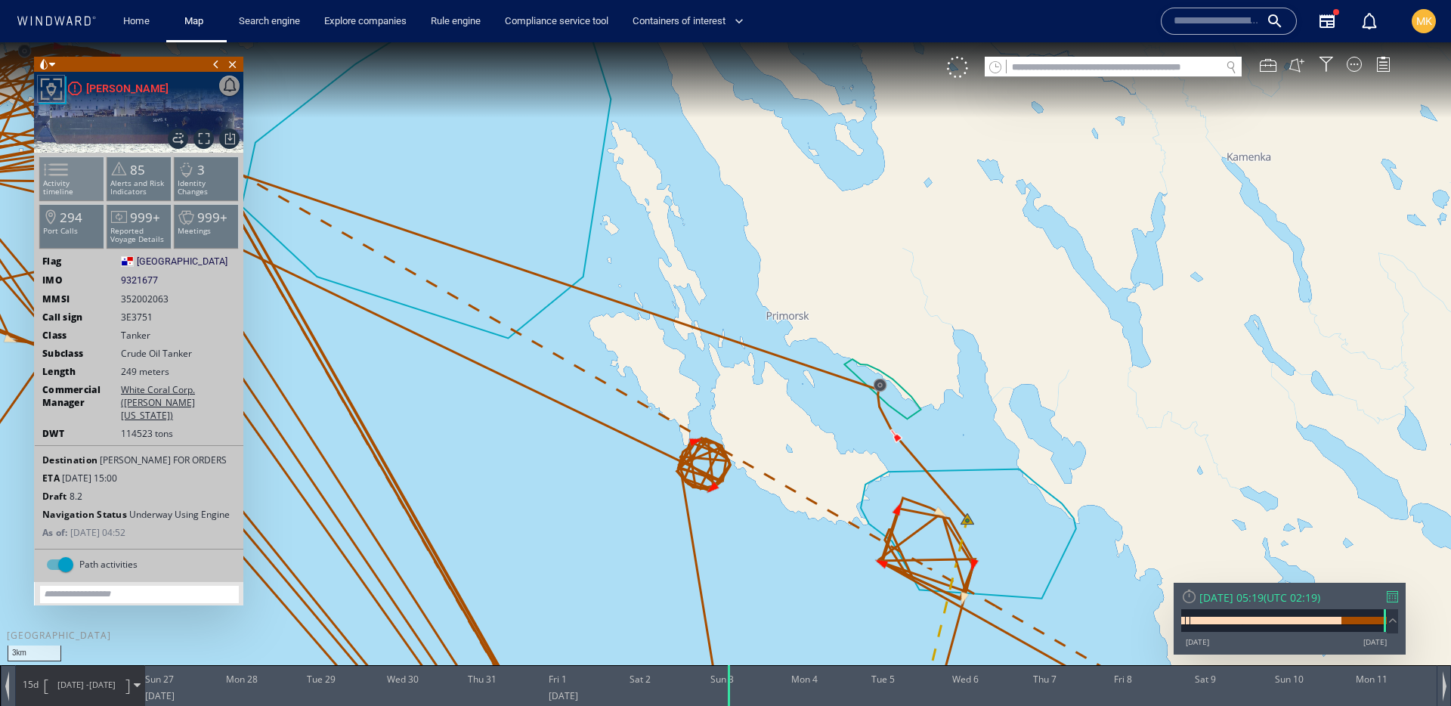
click at [51, 175] on span at bounding box center [47, 170] width 23 height 22
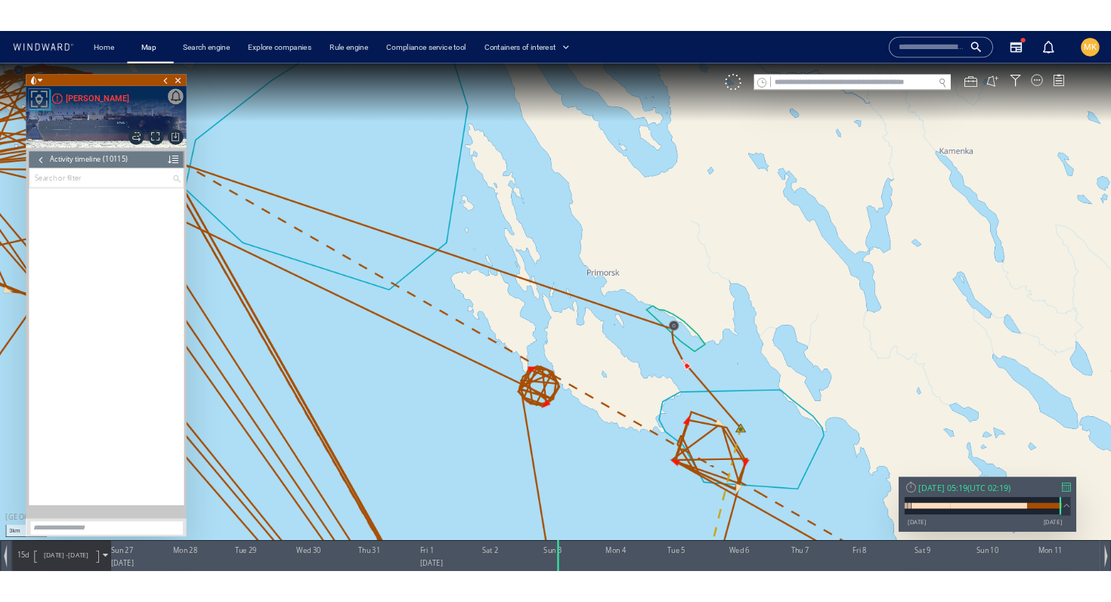
scroll to position [417965, 0]
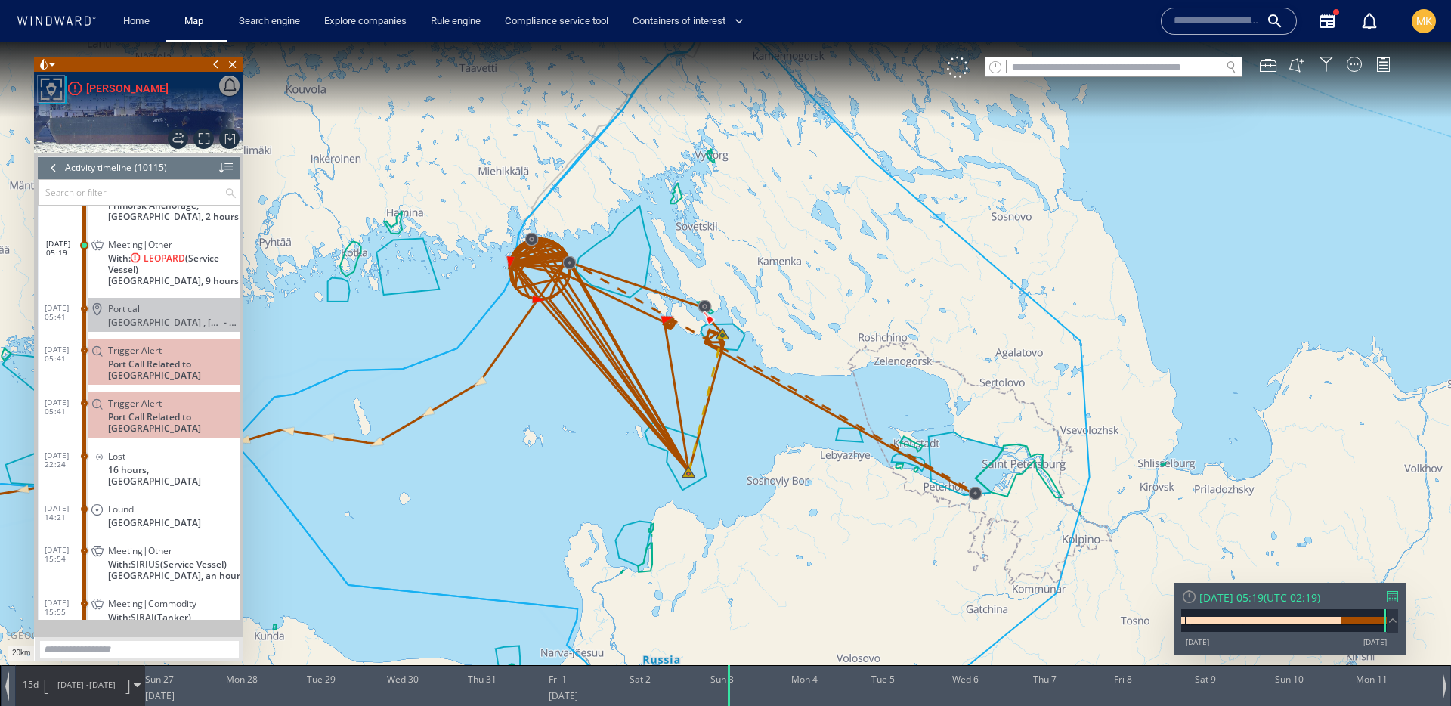
drag, startPoint x: 446, startPoint y: 381, endPoint x: 670, endPoint y: 413, distance: 226.0
click at [670, 413] on canvas "Map" at bounding box center [725, 366] width 1451 height 648
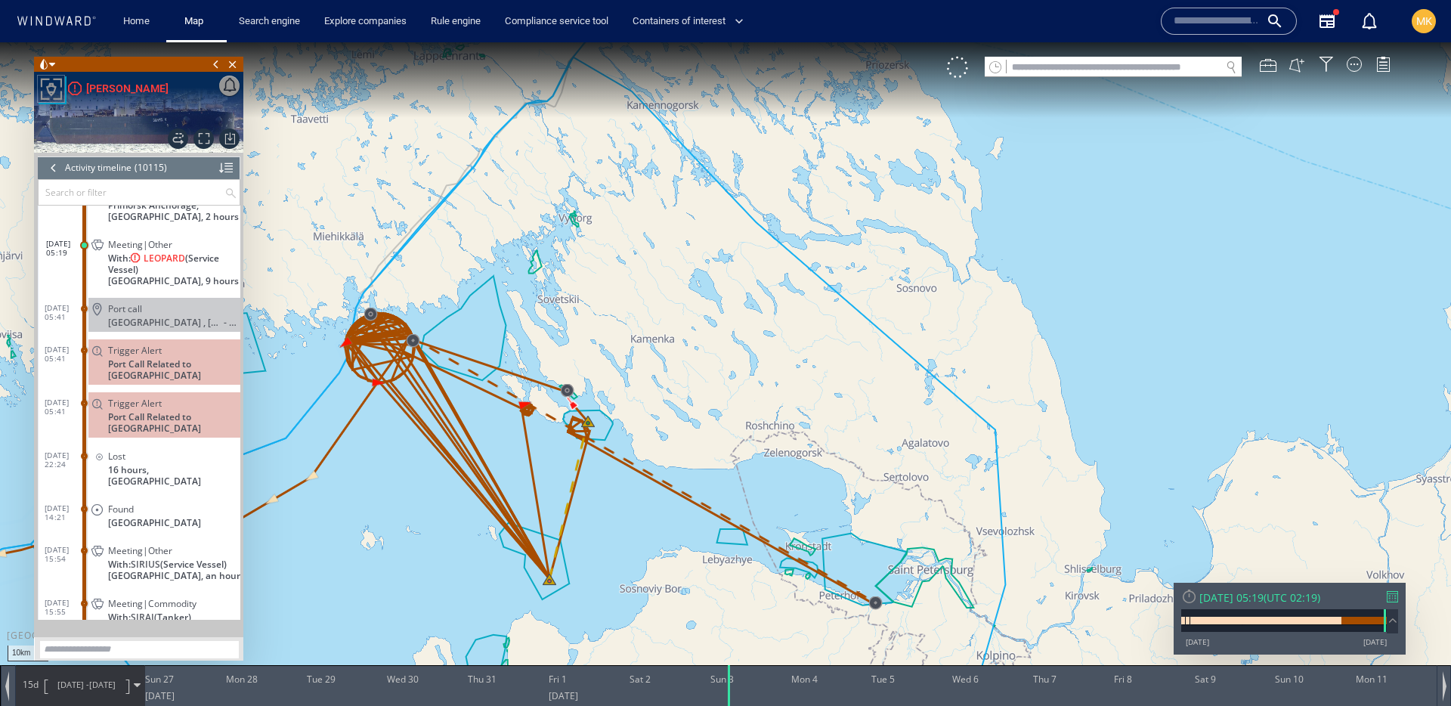
drag, startPoint x: 394, startPoint y: 323, endPoint x: 476, endPoint y: 328, distance: 82.5
click at [476, 328] on canvas "Map" at bounding box center [725, 366] width 1451 height 648
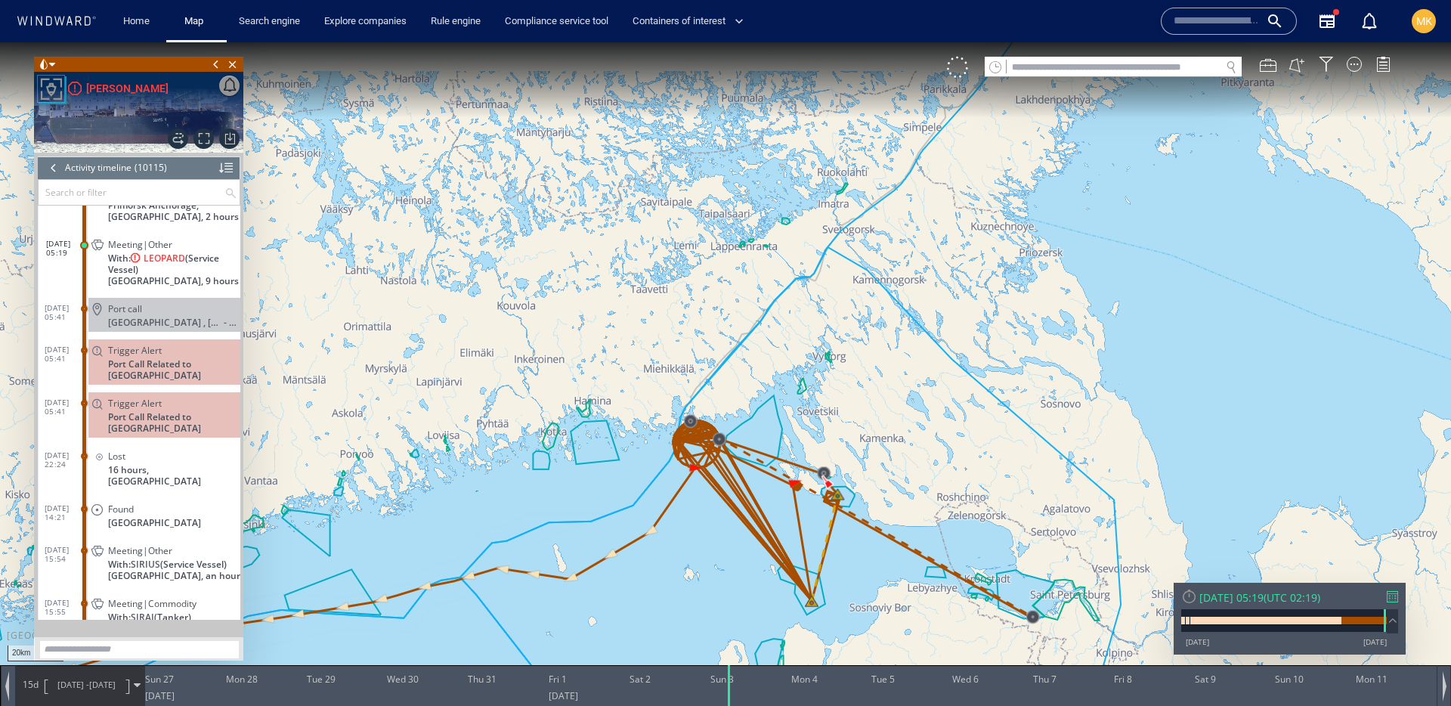
drag, startPoint x: 846, startPoint y: 483, endPoint x: 839, endPoint y: 463, distance: 20.8
click at [839, 463] on canvas "Map" at bounding box center [725, 366] width 1451 height 648
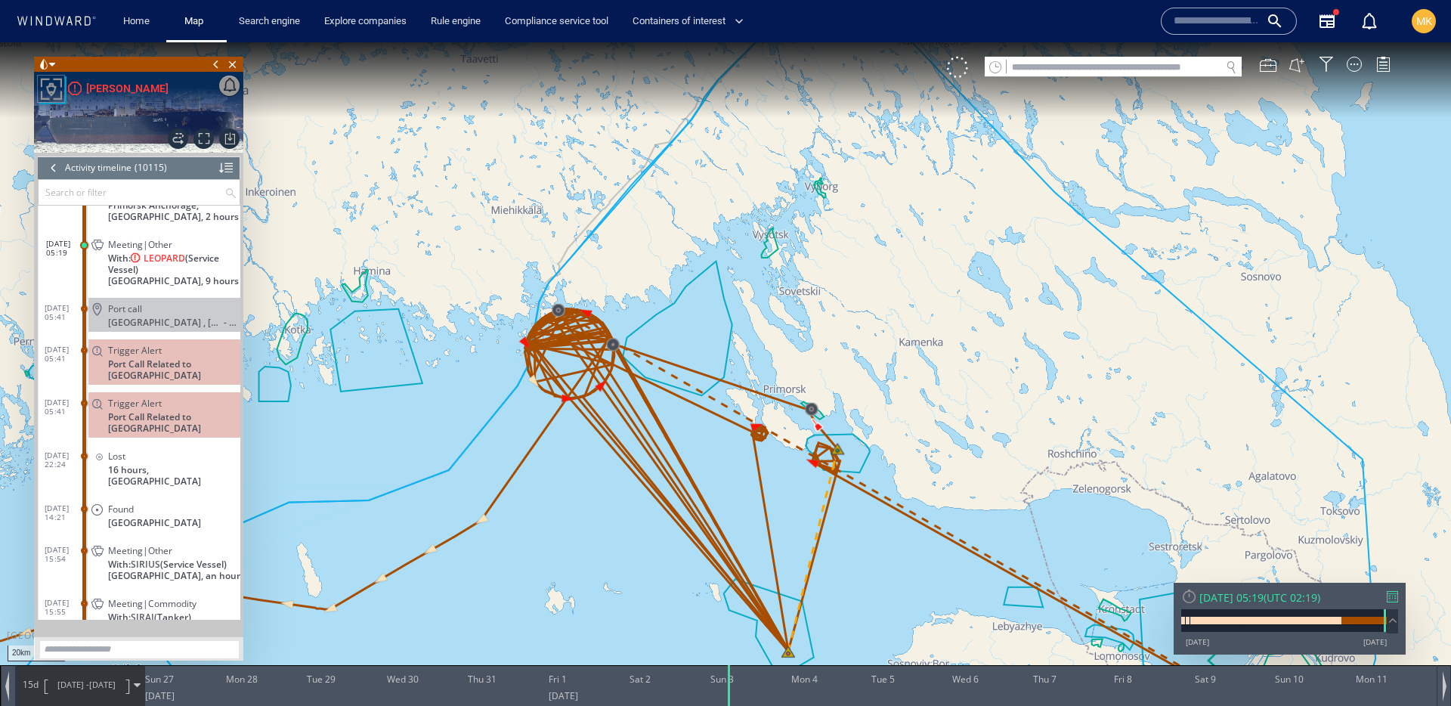
drag, startPoint x: 961, startPoint y: 416, endPoint x: 1004, endPoint y: 387, distance: 52.2
click at [1004, 387] on canvas "Map" at bounding box center [725, 366] width 1451 height 648
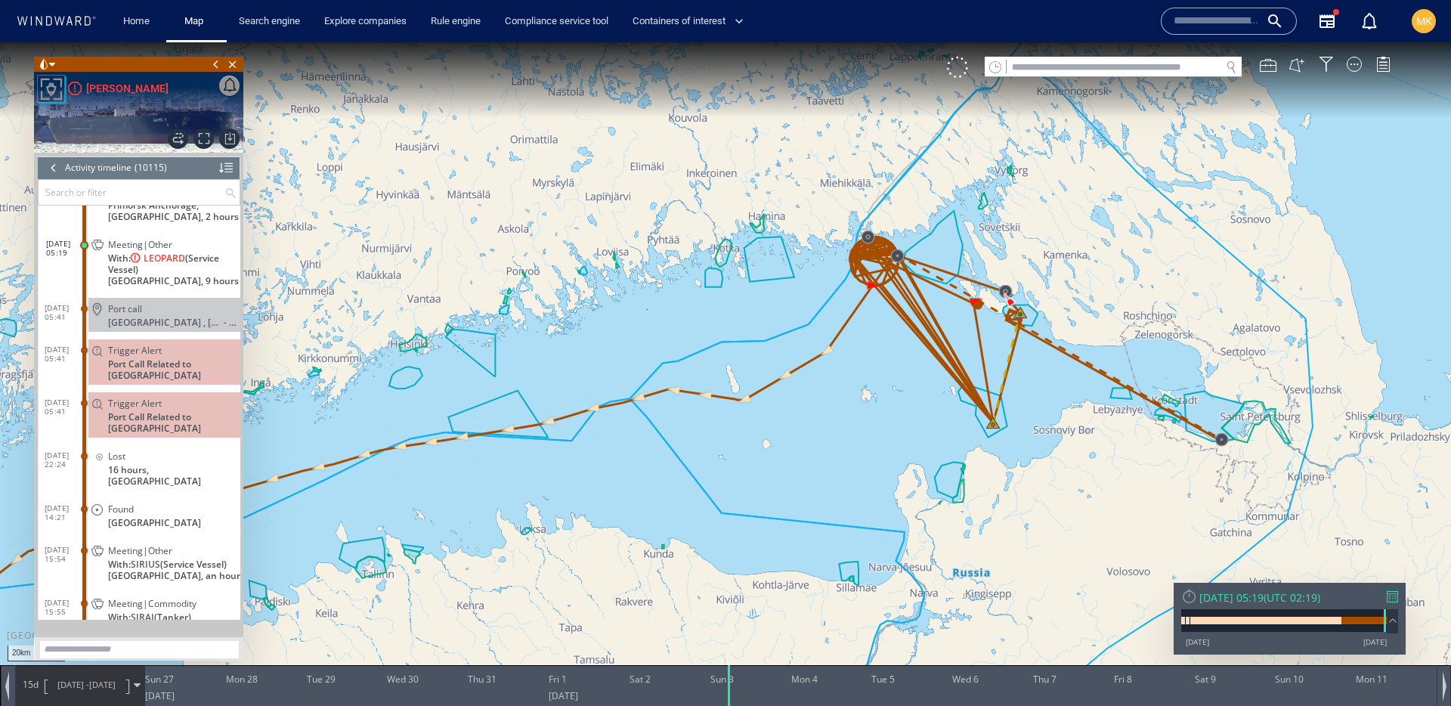
click at [1041, 151] on canvas "Map" at bounding box center [725, 366] width 1451 height 648
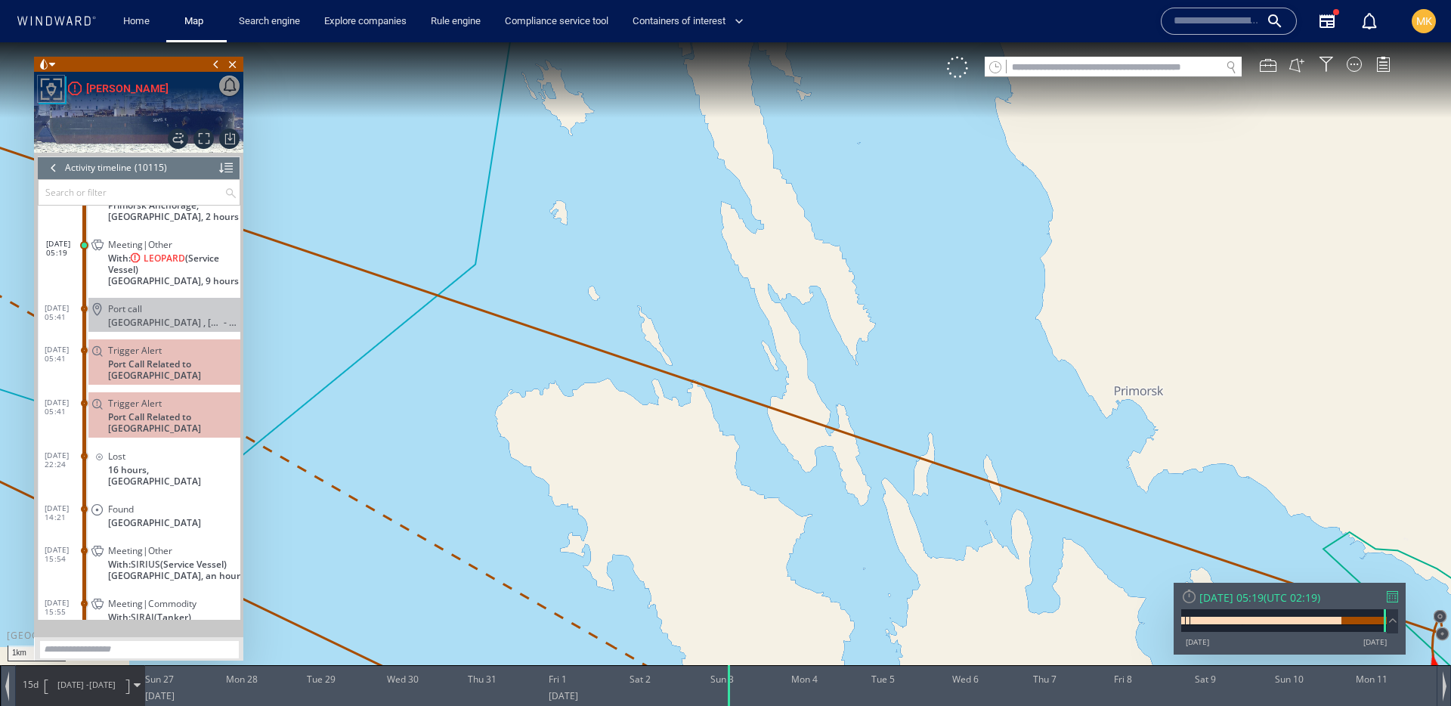
drag, startPoint x: 1106, startPoint y: 382, endPoint x: 882, endPoint y: 7, distance: 437.2
click at [882, 42] on html "1km © Mapbox © OpenStreetMap Improve this map 0 0 Sun 27 August 2025 Mon 28 Tue…" at bounding box center [725, 374] width 1451 height 664
drag, startPoint x: 1245, startPoint y: 348, endPoint x: 1233, endPoint y: 335, distance: 17.6
click at [1233, 335] on canvas "Map" at bounding box center [725, 366] width 1451 height 648
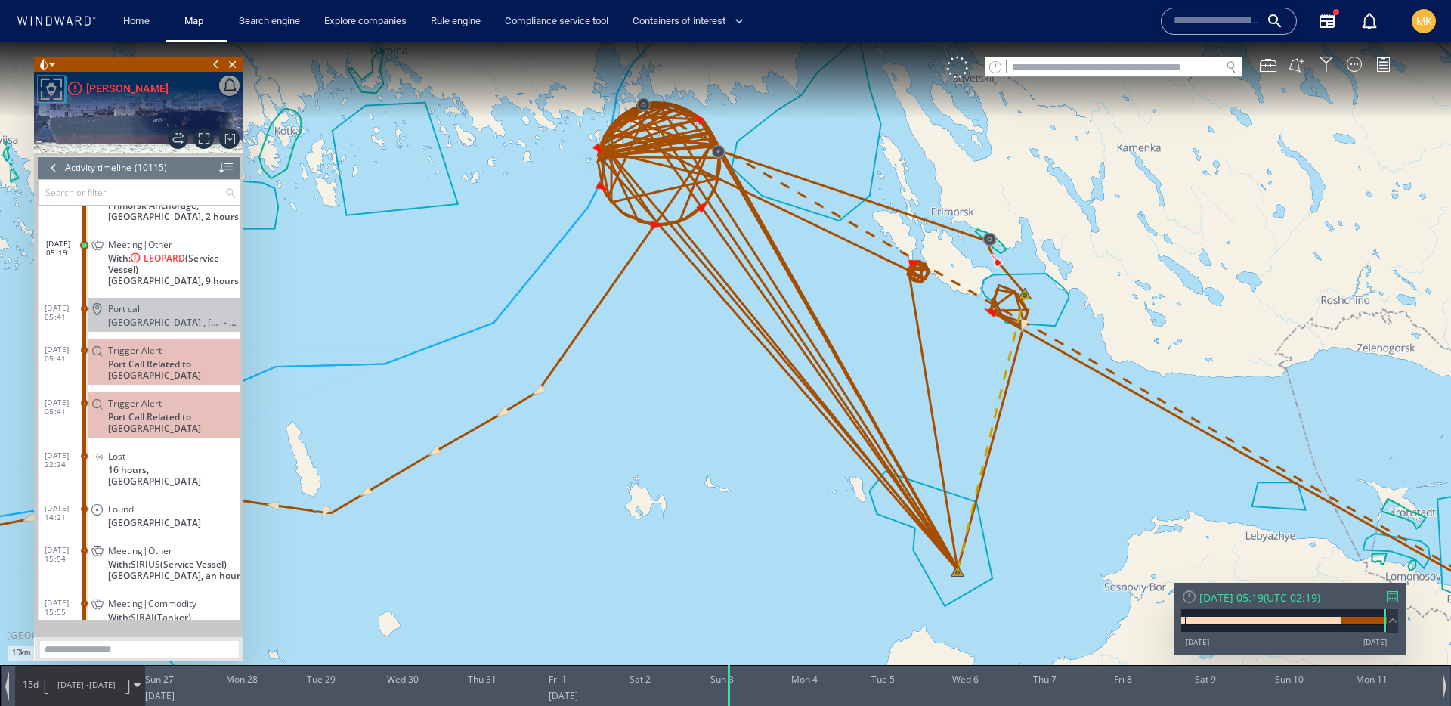
drag, startPoint x: 910, startPoint y: 271, endPoint x: 665, endPoint y: 161, distance: 268.2
click at [665, 161] on canvas "Map" at bounding box center [725, 366] width 1451 height 648
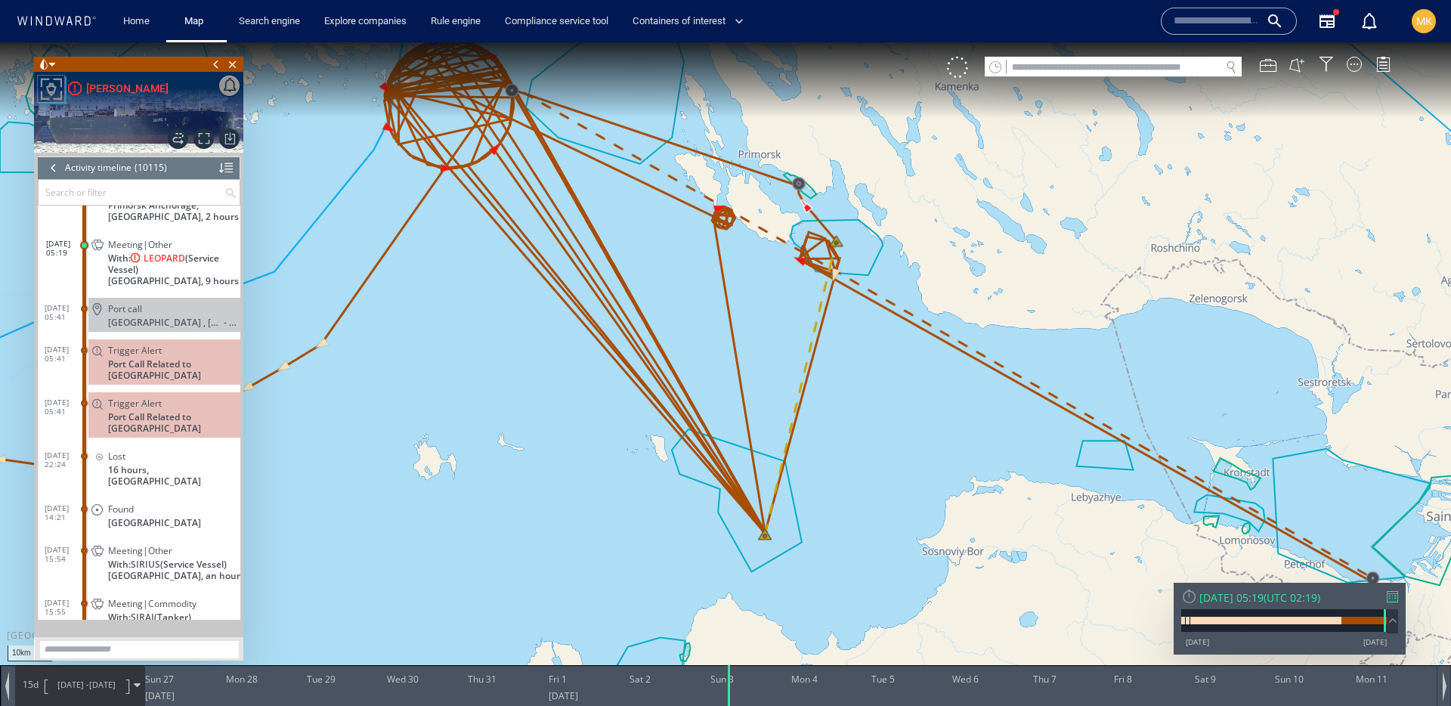
drag, startPoint x: 446, startPoint y: 114, endPoint x: 463, endPoint y: 190, distance: 78.3
click at [463, 190] on canvas "Map" at bounding box center [725, 366] width 1451 height 648
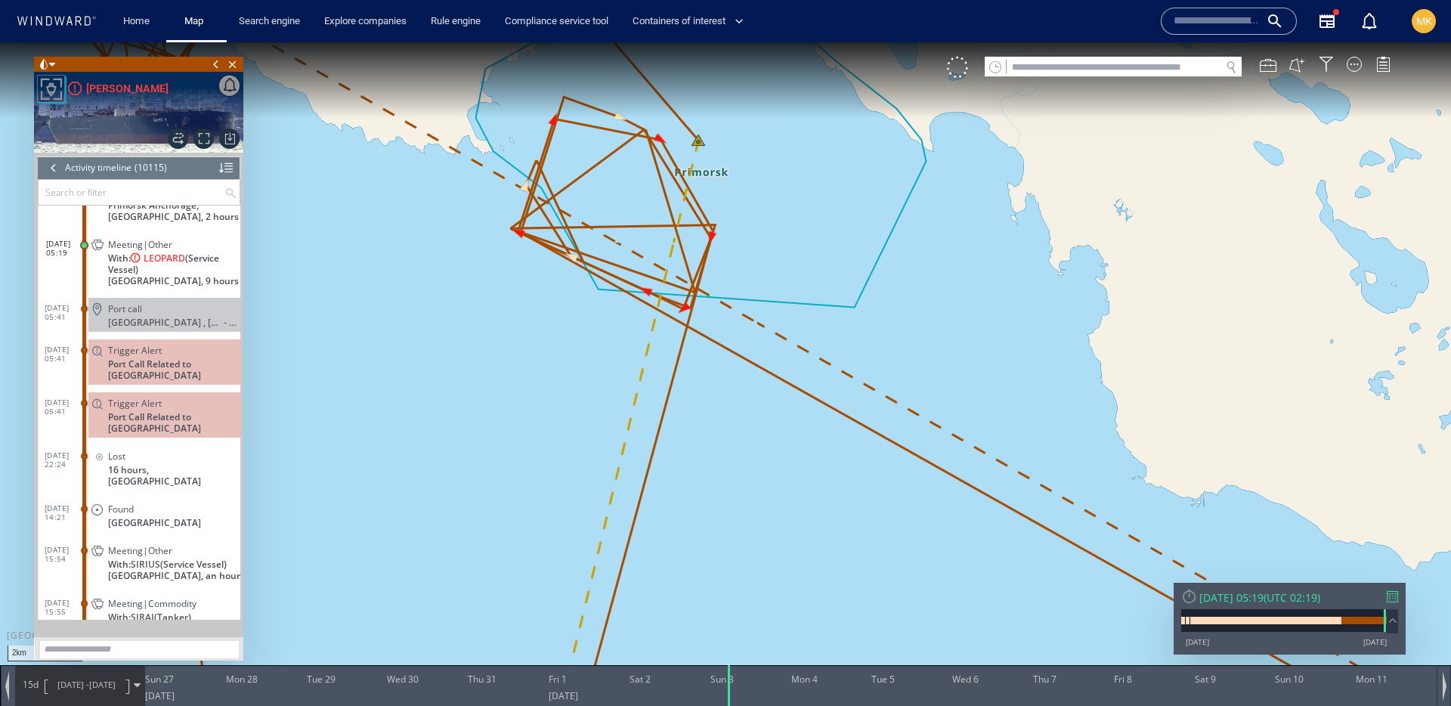
drag, startPoint x: 720, startPoint y: 158, endPoint x: 920, endPoint y: 302, distance: 246.4
click at [920, 302] on canvas "Map" at bounding box center [725, 366] width 1451 height 648
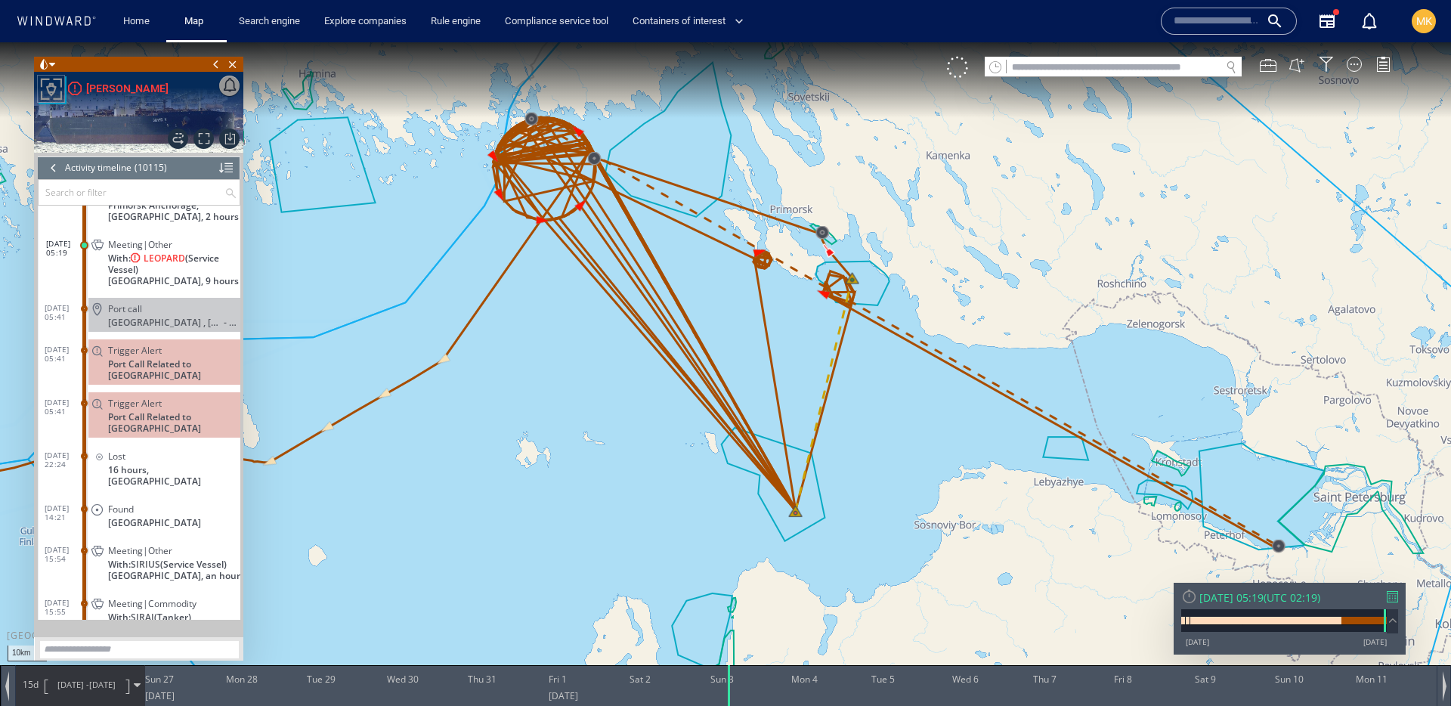
drag, startPoint x: 820, startPoint y: 317, endPoint x: 846, endPoint y: 291, distance: 36.9
click at [846, 291] on canvas "Map" at bounding box center [725, 366] width 1451 height 648
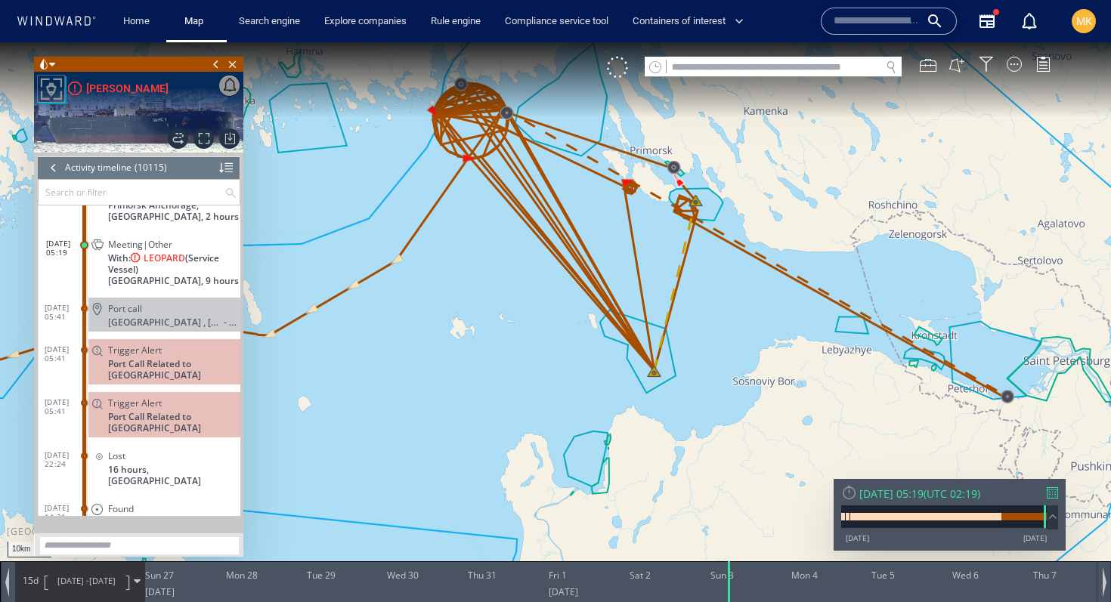
scroll to position [417965, 0]
click at [57, 169] on div at bounding box center [53, 167] width 17 height 23
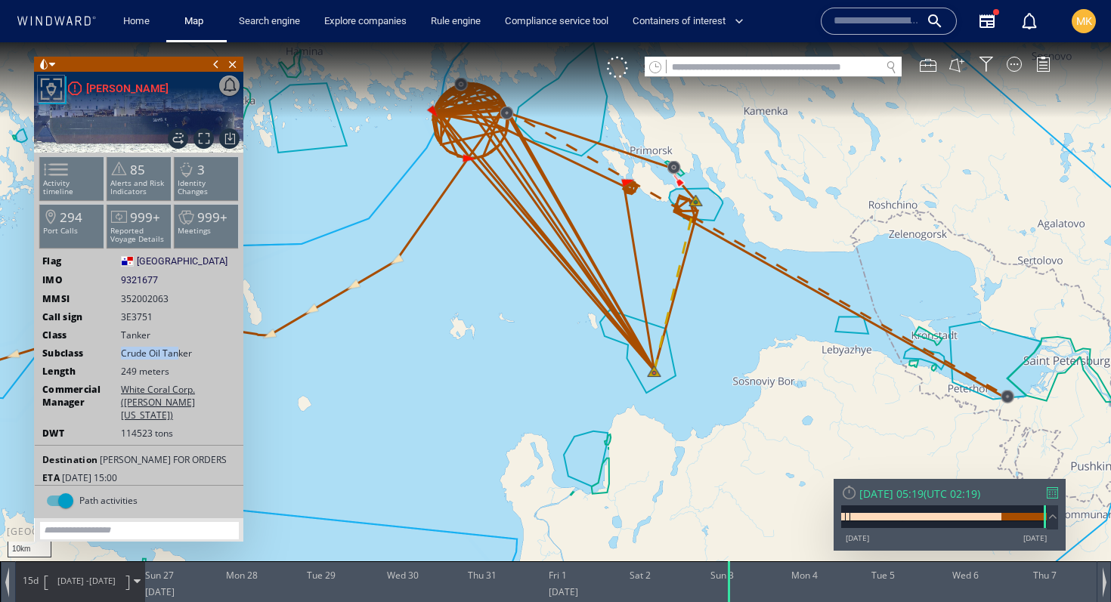
drag, startPoint x: 119, startPoint y: 351, endPoint x: 178, endPoint y: 353, distance: 59.0
click at [178, 354] on div "Subclass Crude Oil Tanker" at bounding box center [139, 353] width 209 height 13
click at [178, 353] on span "Crude Oil Tanker" at bounding box center [156, 353] width 71 height 13
click at [58, 167] on span at bounding box center [47, 170] width 23 height 22
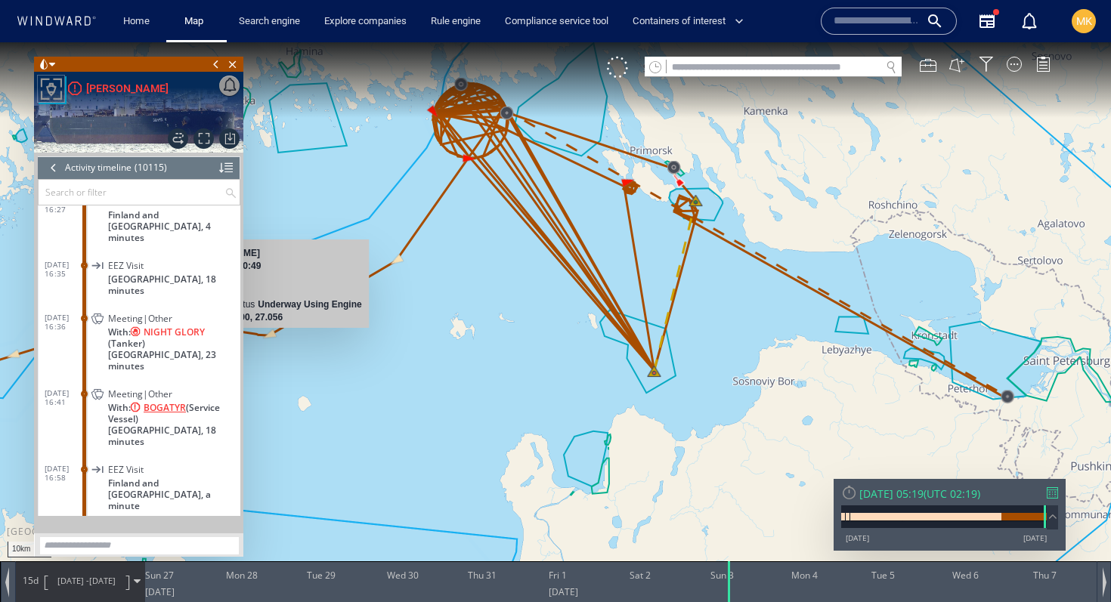
scroll to position [418460, 0]
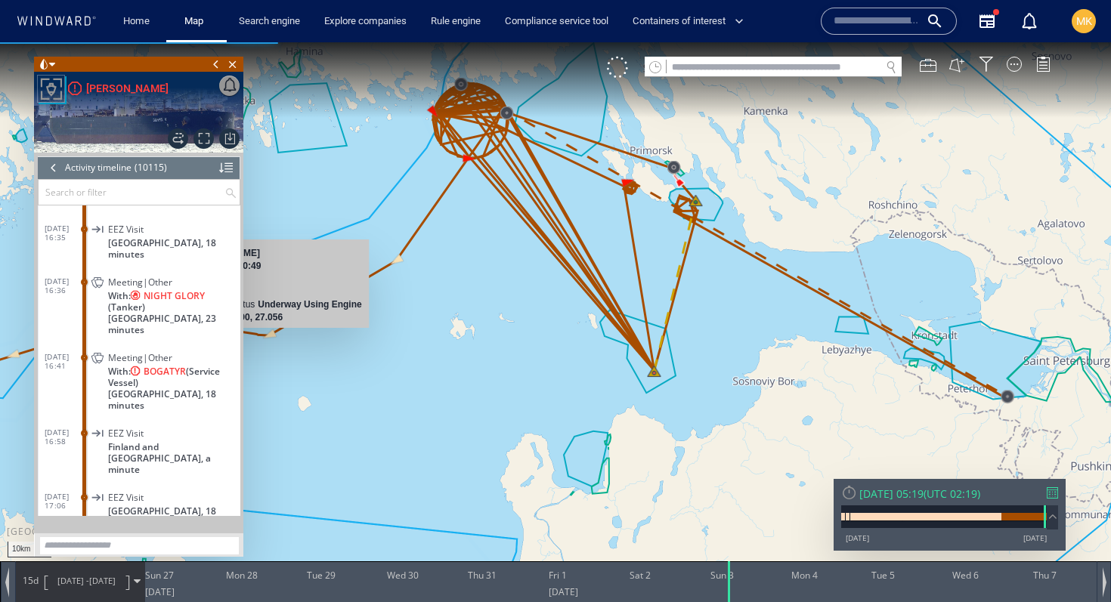
click at [49, 162] on div at bounding box center [53, 167] width 17 height 23
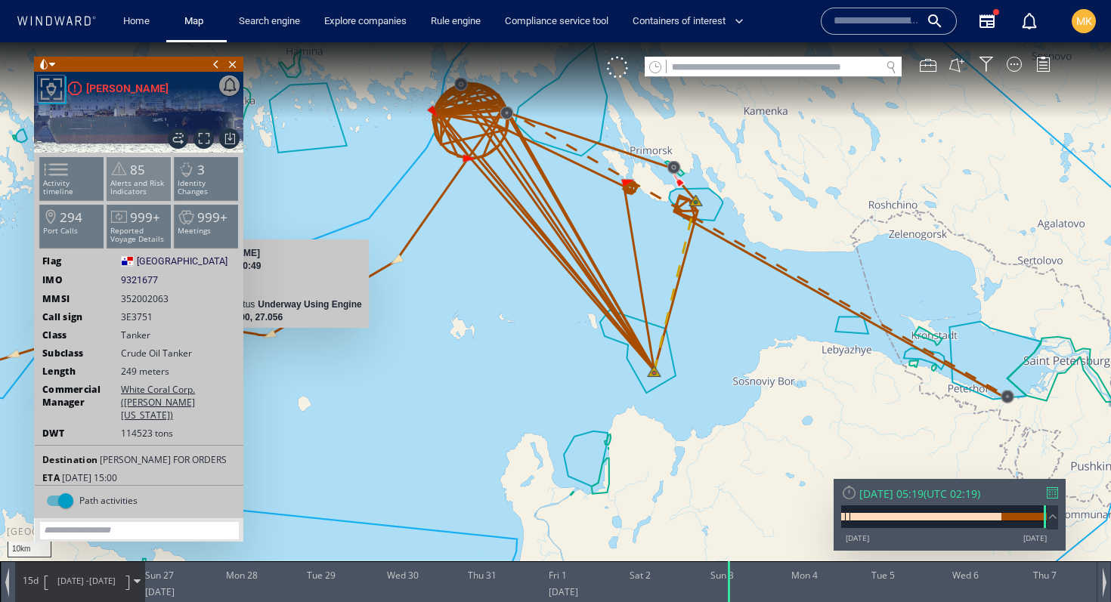
click at [120, 184] on p "Alerts and Risk Indicators" at bounding box center [139, 187] width 64 height 17
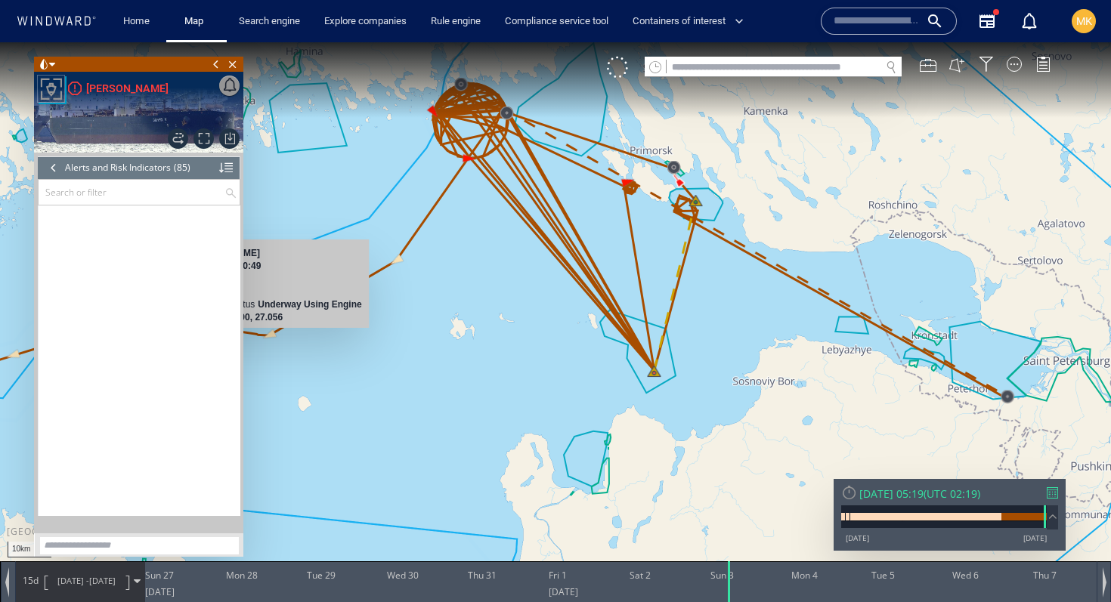
scroll to position [3222, 0]
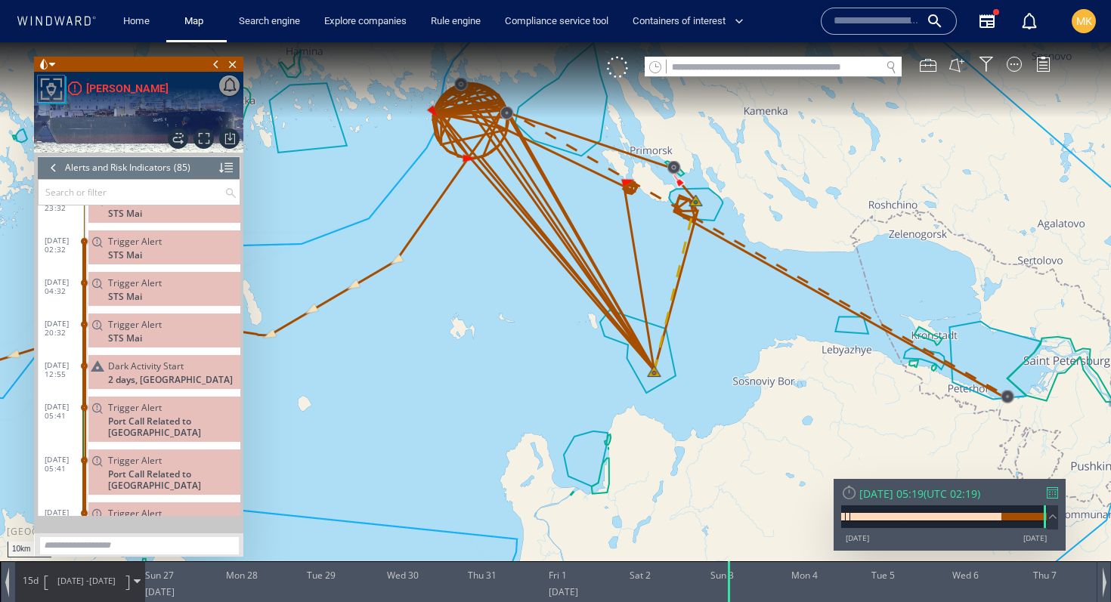
click at [54, 167] on div at bounding box center [53, 167] width 17 height 23
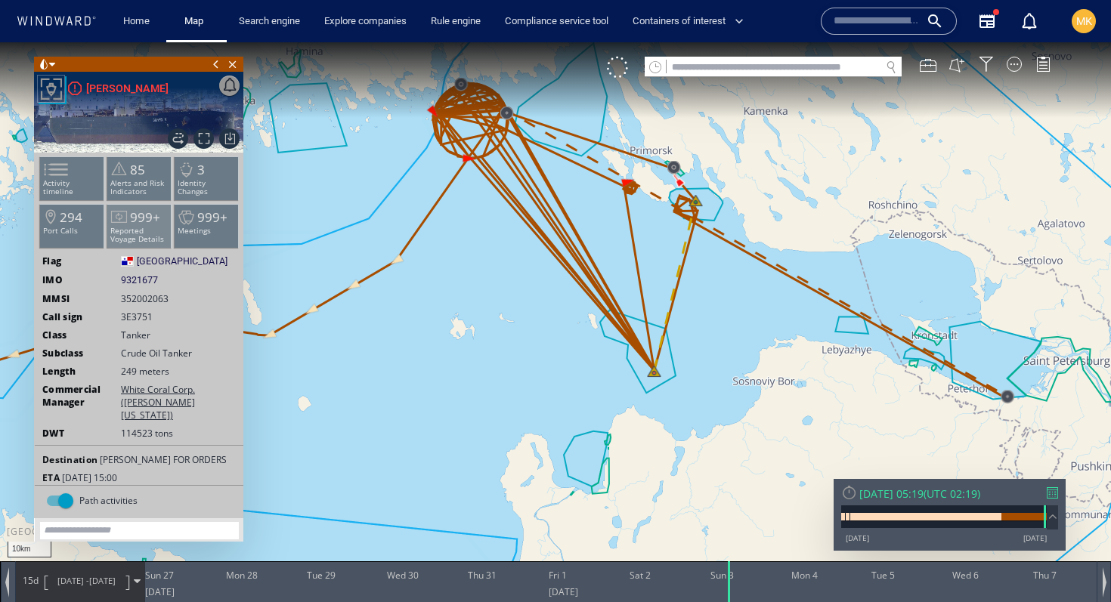
click at [131, 212] on span "999+" at bounding box center [145, 217] width 30 height 17
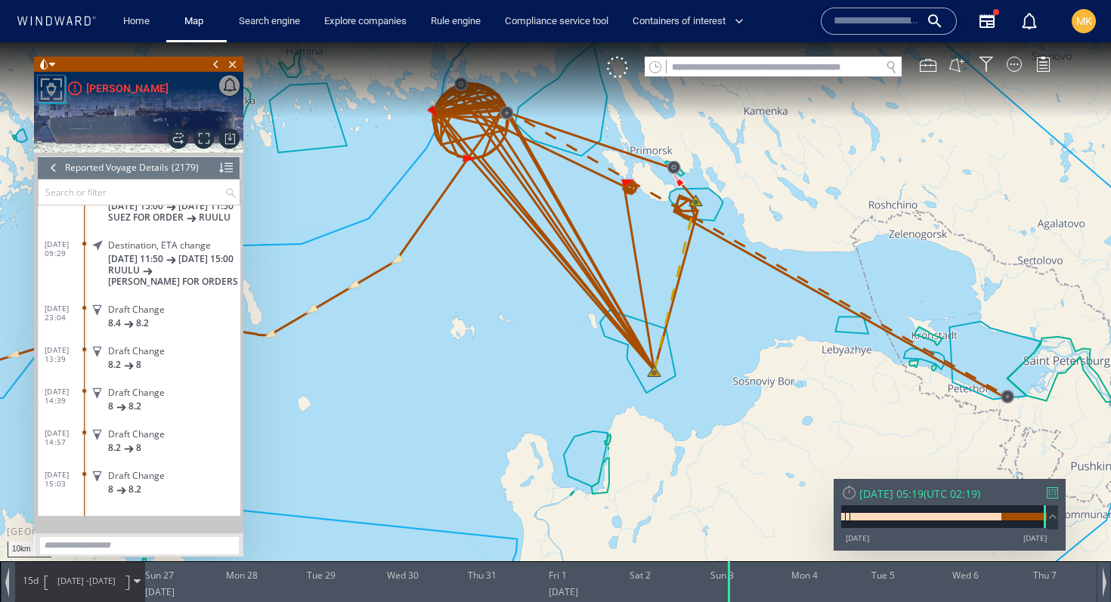
scroll to position [90397, 0]
drag, startPoint x: 111, startPoint y: 285, endPoint x: 187, endPoint y: 289, distance: 75.7
click at [187, 289] on div "Destination, ETA change 19/07/25 11:50 20/07/25 15:00 RUULU TALIN FOR ORDERS" at bounding box center [164, 262] width 152 height 57
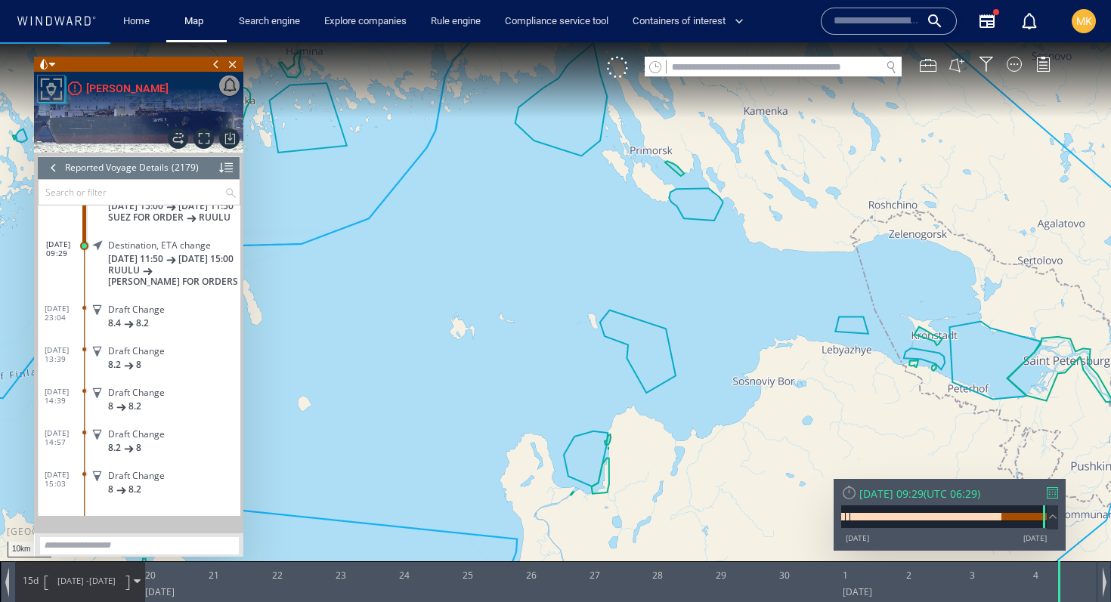
click at [189, 289] on div "Destination, ETA change 19/07/25 11:50 20/07/25 15:00 RUULU TALIN FOR ORDERS" at bounding box center [164, 262] width 152 height 57
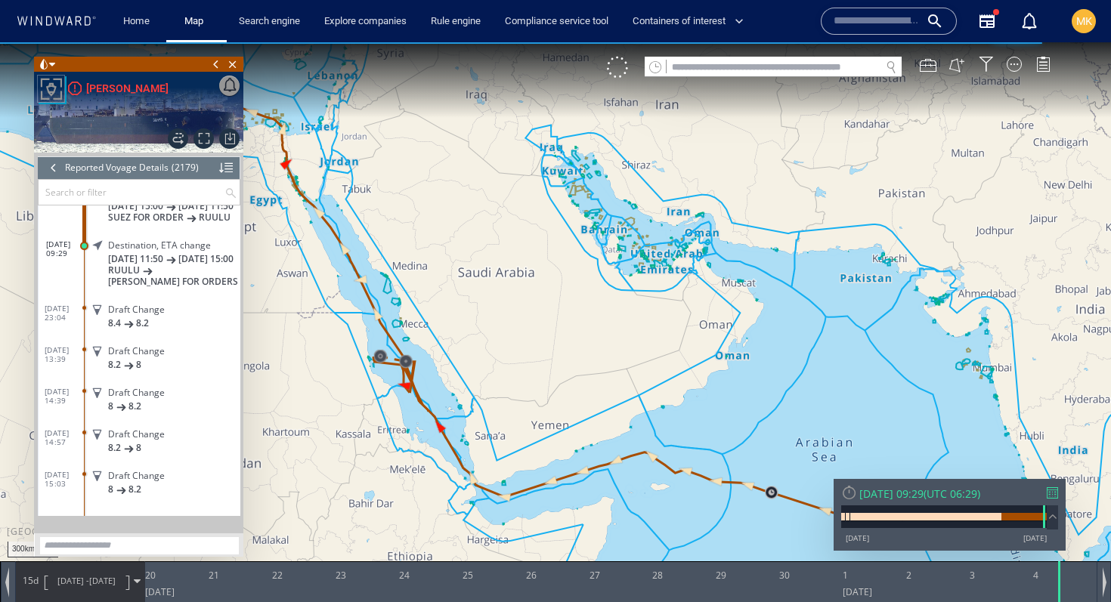
scroll to position [90371, 0]
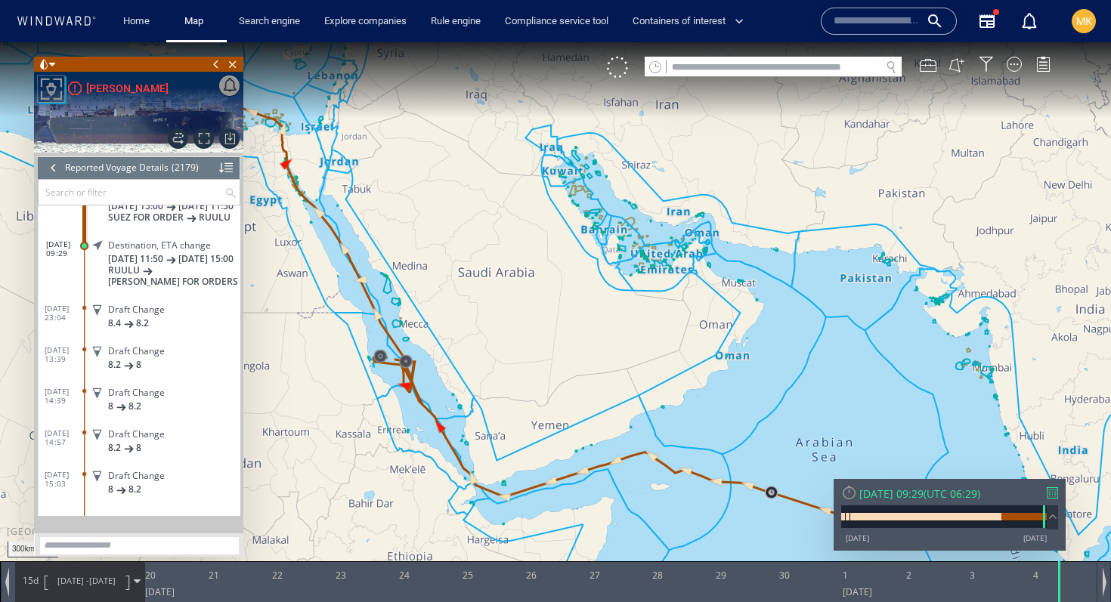
click at [1052, 497] on div at bounding box center [1052, 492] width 11 height 11
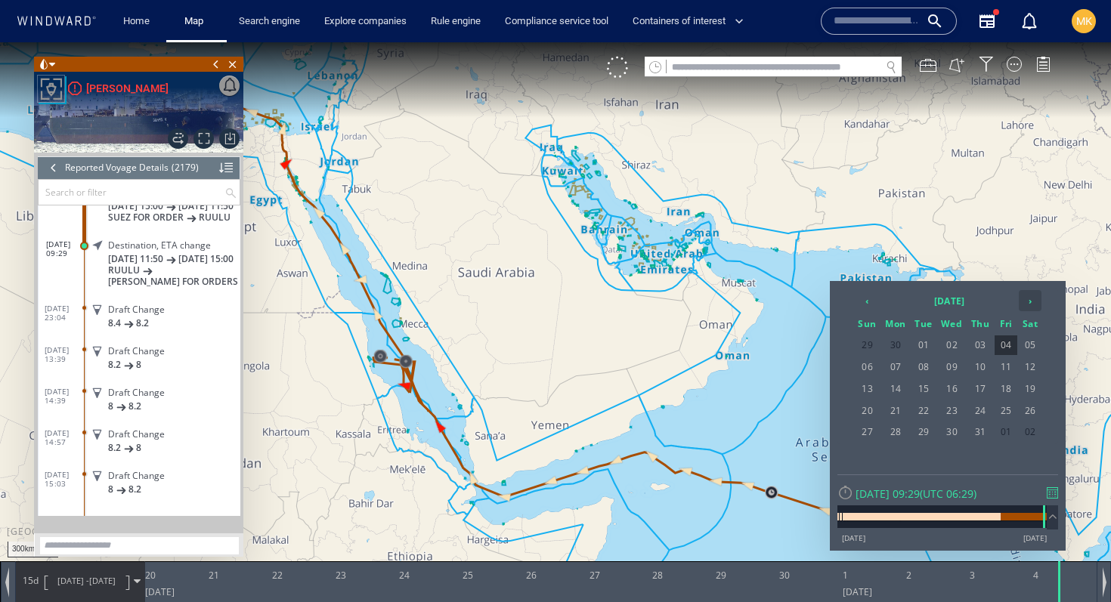
click at [1029, 303] on th "›" at bounding box center [1030, 300] width 23 height 21
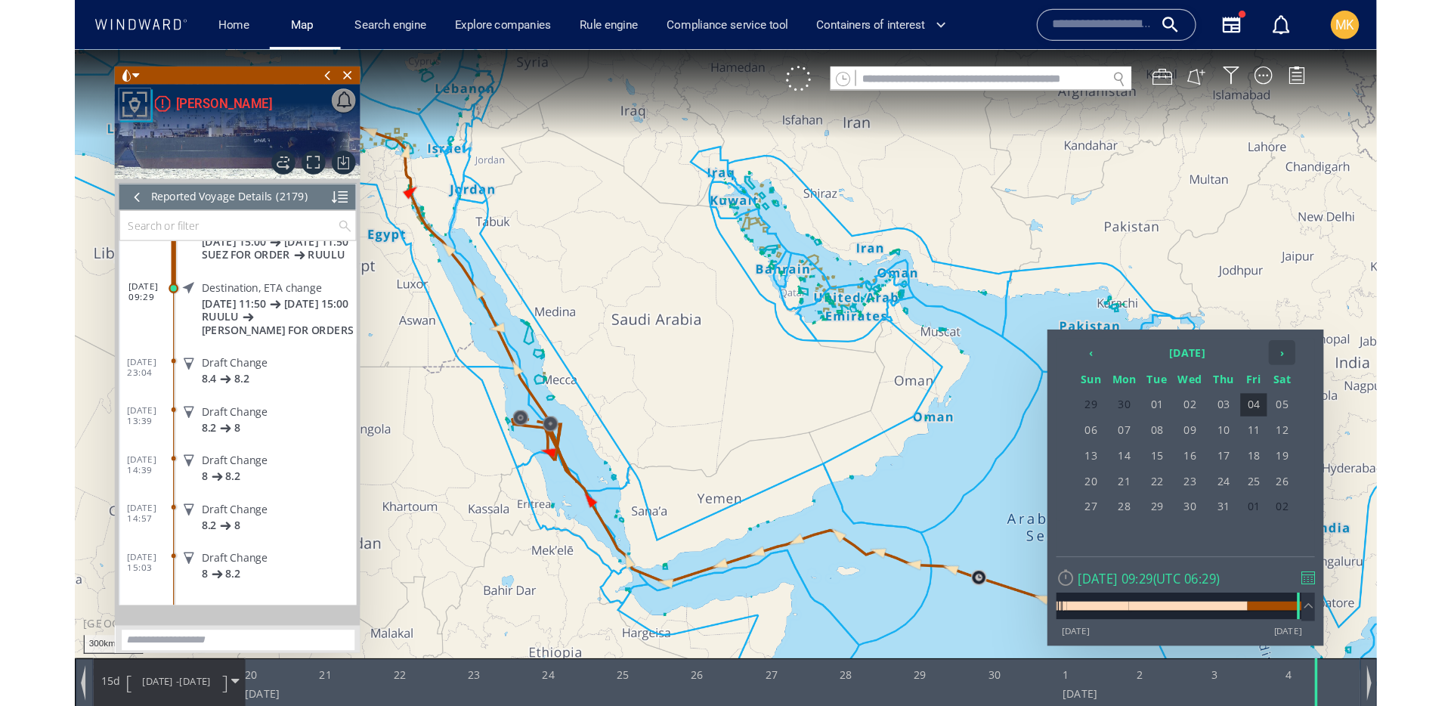
scroll to position [90397, 0]
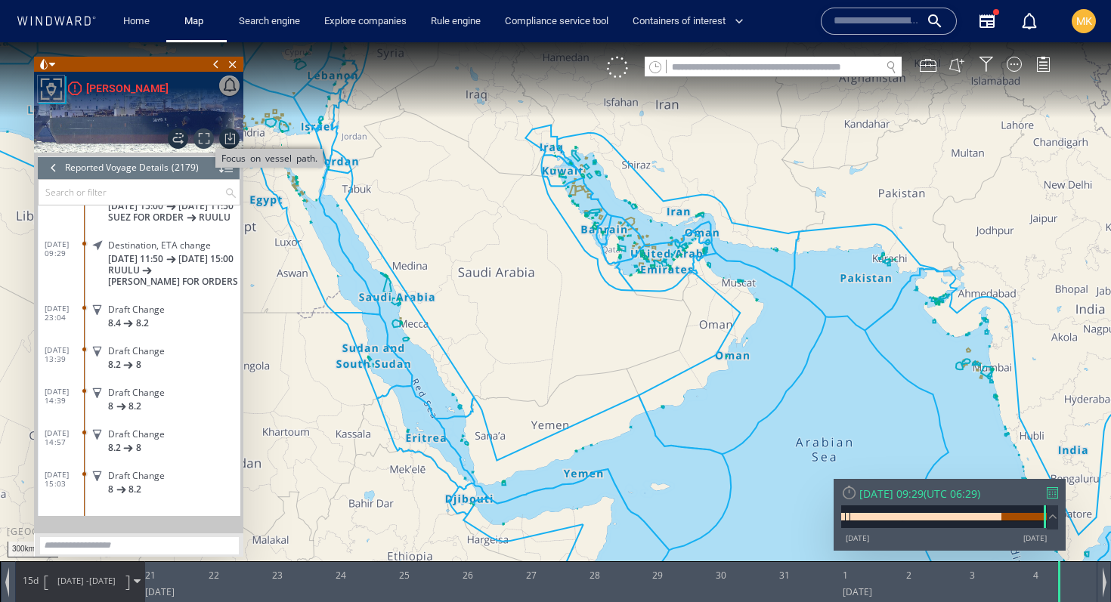
click at [201, 140] on span "Focus on vessel path." at bounding box center [203, 138] width 20 height 20
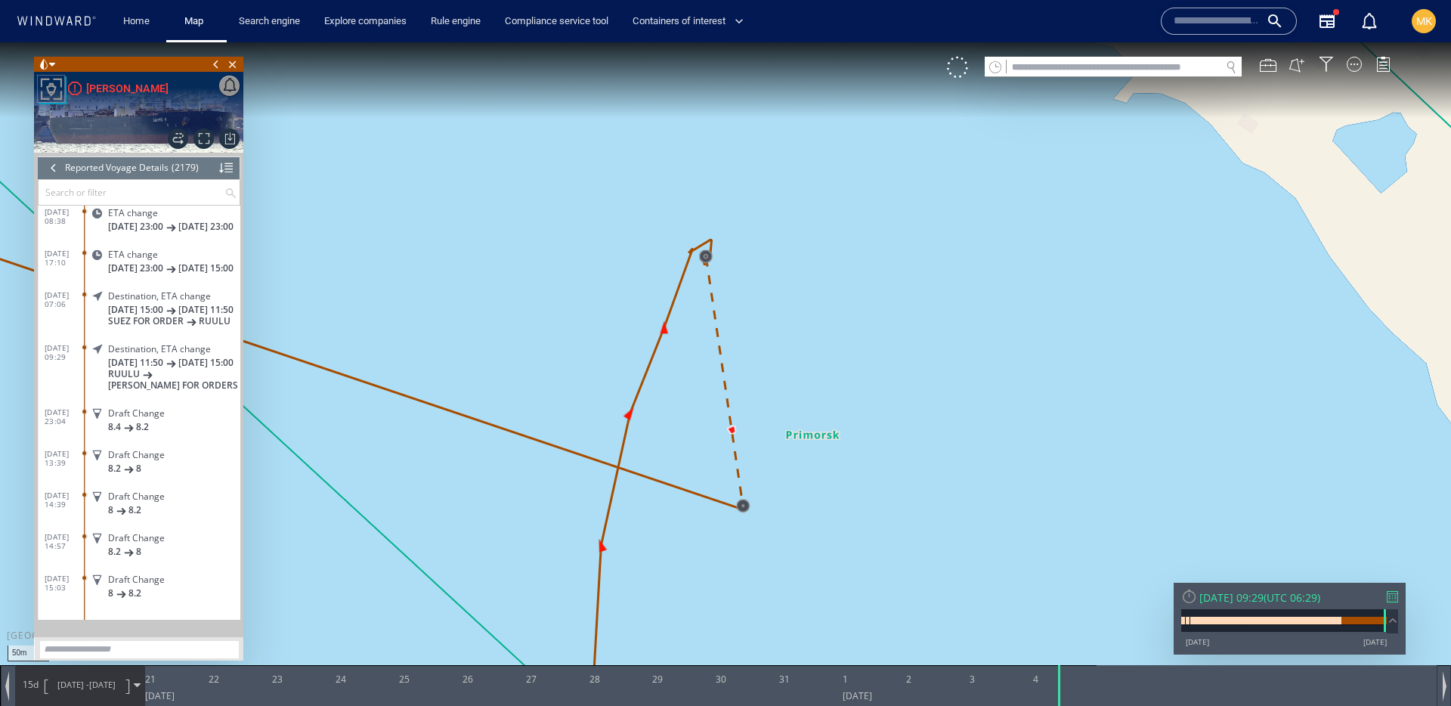
scroll to position [90293, 0]
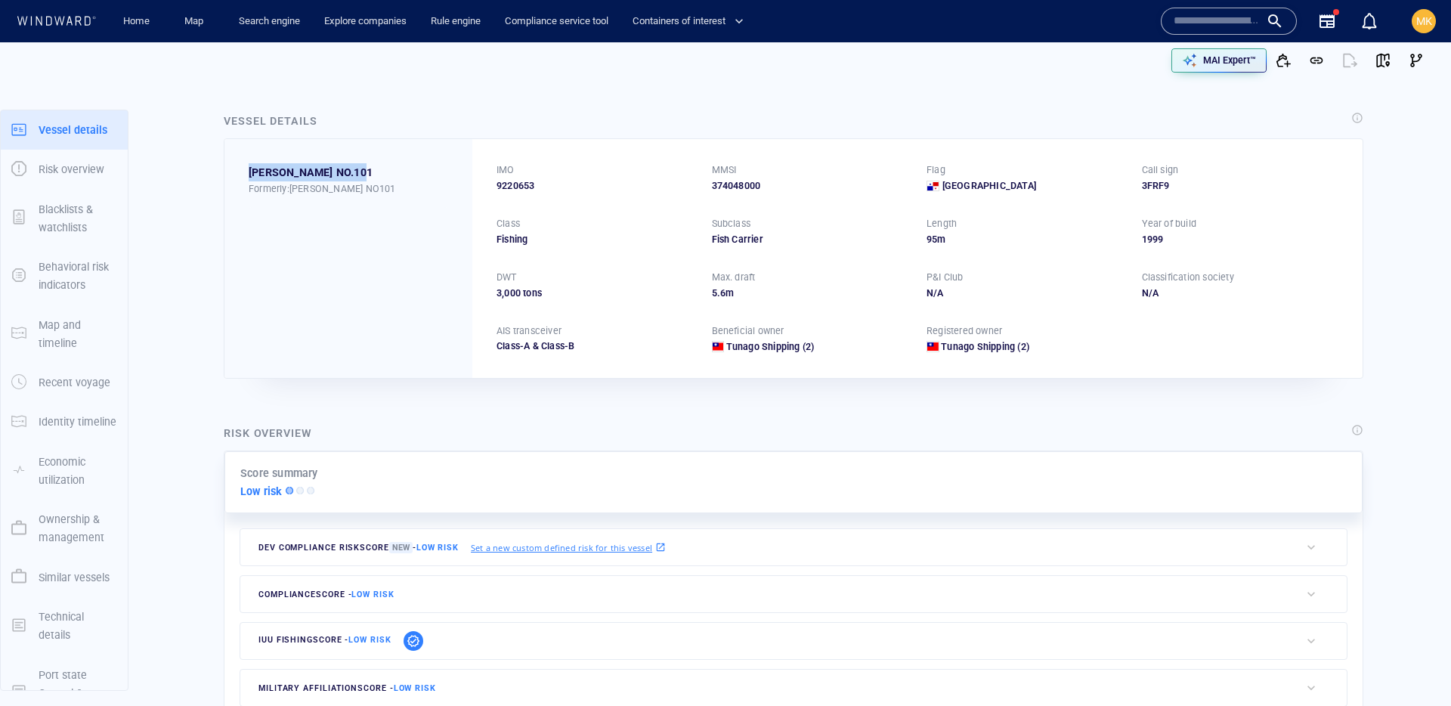
drag, startPoint x: 241, startPoint y: 178, endPoint x: 386, endPoint y: 176, distance: 145.1
click at [386, 176] on div "[PERSON_NAME] NO.101 Formerly: [PERSON_NAME] NO101" at bounding box center [348, 258] width 248 height 238
copy div "[PERSON_NAME] NO.101"
click at [531, 184] on span "9220653" at bounding box center [515, 186] width 38 height 14
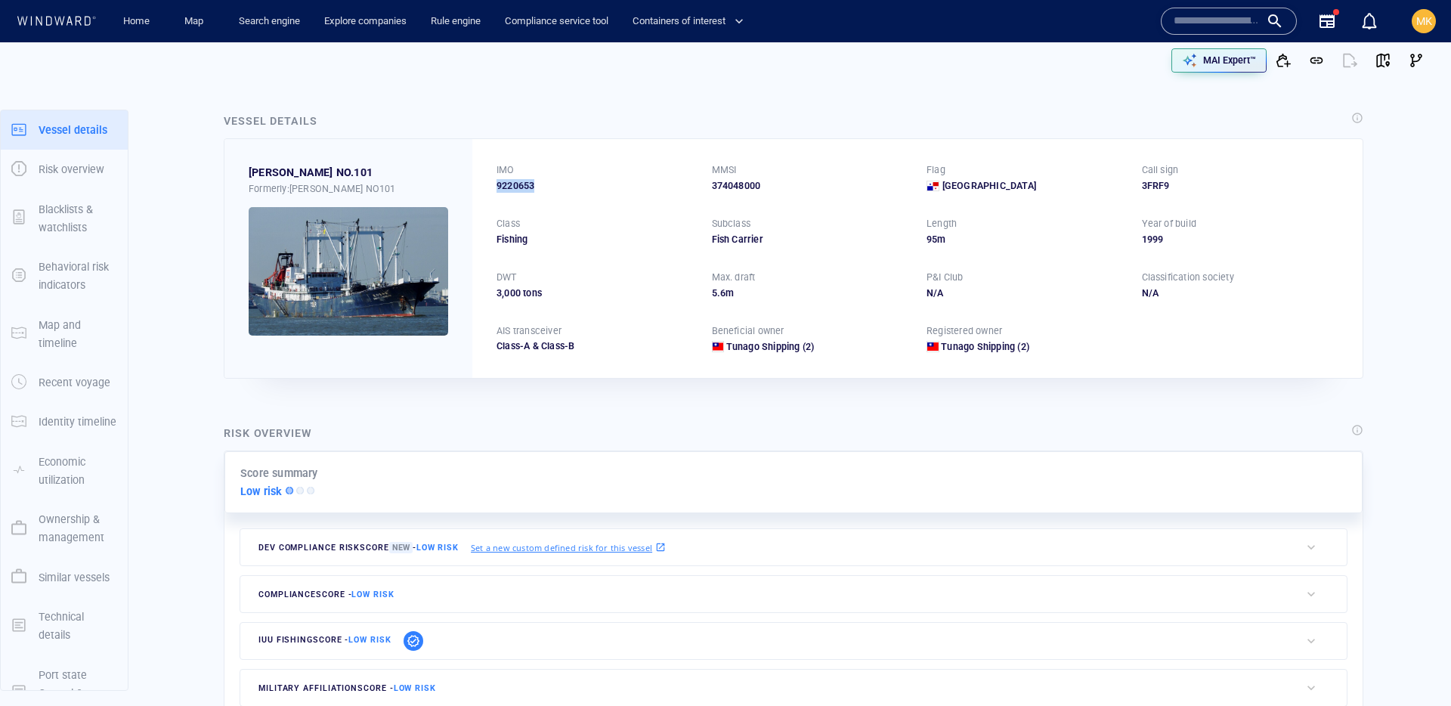
click at [531, 184] on span "9220653" at bounding box center [515, 186] width 38 height 14
copy span "9220653"
